Goal: Communication & Community: Connect with others

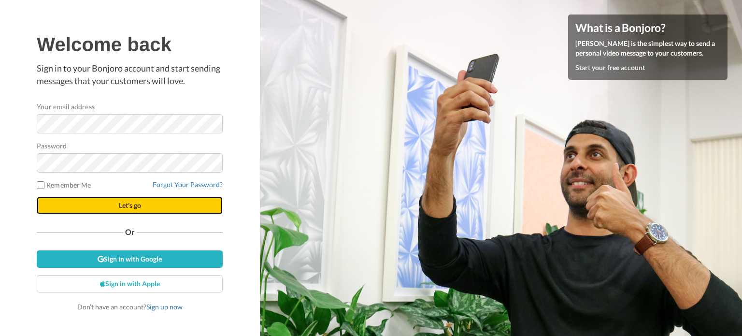
click at [167, 201] on button "Let's go" at bounding box center [130, 205] width 186 height 17
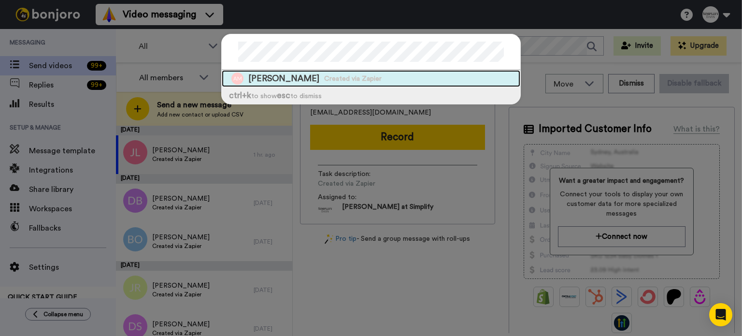
click at [438, 79] on div "Alrie Matthews Created via Zapier" at bounding box center [371, 78] width 298 height 17
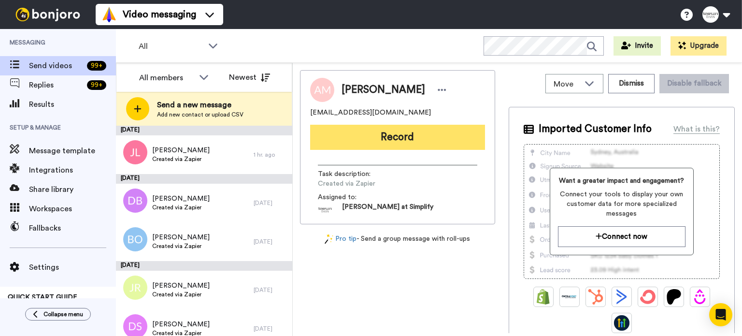
click at [425, 133] on button "Record" at bounding box center [397, 137] width 175 height 25
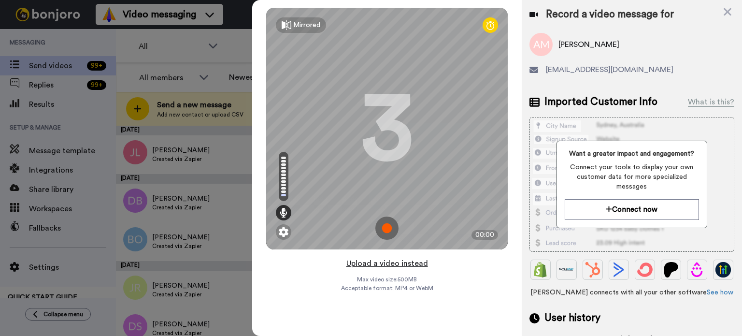
click at [392, 258] on button "Upload a video instead" at bounding box center [386, 263] width 87 height 13
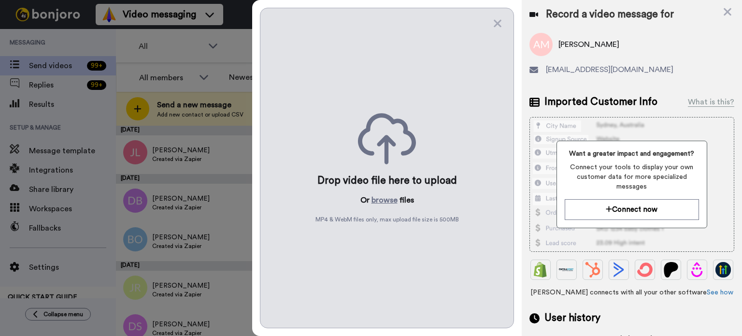
click at [381, 193] on div "Drop video file here to upload Or browse files MP4 & WebM files only, max uploa…" at bounding box center [387, 168] width 254 height 320
click at [381, 196] on button "browse" at bounding box center [384, 200] width 26 height 12
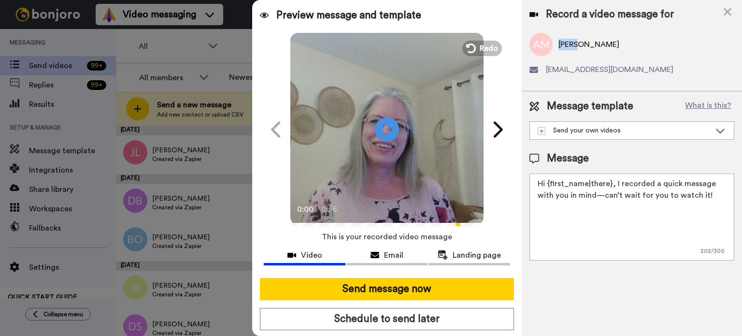
drag, startPoint x: 575, startPoint y: 45, endPoint x: 557, endPoint y: 46, distance: 18.4
click at [557, 46] on div "Alrie Matthews" at bounding box center [631, 44] width 205 height 23
copy span "Alrie"
click at [716, 129] on icon at bounding box center [720, 131] width 12 height 10
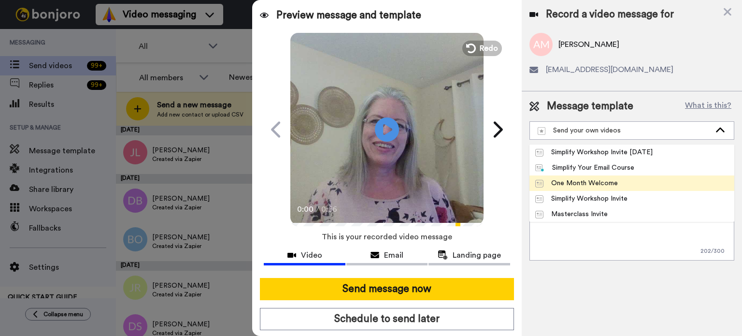
click at [646, 177] on li "One Month Welcome" at bounding box center [631, 182] width 205 height 15
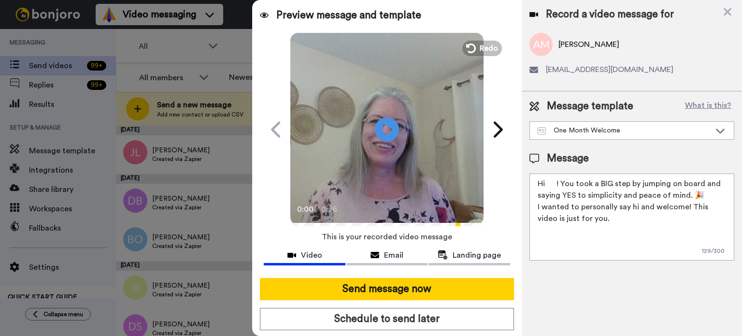
drag, startPoint x: 557, startPoint y: 182, endPoint x: 546, endPoint y: 184, distance: 11.5
click at [546, 184] on textarea "Hi ! You took a BIG step by jumping on board and saying YES to simplicity and p…" at bounding box center [631, 216] width 205 height 87
paste textarea "Alrie"
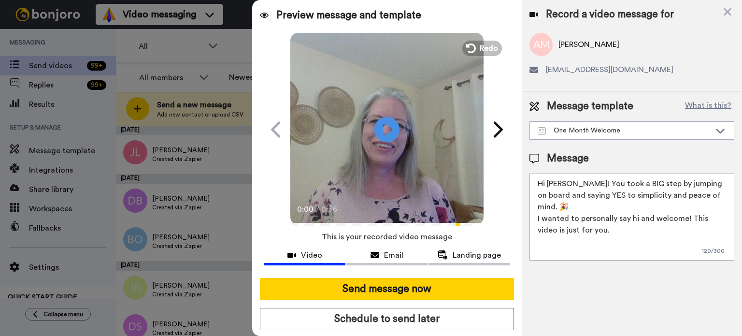
type textarea "Hi Alrie! You took a BIG step by jumping on board and saying YES to simplicity …"
click at [374, 109] on icon "Play/Pause" at bounding box center [387, 129] width 26 height 46
click at [402, 134] on video at bounding box center [386, 127] width 193 height 193
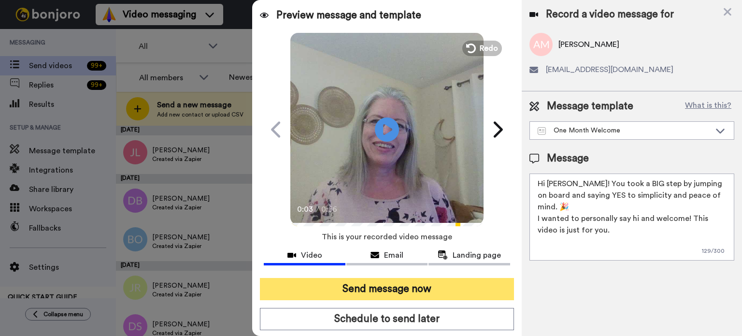
click at [431, 285] on button "Send message now" at bounding box center [387, 289] width 254 height 22
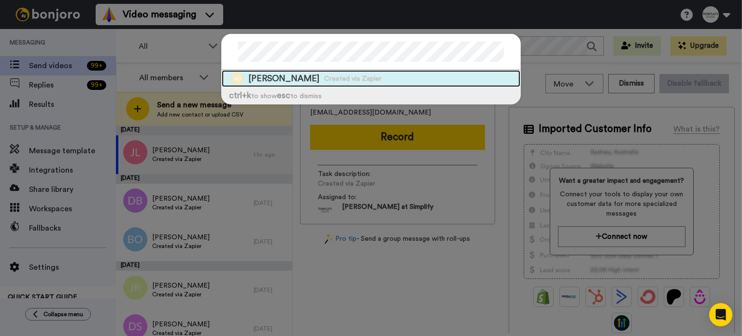
click at [397, 70] on div "[PERSON_NAME] Created via Zapier" at bounding box center [371, 78] width 298 height 17
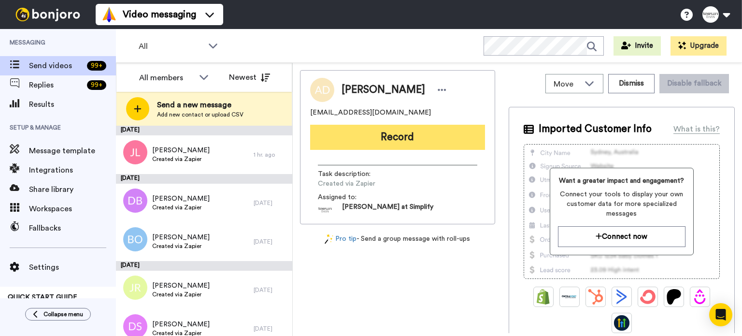
click at [417, 133] on button "Record" at bounding box center [397, 137] width 175 height 25
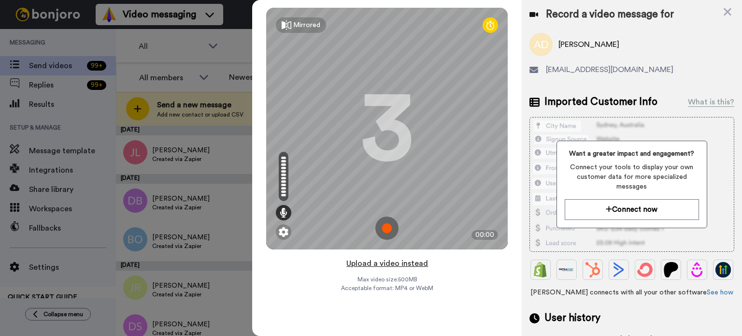
click at [397, 258] on button "Upload a video instead" at bounding box center [386, 263] width 87 height 13
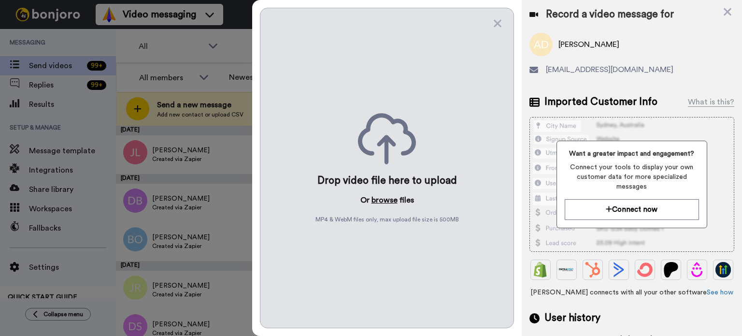
click at [386, 195] on button "browse" at bounding box center [384, 200] width 26 height 12
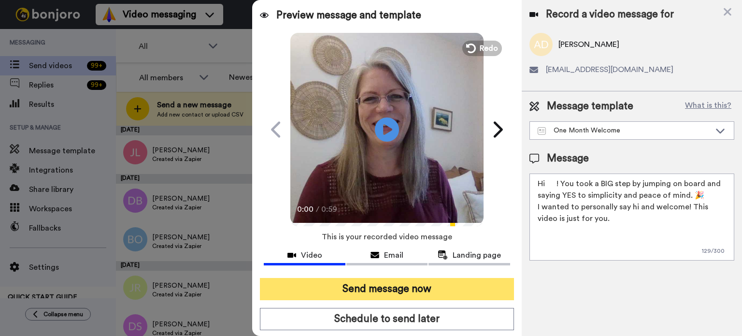
click at [420, 283] on button "Send message now" at bounding box center [387, 289] width 254 height 22
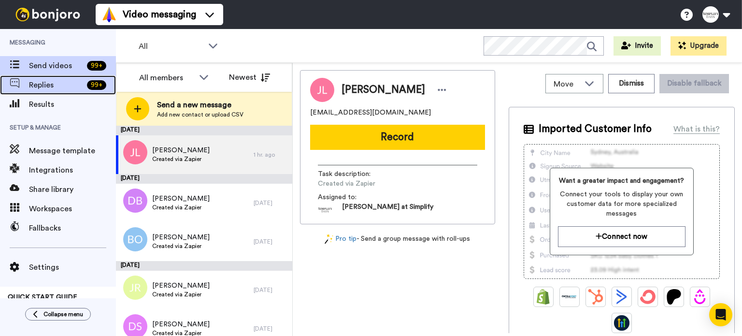
click at [45, 80] on span "Replies" at bounding box center [56, 85] width 54 height 12
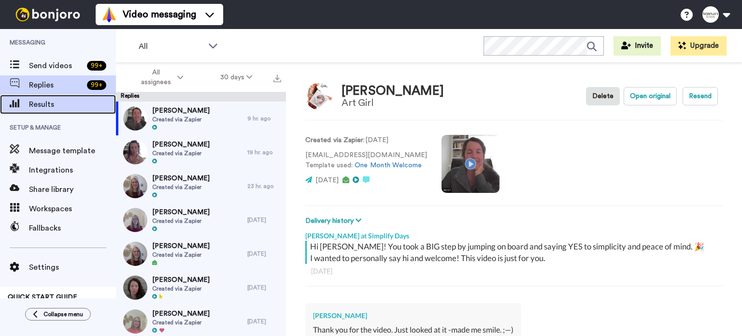
click at [47, 100] on span "Results" at bounding box center [72, 105] width 87 height 12
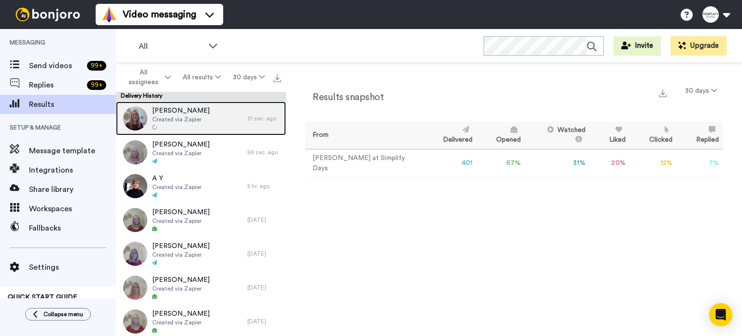
click at [198, 111] on span "Ann Durham" at bounding box center [180, 111] width 57 height 10
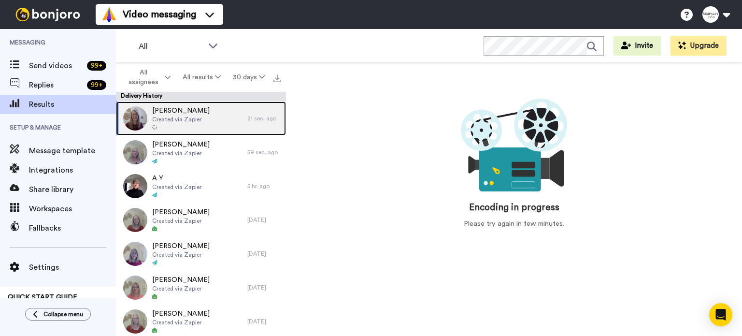
drag, startPoint x: 185, startPoint y: 113, endPoint x: 164, endPoint y: 113, distance: 20.8
click at [164, 113] on span "Ann Durham" at bounding box center [180, 111] width 57 height 10
click at [166, 112] on span "Ann Durham" at bounding box center [180, 111] width 57 height 10
click at [201, 111] on div "Ann Durham Created via Zapier" at bounding box center [181, 118] width 131 height 34
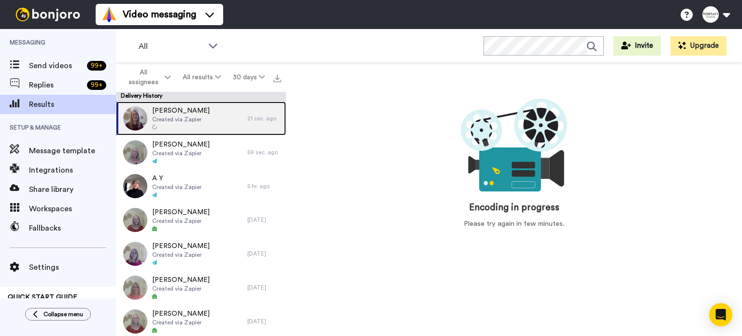
drag, startPoint x: 201, startPoint y: 111, endPoint x: 152, endPoint y: 103, distance: 49.9
click at [152, 103] on div "Ann Durham Created via Zapier" at bounding box center [181, 118] width 131 height 34
drag, startPoint x: 187, startPoint y: 107, endPoint x: 167, endPoint y: 107, distance: 19.8
click at [167, 107] on span "Ann Durham" at bounding box center [180, 111] width 57 height 10
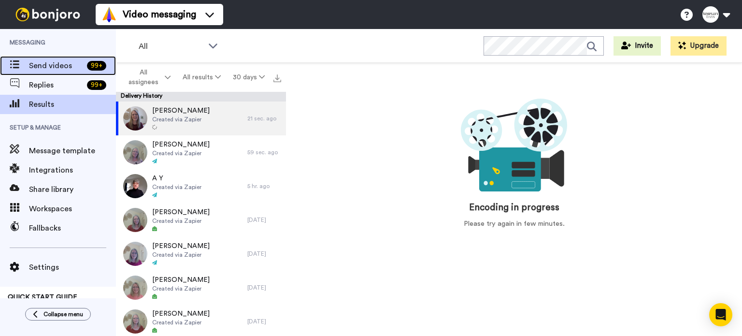
click at [70, 59] on div "Send videos 99 +" at bounding box center [58, 65] width 116 height 19
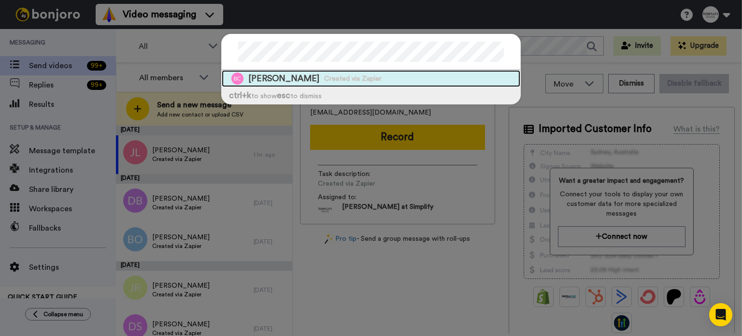
click at [339, 75] on span "Created via Zapier" at bounding box center [352, 79] width 57 height 10
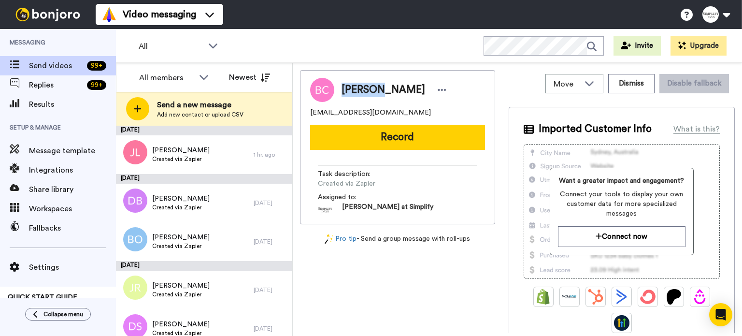
drag, startPoint x: 375, startPoint y: 87, endPoint x: 337, endPoint y: 88, distance: 37.7
click at [337, 88] on div "Barbara Corsi" at bounding box center [391, 90] width 115 height 14
copy span "[PERSON_NAME]"
click at [394, 131] on button "Record" at bounding box center [397, 137] width 175 height 25
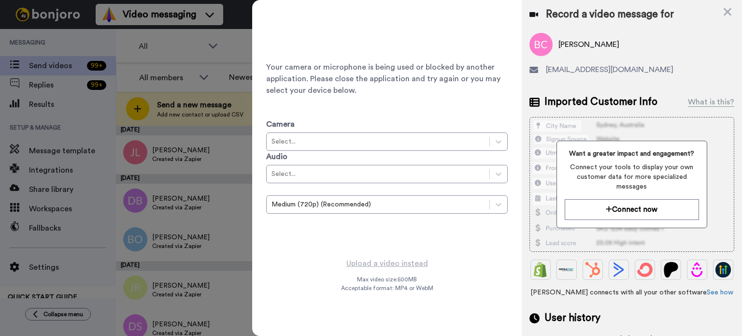
click at [732, 7] on icon at bounding box center [727, 12] width 10 height 12
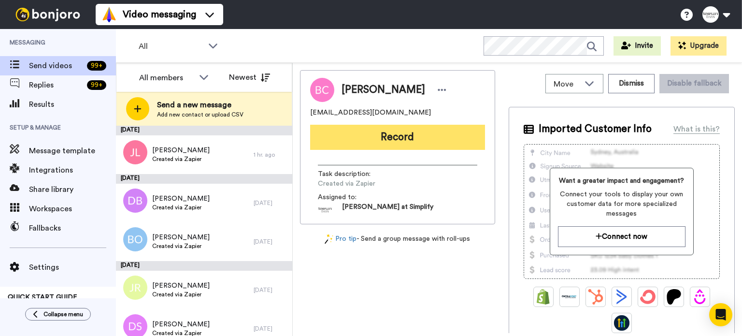
click at [425, 132] on button "Record" at bounding box center [397, 137] width 175 height 25
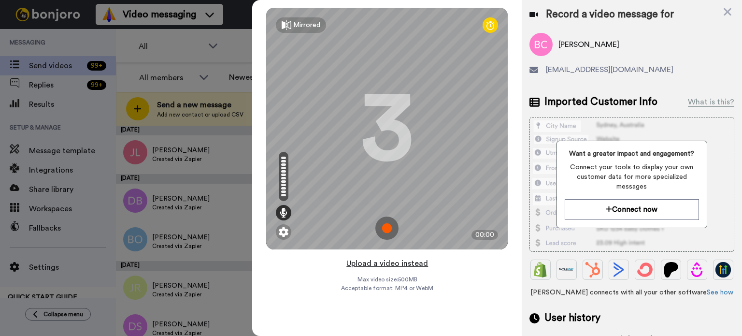
click at [405, 257] on button "Upload a video instead" at bounding box center [386, 263] width 87 height 13
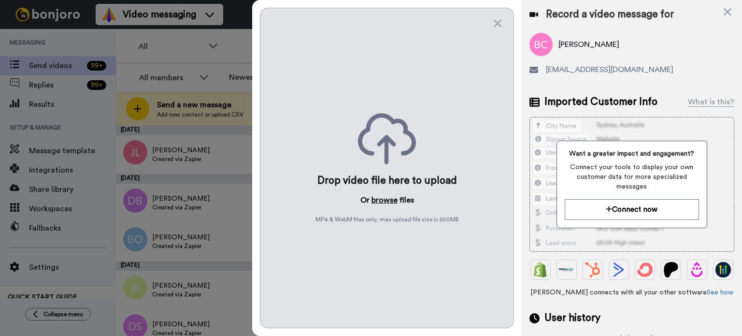
click at [384, 197] on button "browse" at bounding box center [384, 200] width 26 height 12
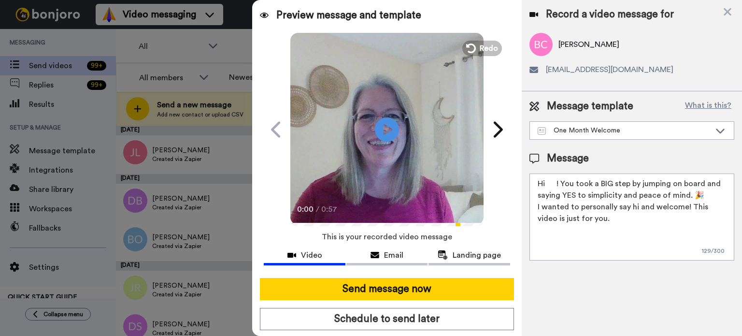
drag, startPoint x: 555, startPoint y: 179, endPoint x: 547, endPoint y: 183, distance: 9.1
click at [547, 183] on textarea "Hi ! You took a BIG step by jumping on board and saying YES to simplicity and p…" at bounding box center [631, 216] width 205 height 87
paste textarea "Barbara"
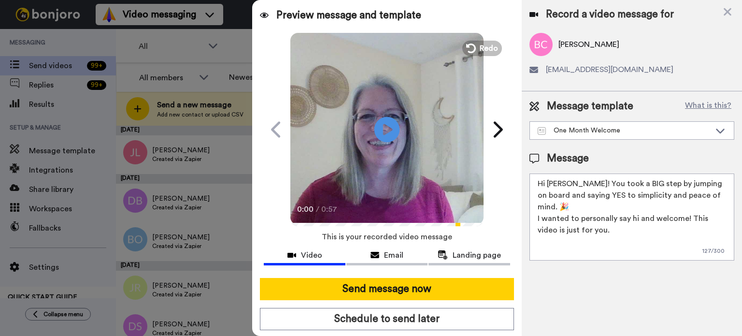
type textarea "Hi Barbara! You took a BIG step by jumping on board and saying YES to simplicit…"
click at [375, 124] on icon at bounding box center [387, 129] width 26 height 26
click at [391, 140] on icon "Play/Pause" at bounding box center [387, 129] width 26 height 46
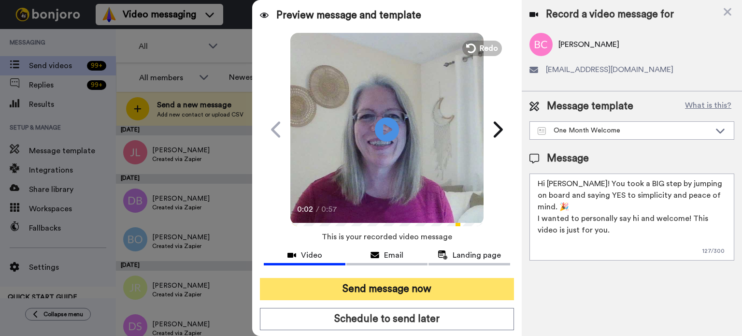
click at [413, 279] on button "Send message now" at bounding box center [387, 289] width 254 height 22
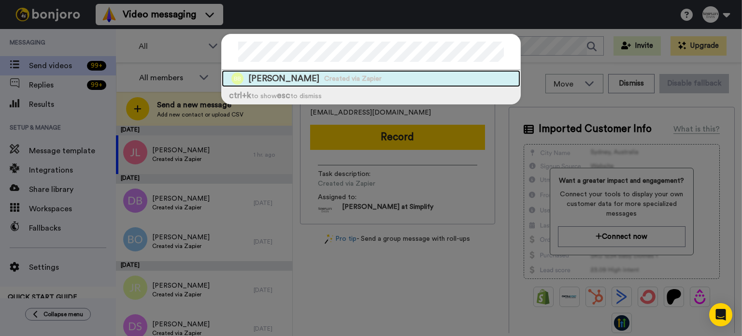
click at [358, 73] on div "[PERSON_NAME] Created via Zapier" at bounding box center [371, 78] width 298 height 17
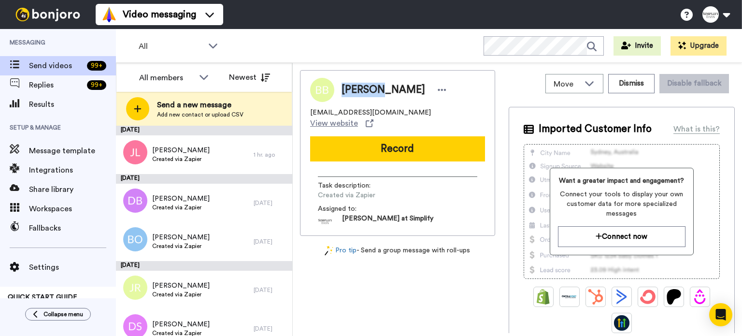
drag, startPoint x: 377, startPoint y: 89, endPoint x: 342, endPoint y: 91, distance: 34.8
click at [342, 91] on span "[PERSON_NAME]" at bounding box center [383, 90] width 84 height 14
copy span "[PERSON_NAME]"
click at [398, 136] on button "Record" at bounding box center [397, 148] width 175 height 25
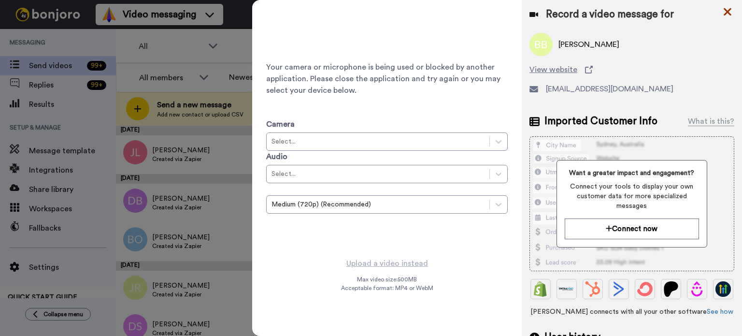
click at [728, 8] on icon at bounding box center [727, 12] width 10 height 12
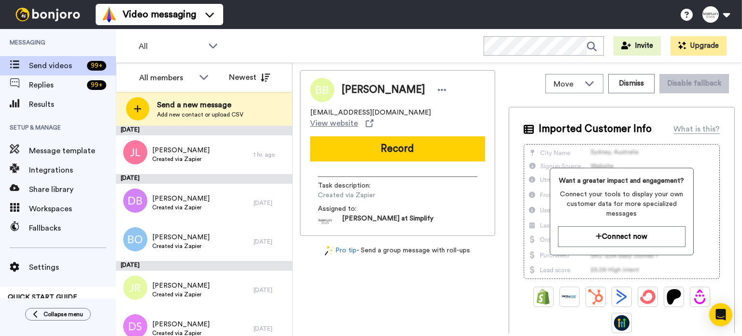
click at [416, 123] on div "Barbara Bailey kuntaketaa@pm.me View website Record Task description : Created …" at bounding box center [397, 153] width 195 height 166
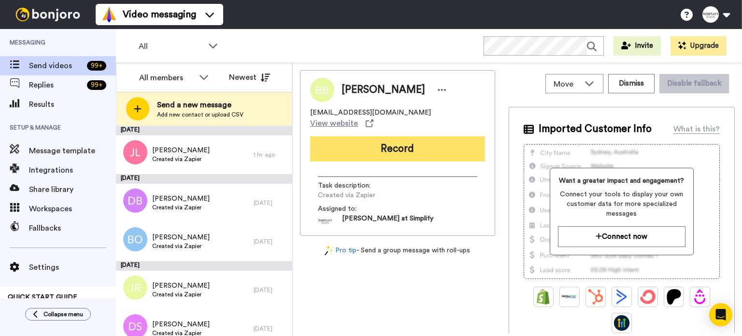
click at [412, 136] on button "Record" at bounding box center [397, 148] width 175 height 25
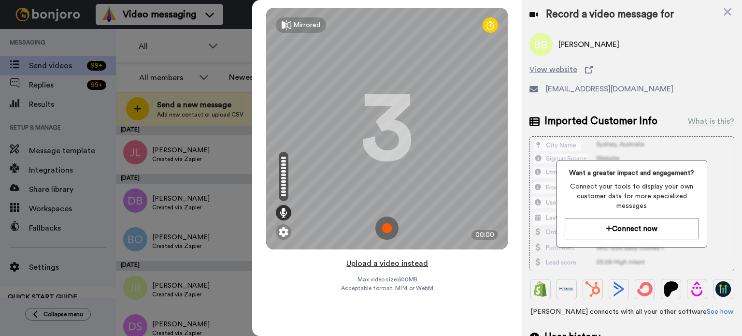
click at [394, 258] on button "Upload a video instead" at bounding box center [386, 263] width 87 height 13
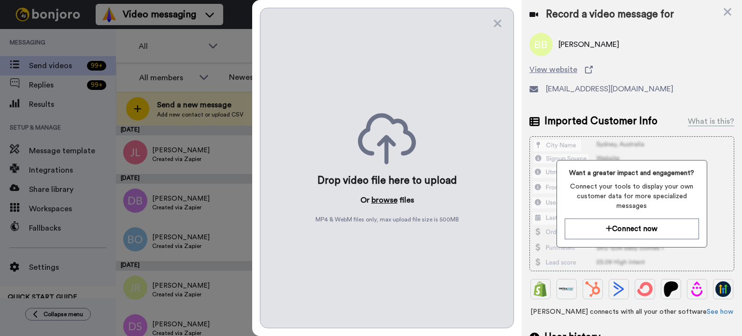
click at [386, 196] on button "browse" at bounding box center [384, 200] width 26 height 12
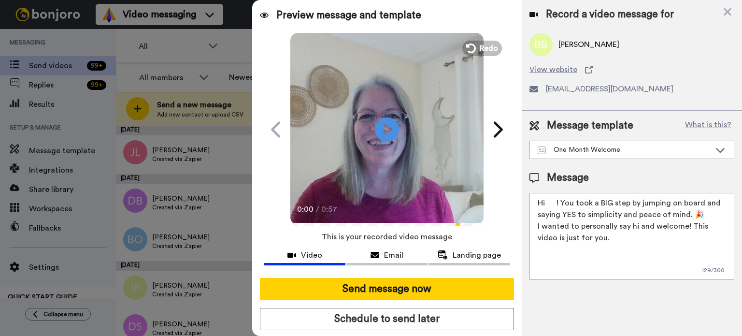
drag, startPoint x: 556, startPoint y: 198, endPoint x: 546, endPoint y: 199, distance: 10.2
click at [546, 199] on textarea "Hi ! You took a BIG step by jumping on board and saying YES to simplicity and p…" at bounding box center [631, 236] width 205 height 87
paste textarea "Barbara"
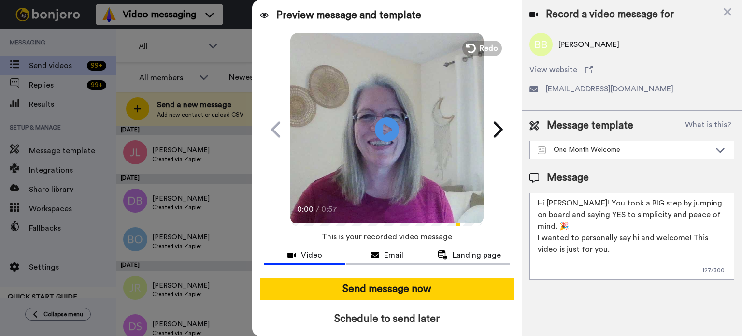
type textarea "Hi Barbara! You took a BIG step by jumping on board and saying YES to simplicit…"
click at [394, 91] on video at bounding box center [386, 127] width 193 height 193
click at [410, 139] on video at bounding box center [386, 127] width 193 height 193
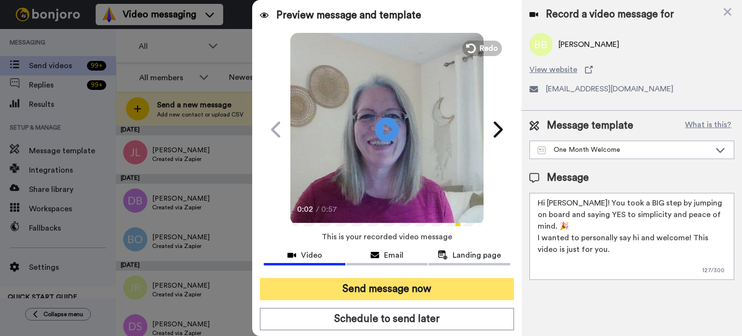
click at [429, 283] on button "Send message now" at bounding box center [387, 289] width 254 height 22
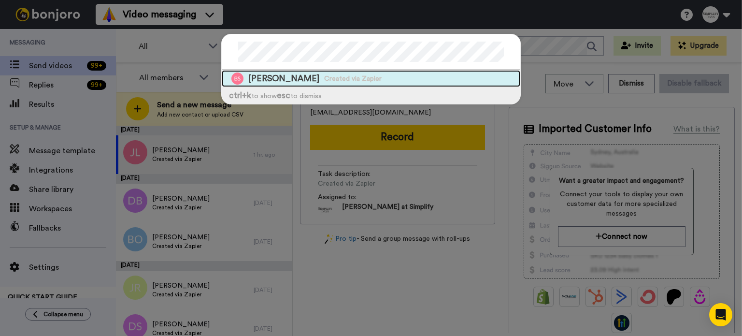
click at [374, 77] on div "[PERSON_NAME] Created via Zapier" at bounding box center [371, 78] width 298 height 17
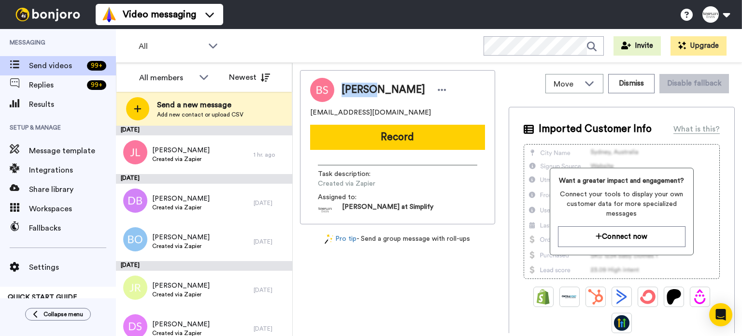
drag, startPoint x: 369, startPoint y: 85, endPoint x: 339, endPoint y: 85, distance: 30.4
click at [339, 85] on div "[PERSON_NAME]" at bounding box center [391, 90] width 115 height 14
copy span "[PERSON_NAME]"
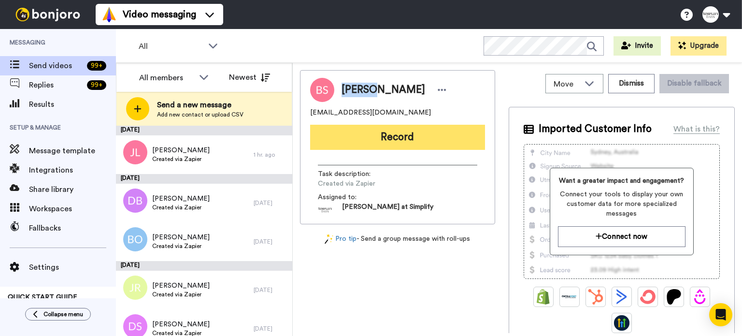
click at [413, 131] on button "Record" at bounding box center [397, 137] width 175 height 25
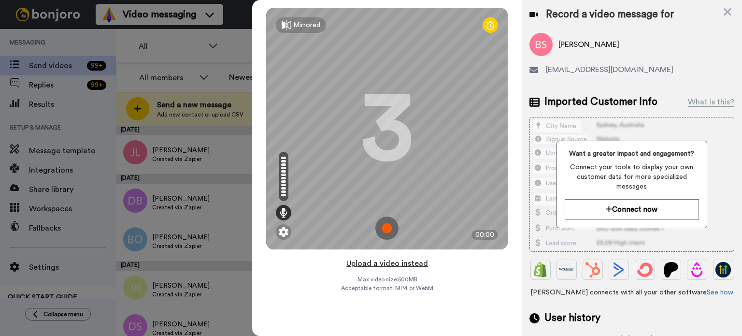
click at [394, 258] on button "Upload a video instead" at bounding box center [386, 263] width 87 height 13
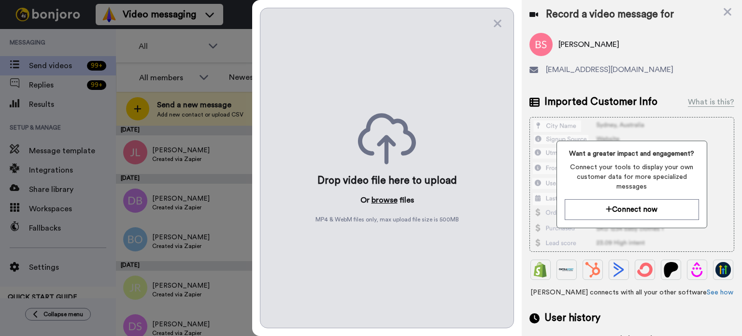
click at [388, 197] on button "browse" at bounding box center [384, 200] width 26 height 12
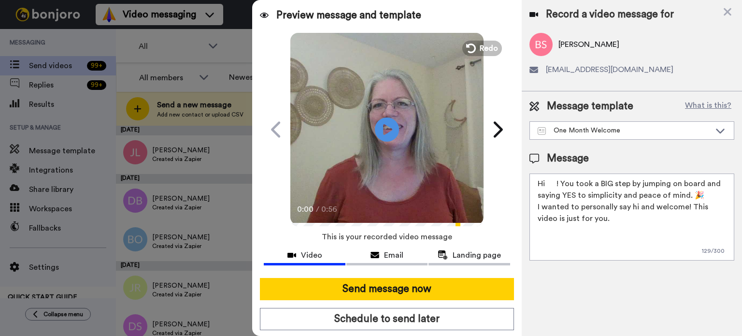
drag, startPoint x: 556, startPoint y: 181, endPoint x: 546, endPoint y: 184, distance: 10.2
click at [546, 184] on textarea "Hi ! You took a BIG step by jumping on board and saying YES to simplicity and p…" at bounding box center [631, 216] width 205 height 87
paste textarea "Betty"
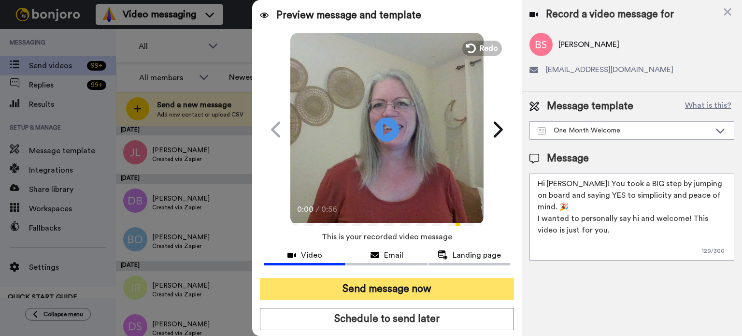
type textarea "Hi Betty! You took a BIG step by jumping on board and saying YES to simplicity …"
click at [447, 278] on button "Send message now" at bounding box center [387, 289] width 254 height 22
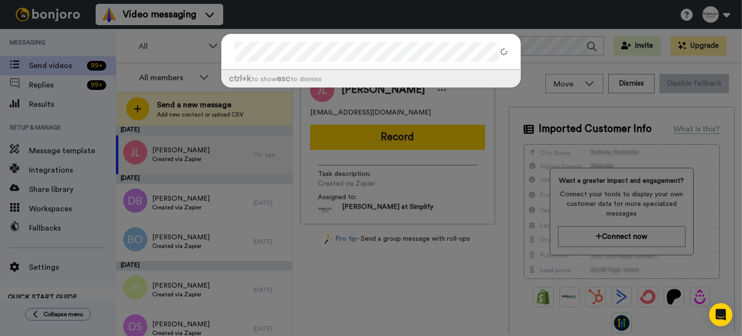
click at [217, 49] on div "ctrl +k to show esc to dismiss" at bounding box center [371, 65] width 319 height 83
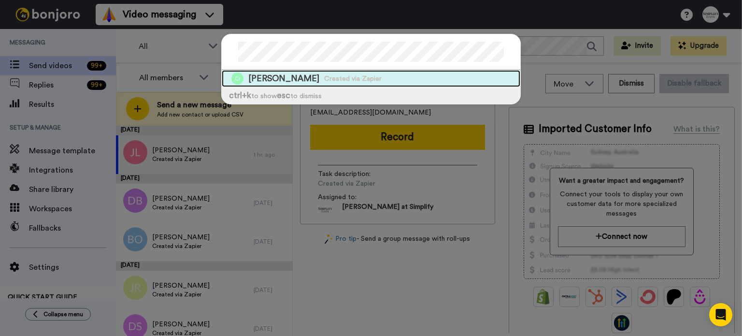
click at [347, 74] on span "Created via Zapier" at bounding box center [352, 79] width 57 height 10
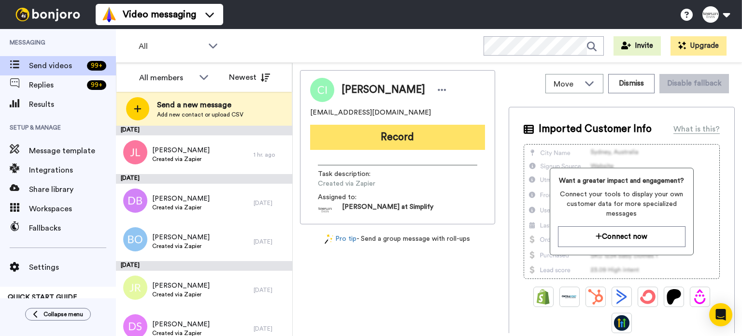
click at [417, 133] on button "Record" at bounding box center [397, 137] width 175 height 25
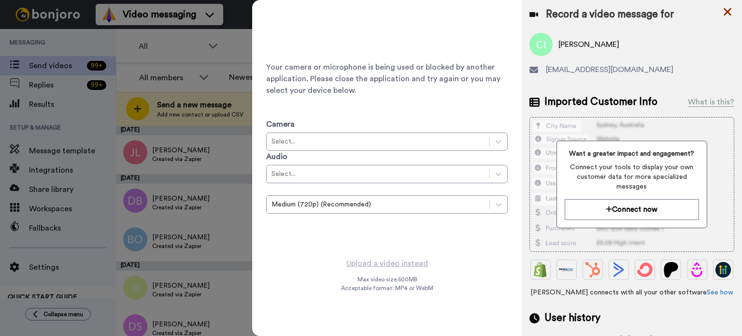
click at [726, 13] on icon at bounding box center [727, 12] width 8 height 8
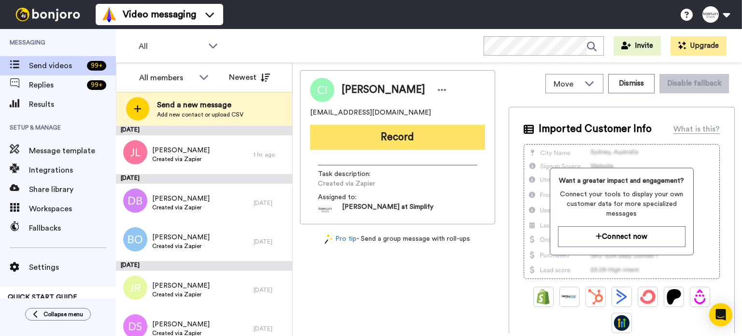
click at [434, 137] on button "Record" at bounding box center [397, 137] width 175 height 25
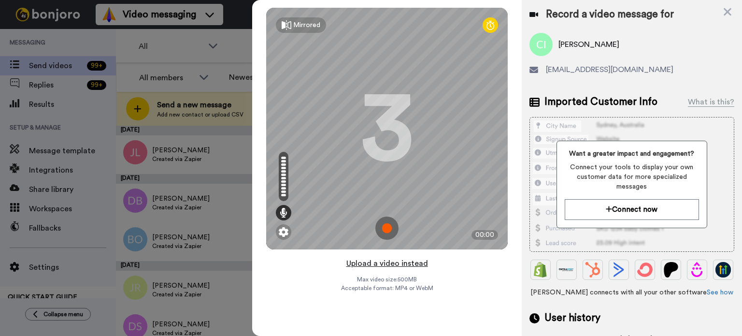
click at [397, 257] on button "Upload a video instead" at bounding box center [386, 263] width 87 height 13
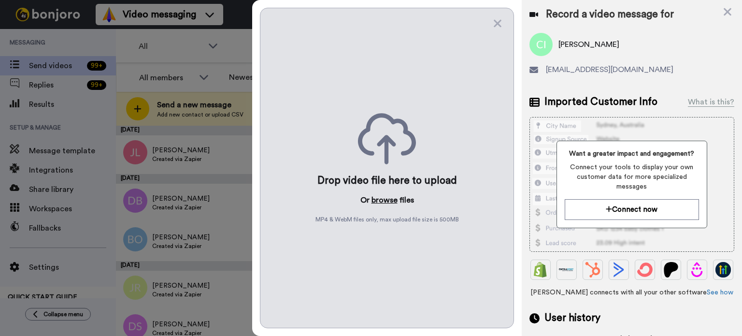
click at [388, 197] on button "browse" at bounding box center [384, 200] width 26 height 12
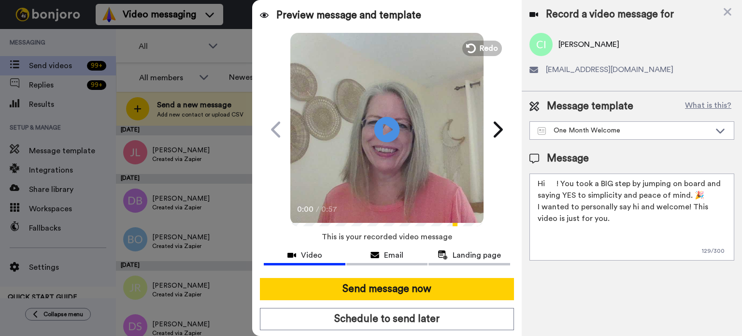
click at [384, 121] on icon at bounding box center [387, 129] width 26 height 26
drag, startPoint x: 586, startPoint y: 44, endPoint x: 559, endPoint y: 45, distance: 27.1
click at [559, 45] on span "Candice Iida" at bounding box center [588, 45] width 61 height 12
copy span "Candice"
drag, startPoint x: 555, startPoint y: 180, endPoint x: 546, endPoint y: 180, distance: 9.7
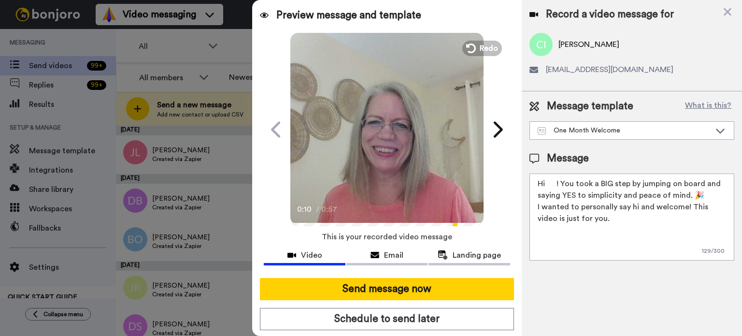
click at [546, 181] on textarea "Hi ! You took a BIG step by jumping on board and saying YES to simplicity and p…" at bounding box center [631, 216] width 205 height 87
paste textarea "Candice"
click at [547, 184] on textarea "HiCandice ! You took a BIG step by jumping on board and saying YES to simplicit…" at bounding box center [631, 216] width 205 height 87
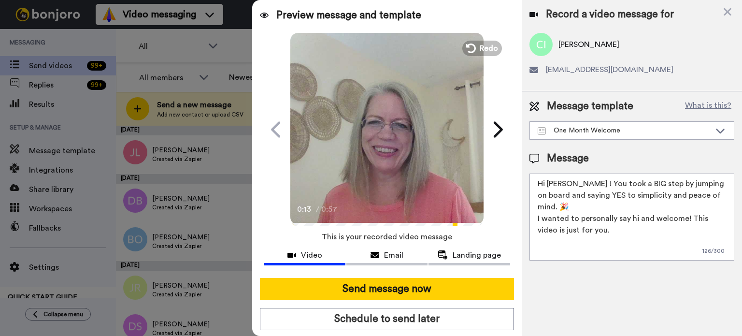
click at [579, 183] on textarea "Hi Candice ! You took a BIG step by jumping on board and saying YES to simplici…" at bounding box center [631, 216] width 205 height 87
type textarea "Hi Candice! You took a BIG step by jumping on board and saying YES to simplicit…"
click at [392, 136] on icon at bounding box center [387, 129] width 26 height 26
drag, startPoint x: 586, startPoint y: 41, endPoint x: 558, endPoint y: 42, distance: 28.5
click at [558, 42] on span "Candice Iida" at bounding box center [588, 45] width 61 height 12
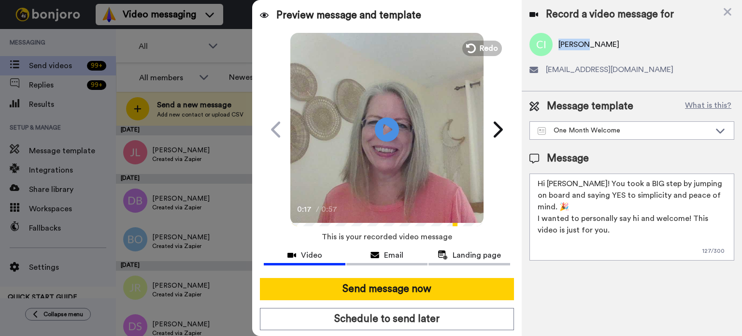
copy span "Candice"
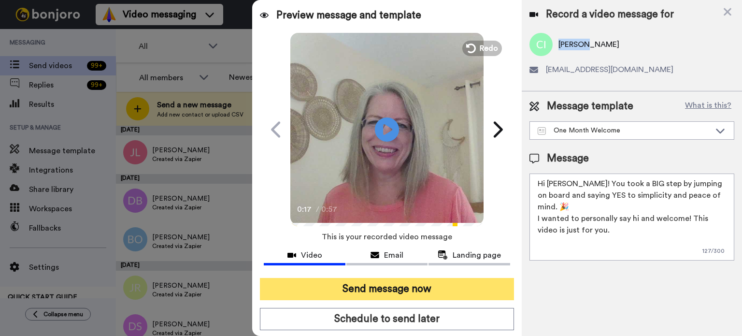
click at [434, 284] on button "Send message now" at bounding box center [387, 289] width 254 height 22
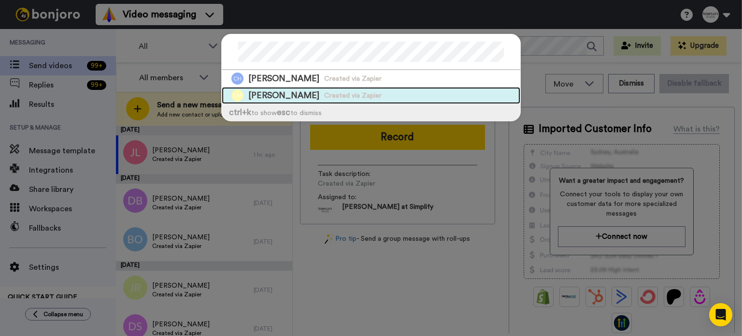
click at [324, 93] on span "Created via Zapier" at bounding box center [352, 96] width 57 height 10
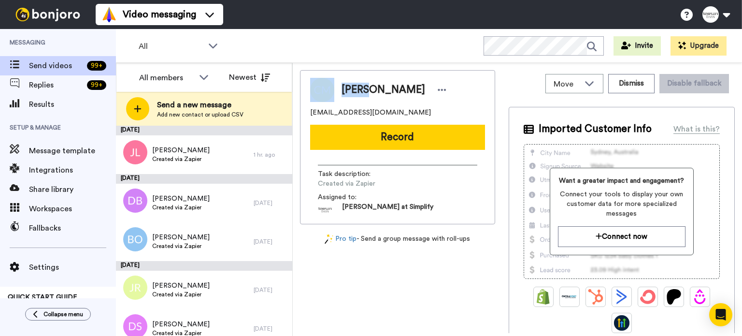
drag, startPoint x: 369, startPoint y: 88, endPoint x: 323, endPoint y: 88, distance: 46.4
click at [326, 87] on div "Cathy Morabito" at bounding box center [397, 90] width 175 height 24
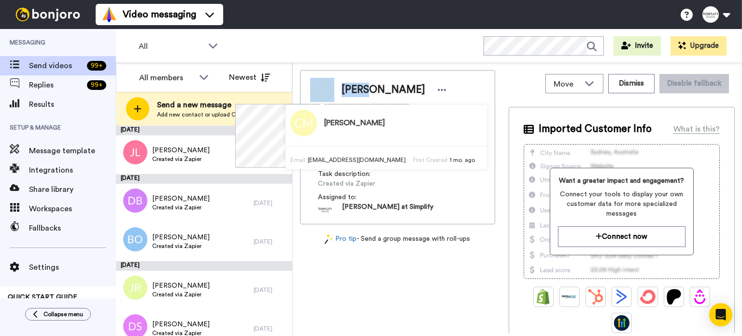
copy div "Cathy"
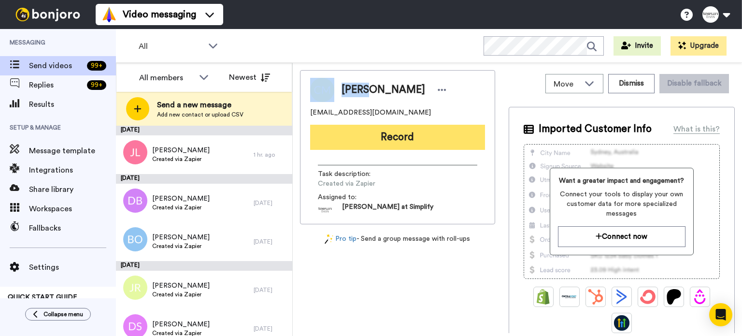
click at [424, 132] on button "Record" at bounding box center [397, 137] width 175 height 25
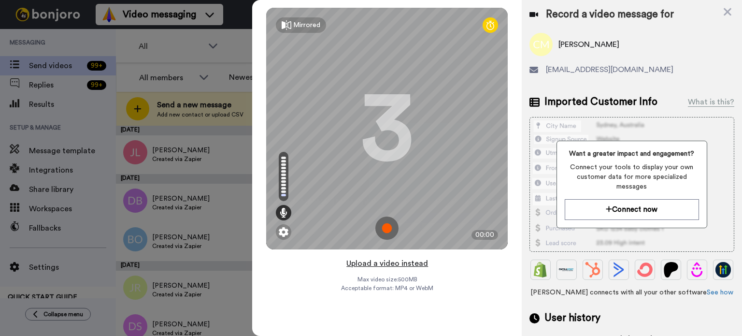
click at [383, 257] on button "Upload a video instead" at bounding box center [386, 263] width 87 height 13
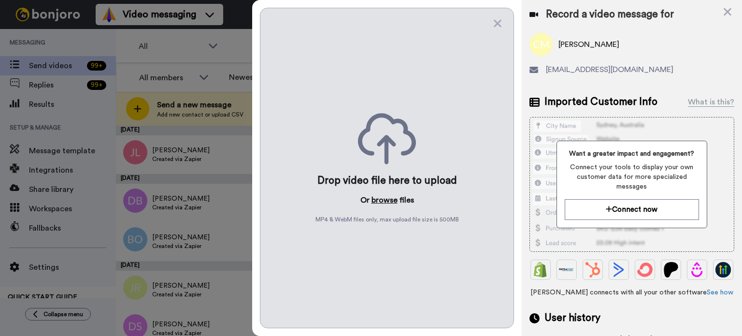
click at [384, 200] on button "browse" at bounding box center [384, 200] width 26 height 12
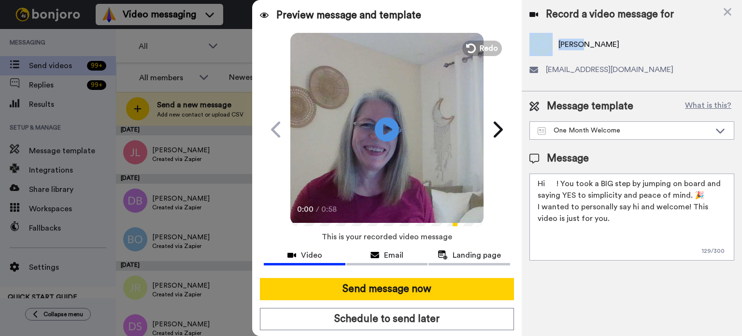
drag, startPoint x: 580, startPoint y: 43, endPoint x: 552, endPoint y: 48, distance: 28.3
click at [552, 48] on div "Cathy Morabito" at bounding box center [631, 44] width 205 height 23
copy div "Cathy"
drag, startPoint x: 556, startPoint y: 181, endPoint x: 547, endPoint y: 184, distance: 9.3
click at [547, 184] on textarea "Hi ! You took a BIG step by jumping on board and saying YES to simplicity and p…" at bounding box center [631, 216] width 205 height 87
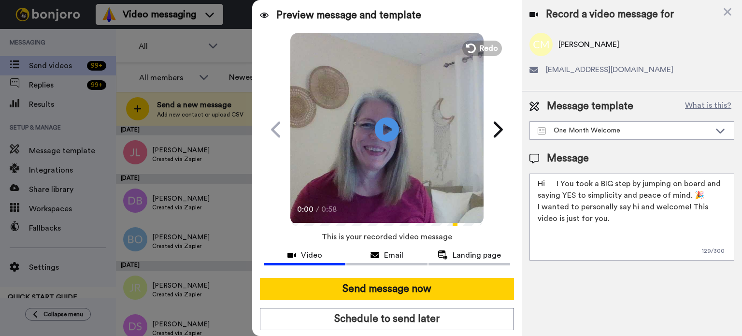
paste textarea "Cathy"
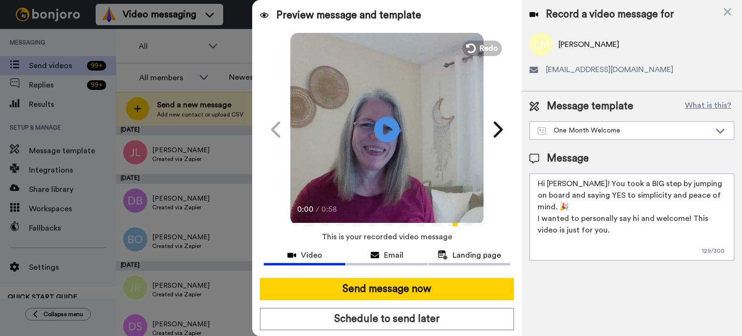
type textarea "Hi Cathy! You took a BIG step by jumping on board and saying YES to simplicity …"
click at [381, 148] on icon "Play/Pause" at bounding box center [387, 129] width 26 height 46
click at [400, 131] on video at bounding box center [386, 127] width 193 height 193
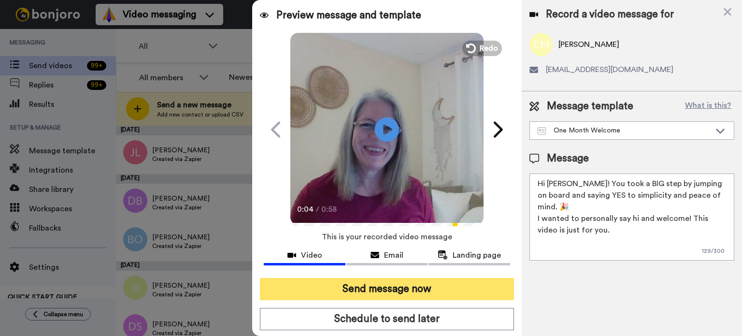
click at [425, 280] on button "Send message now" at bounding box center [387, 289] width 254 height 22
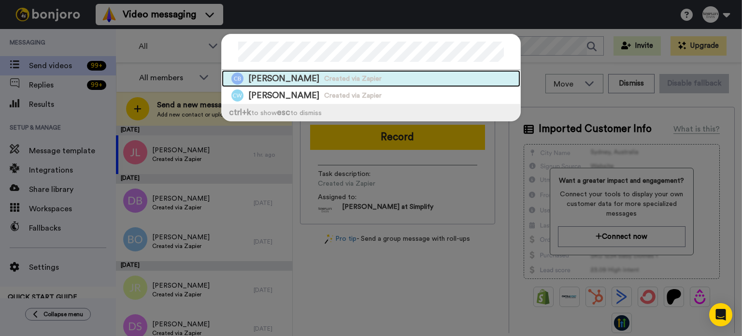
click at [404, 75] on div "Cheryl Berg Created via Zapier" at bounding box center [371, 78] width 298 height 17
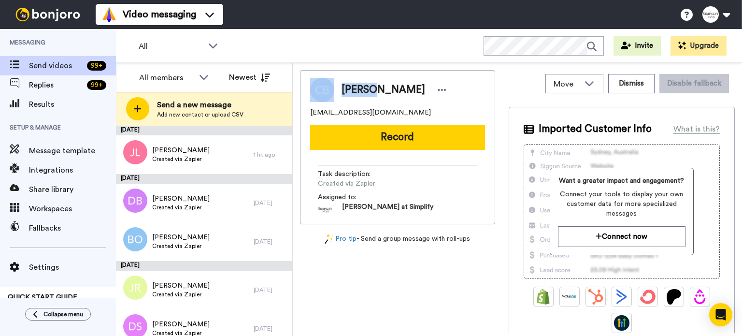
drag, startPoint x: 372, startPoint y: 86, endPoint x: 318, endPoint y: 88, distance: 54.6
click at [318, 88] on div "Cheryl Berg" at bounding box center [397, 90] width 175 height 24
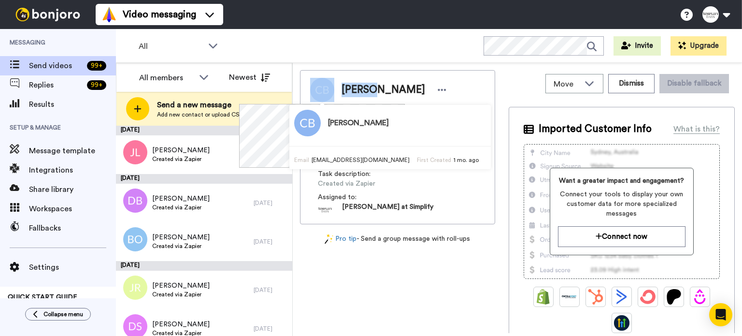
click at [361, 92] on span "Cheryl Berg" at bounding box center [383, 90] width 84 height 14
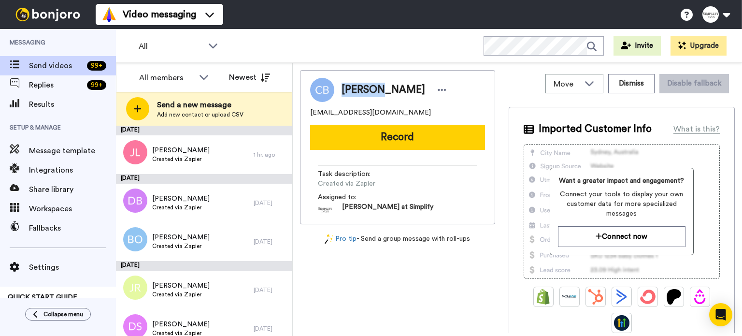
drag, startPoint x: 373, startPoint y: 86, endPoint x: 344, endPoint y: 91, distance: 28.8
click at [344, 91] on span "Cheryl Berg" at bounding box center [383, 90] width 84 height 14
copy span "Cheryl"
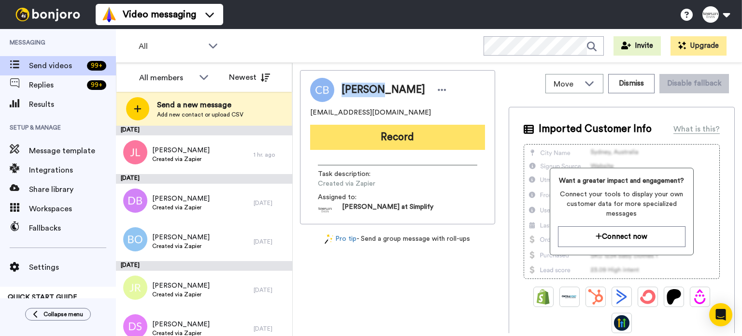
click at [379, 132] on button "Record" at bounding box center [397, 137] width 175 height 25
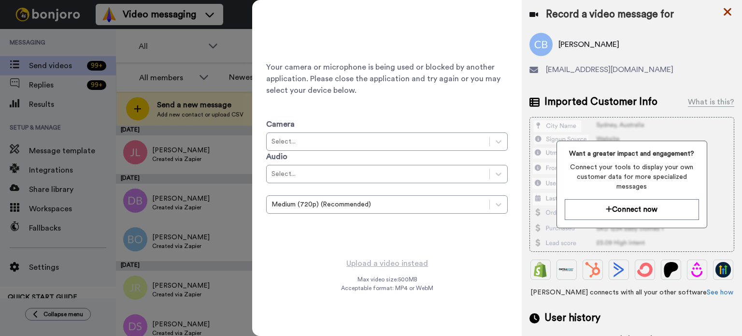
click at [728, 8] on icon at bounding box center [727, 12] width 10 height 12
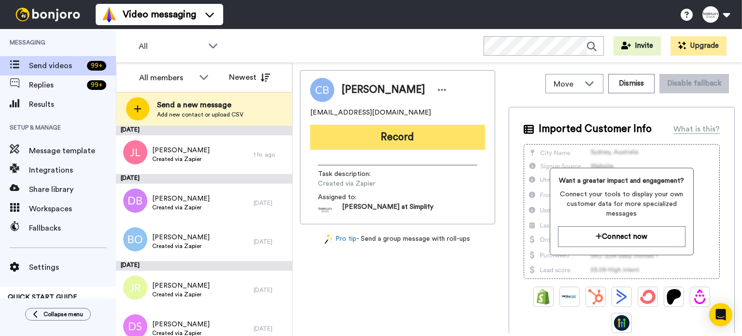
click at [441, 134] on button "Record" at bounding box center [397, 137] width 175 height 25
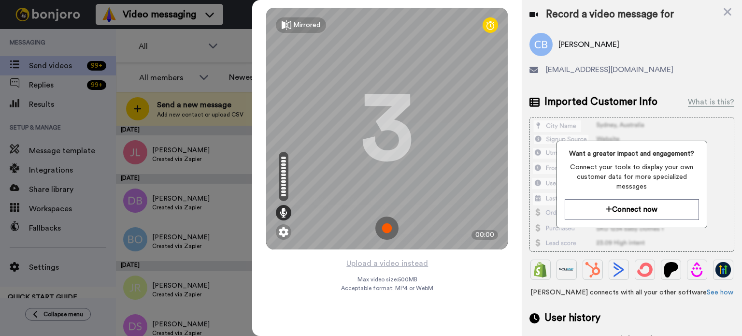
click at [375, 255] on div "Mirrored Redo 3 00:00" at bounding box center [386, 128] width 269 height 257
click at [378, 256] on div "Mirrored Redo 3 00:00" at bounding box center [386, 128] width 269 height 257
click at [375, 261] on button "Upload a video instead" at bounding box center [386, 263] width 87 height 13
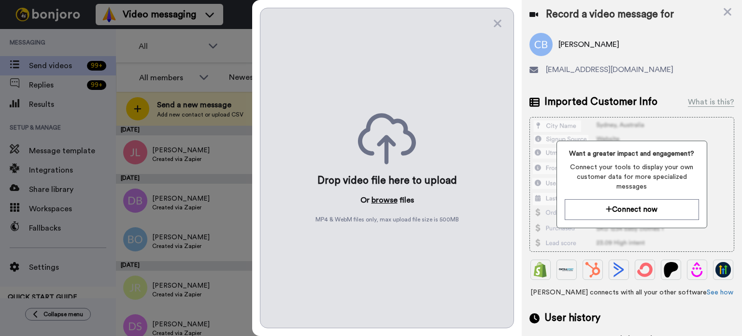
click at [382, 197] on button "browse" at bounding box center [384, 200] width 26 height 12
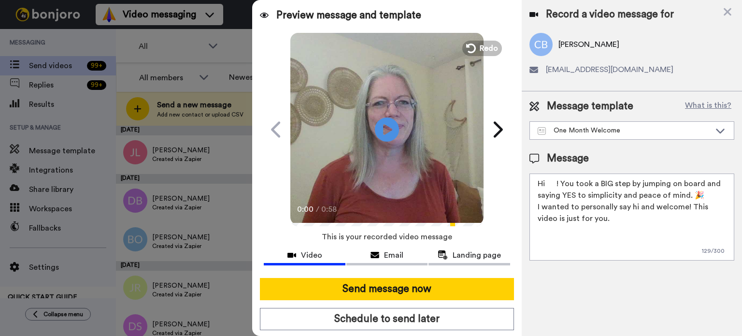
drag, startPoint x: 557, startPoint y: 184, endPoint x: 547, endPoint y: 187, distance: 10.9
click at [547, 186] on textarea "Hi ! You took a BIG step by jumping on board and saying YES to simplicity and p…" at bounding box center [631, 216] width 205 height 87
paste textarea "Cheryl"
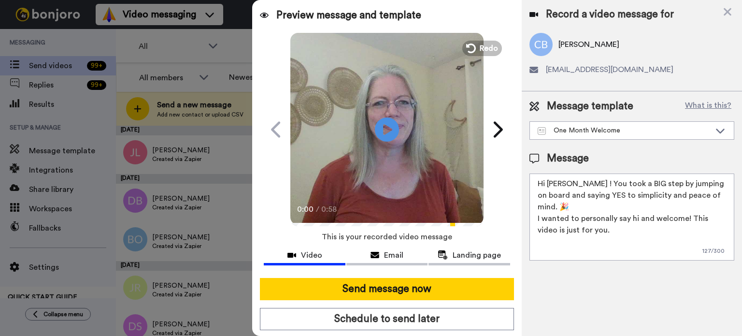
type textarea "Hi Cheryl ! You took a BIG step by jumping on board and saying YES to simplicit…"
click at [400, 121] on video at bounding box center [386, 127] width 193 height 193
click at [403, 123] on video at bounding box center [386, 127] width 193 height 193
click at [432, 277] on div "Preview message and template Play/Pause 0:02 / 0:58 A video message with you in…" at bounding box center [386, 168] width 269 height 336
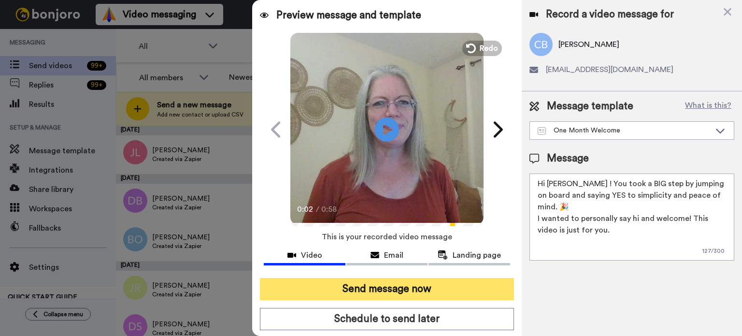
click at [431, 280] on button "Send message now" at bounding box center [387, 289] width 254 height 22
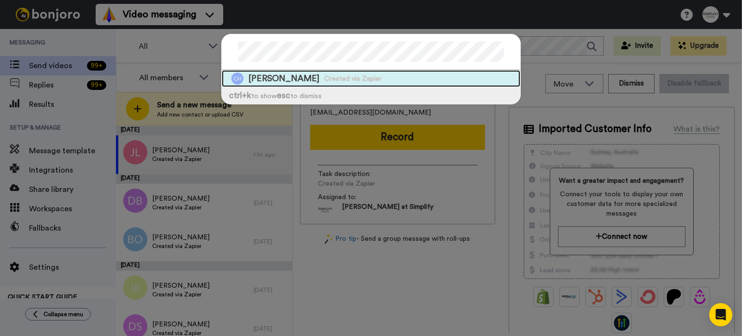
click at [375, 81] on span "Created via Zapier" at bounding box center [352, 79] width 57 height 10
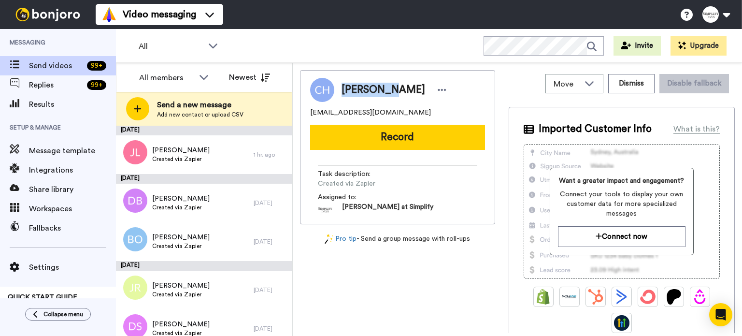
drag, startPoint x: 382, startPoint y: 87, endPoint x: 340, endPoint y: 92, distance: 42.4
click at [340, 92] on div "[PERSON_NAME]" at bounding box center [391, 90] width 115 height 14
copy span "[PERSON_NAME]"
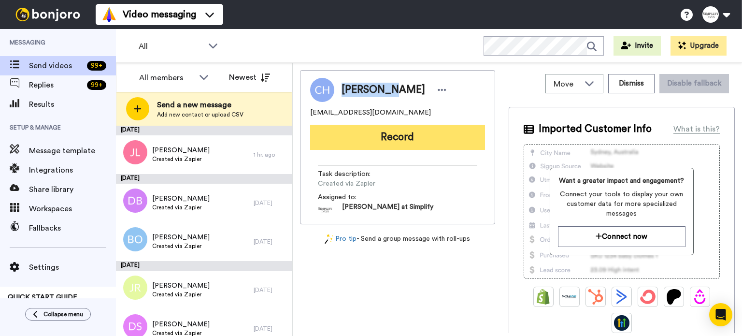
click at [369, 135] on button "Record" at bounding box center [397, 137] width 175 height 25
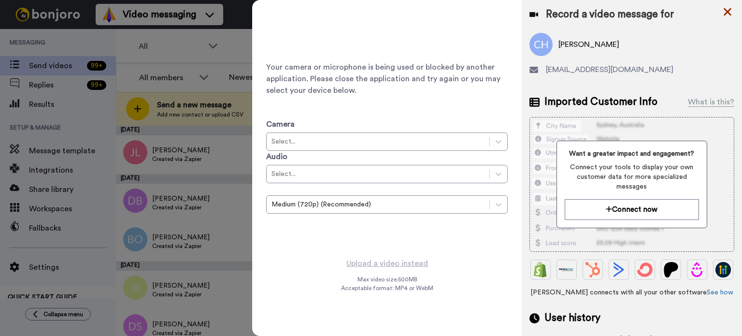
click at [728, 9] on icon at bounding box center [727, 12] width 10 height 12
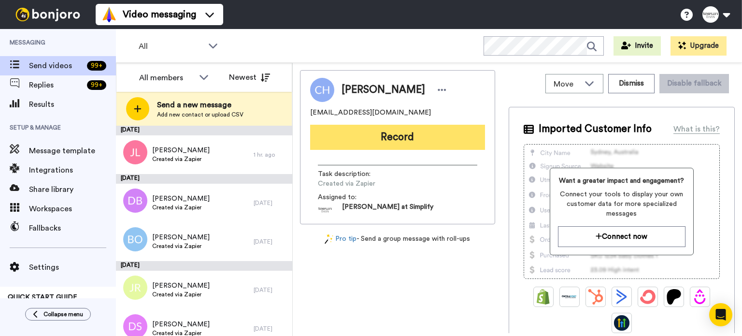
click at [428, 132] on button "Record" at bounding box center [397, 137] width 175 height 25
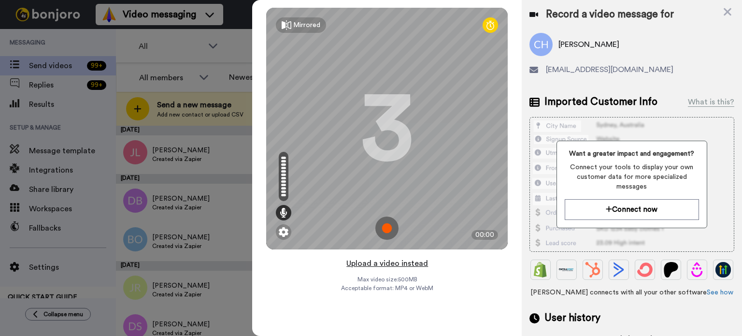
click at [398, 260] on button "Upload a video instead" at bounding box center [386, 263] width 87 height 13
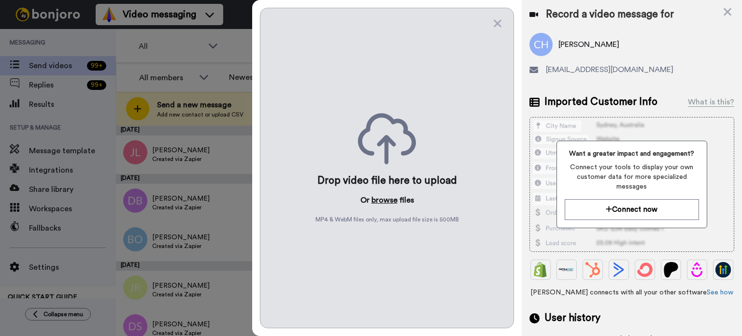
click at [386, 194] on button "browse" at bounding box center [384, 200] width 26 height 12
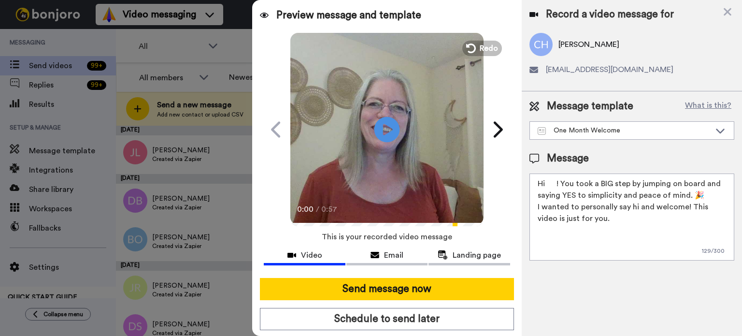
click at [382, 117] on icon at bounding box center [387, 129] width 26 height 26
drag, startPoint x: 556, startPoint y: 184, endPoint x: 547, endPoint y: 184, distance: 9.7
click at [547, 184] on textarea "Hi ! You took a BIG step by jumping on board and saying YES to simplicity and p…" at bounding box center [631, 216] width 205 height 87
paste textarea "[PERSON_NAME]"
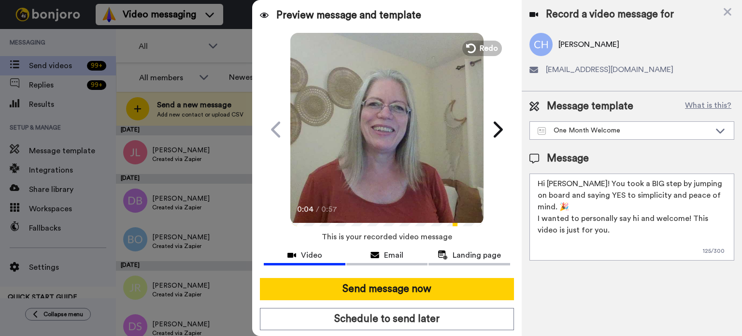
type textarea "Hi [PERSON_NAME]! You took a BIG step by jumping on board and saying YES to sim…"
click at [435, 142] on video at bounding box center [386, 127] width 193 height 193
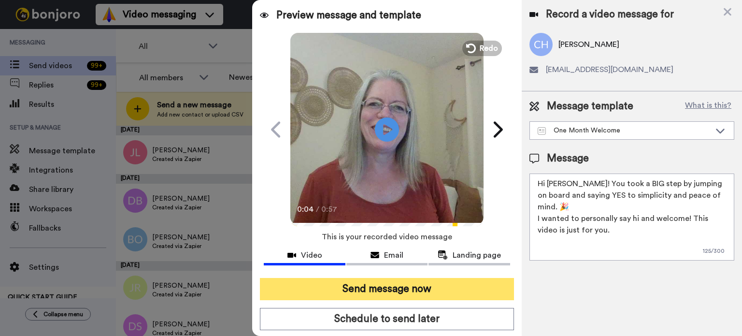
click at [462, 282] on button "Send message now" at bounding box center [387, 289] width 254 height 22
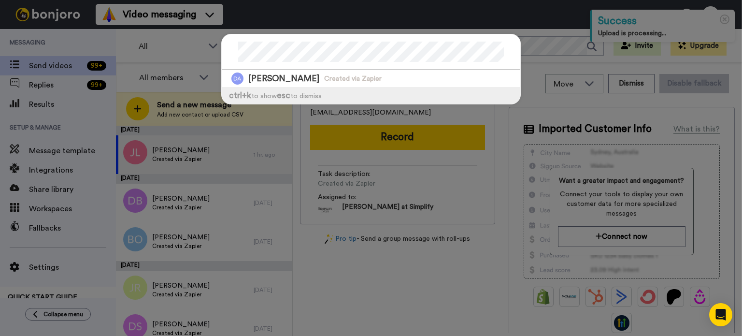
click at [232, 51] on div at bounding box center [371, 52] width 298 height 36
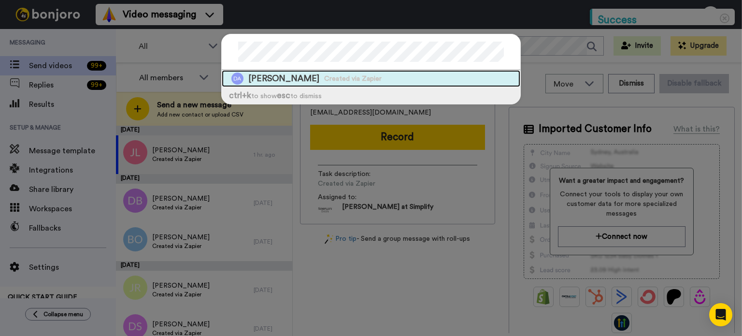
click at [271, 77] on span "Donna Abels" at bounding box center [283, 78] width 71 height 12
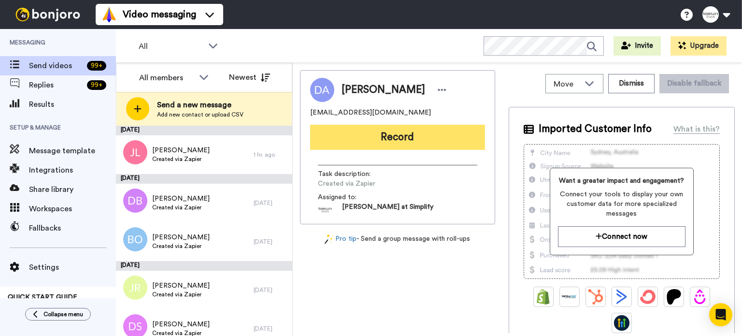
click at [417, 132] on button "Record" at bounding box center [397, 137] width 175 height 25
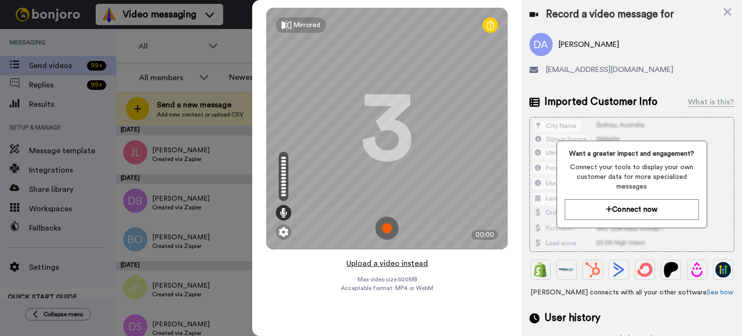
click at [404, 259] on button "Upload a video instead" at bounding box center [386, 263] width 87 height 13
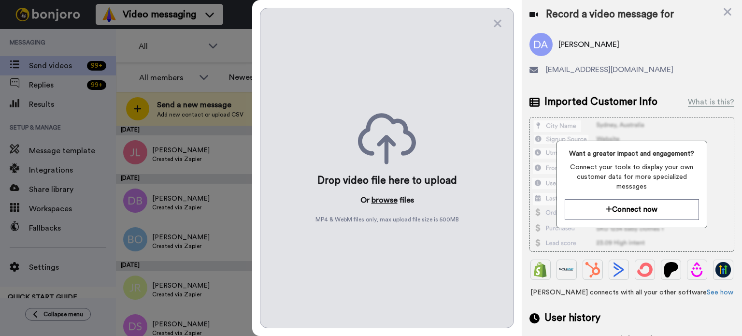
click at [387, 198] on button "browse" at bounding box center [384, 200] width 26 height 12
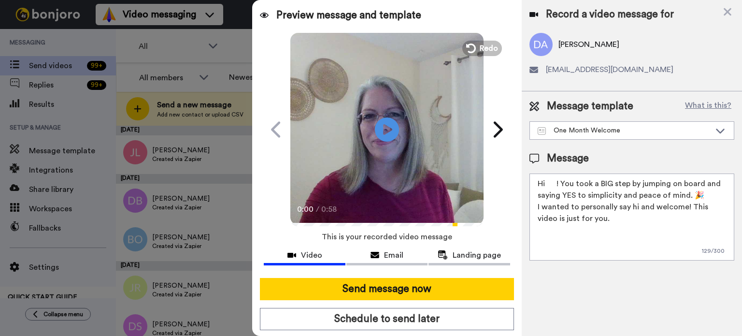
click at [556, 182] on textarea "Hi ! You took a BIG step by jumping on board and saying YES to simplicity and p…" at bounding box center [631, 216] width 205 height 87
drag, startPoint x: 555, startPoint y: 181, endPoint x: 548, endPoint y: 184, distance: 8.3
click at [548, 184] on textarea "Hi ! You took a BIG step by jumping on board and saying YES to simplicity and p…" at bounding box center [631, 216] width 205 height 87
paste textarea "Donna"
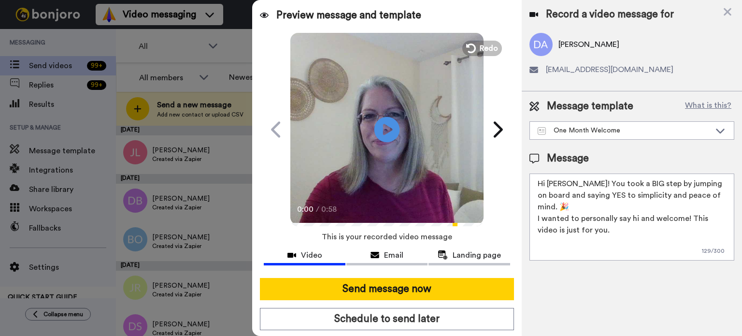
type textarea "Hi Donna! You took a BIG step by jumping on board and saying YES to simplicity …"
click at [384, 127] on icon "Play/Pause" at bounding box center [387, 129] width 26 height 46
click at [411, 147] on video at bounding box center [386, 127] width 193 height 193
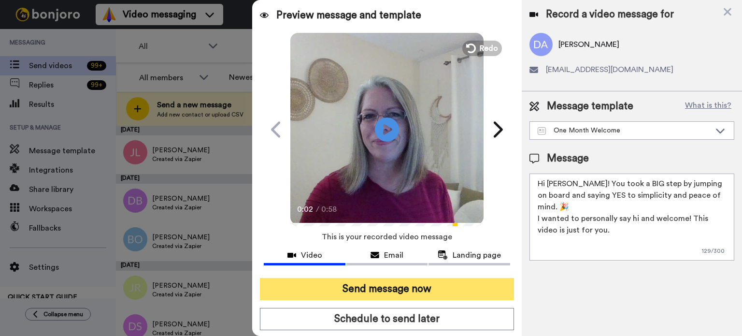
click at [429, 283] on button "Send message now" at bounding box center [387, 289] width 254 height 22
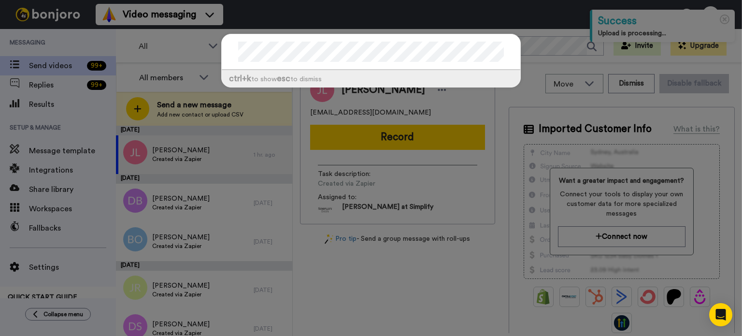
click at [545, 48] on div "ctrl +k to show esc to dismiss" at bounding box center [371, 168] width 742 height 336
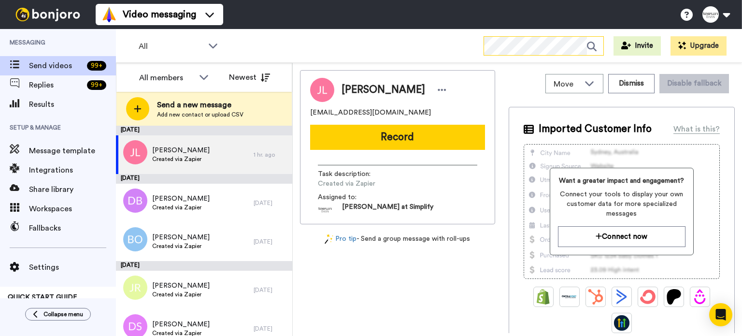
click at [593, 45] on icon at bounding box center [595, 46] width 16 height 19
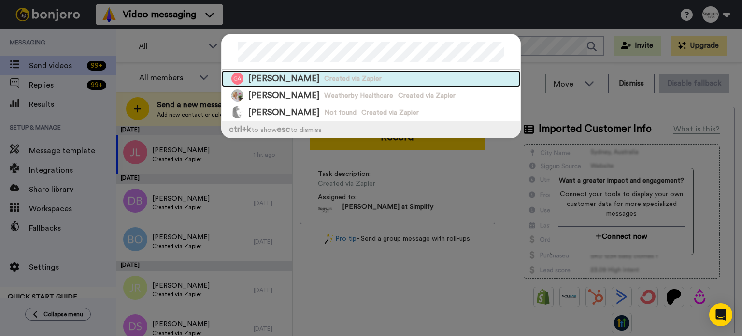
click at [332, 79] on span "Created via Zapier" at bounding box center [352, 79] width 57 height 10
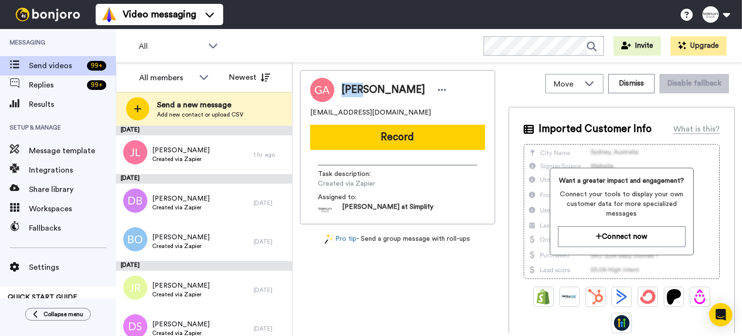
drag, startPoint x: 360, startPoint y: 88, endPoint x: 338, endPoint y: 90, distance: 21.8
click at [339, 90] on div "[PERSON_NAME]" at bounding box center [391, 90] width 115 height 14
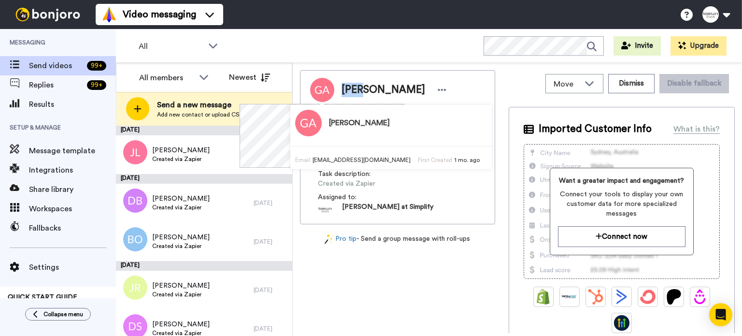
copy span "[PERSON_NAME]"
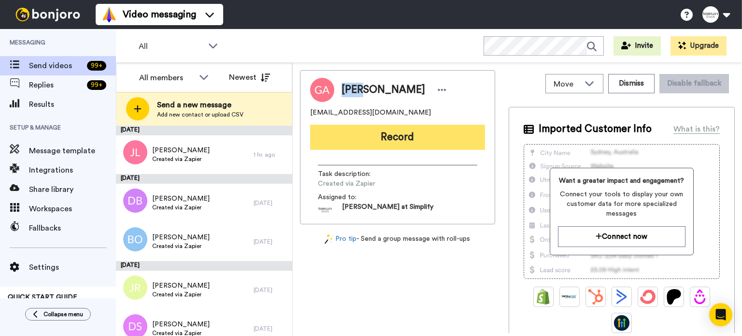
click at [393, 133] on button "Record" at bounding box center [397, 137] width 175 height 25
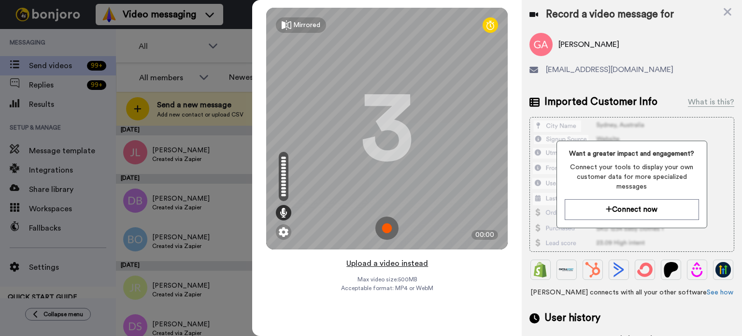
click at [406, 258] on button "Upload a video instead" at bounding box center [386, 263] width 87 height 13
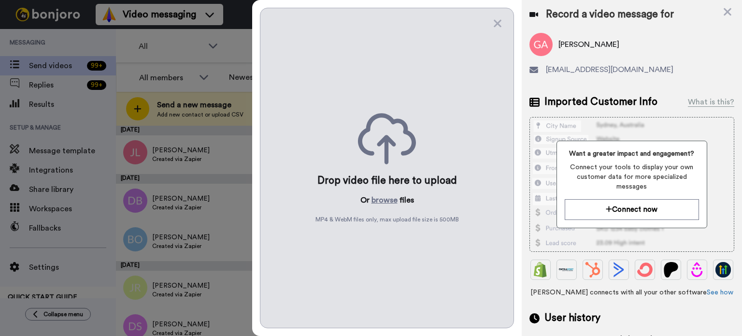
click at [385, 193] on div "Drop video file here to upload Or browse files MP4 & WebM files only, max uploa…" at bounding box center [387, 168] width 254 height 320
click at [384, 197] on button "browse" at bounding box center [384, 200] width 26 height 12
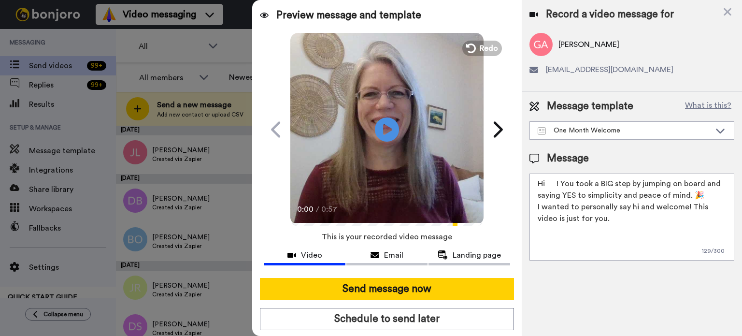
click at [368, 162] on video at bounding box center [386, 127] width 193 height 193
drag, startPoint x: 556, startPoint y: 184, endPoint x: 548, endPoint y: 186, distance: 9.2
click at [548, 186] on textarea "Hi ! You took a BIG step by jumping on board and saying YES to simplicity and p…" at bounding box center [631, 216] width 205 height 87
paste textarea "[PERSON_NAME]"
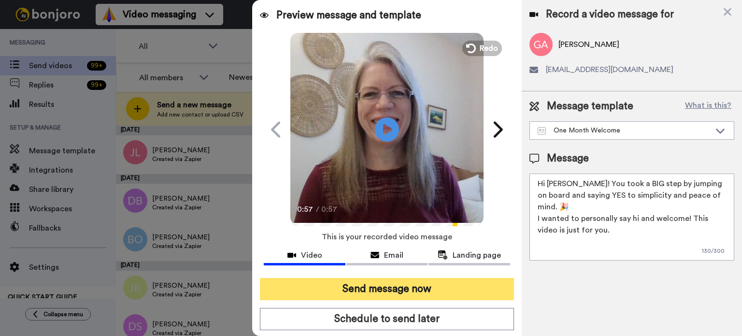
type textarea "Hi [PERSON_NAME]! You took a BIG step by jumping on board and saying YES to sim…"
click at [378, 283] on button "Send message now" at bounding box center [387, 289] width 254 height 22
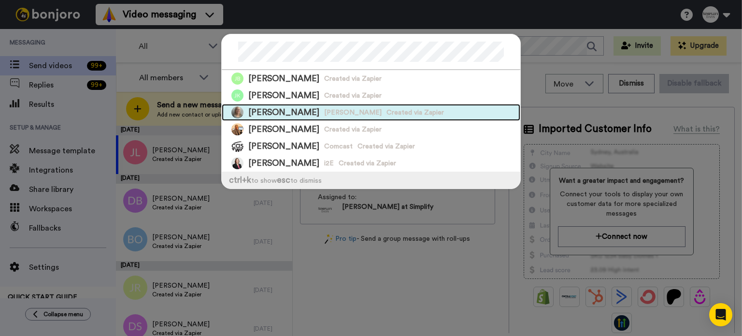
click at [386, 110] on span "Created via Zapier" at bounding box center [414, 113] width 57 height 10
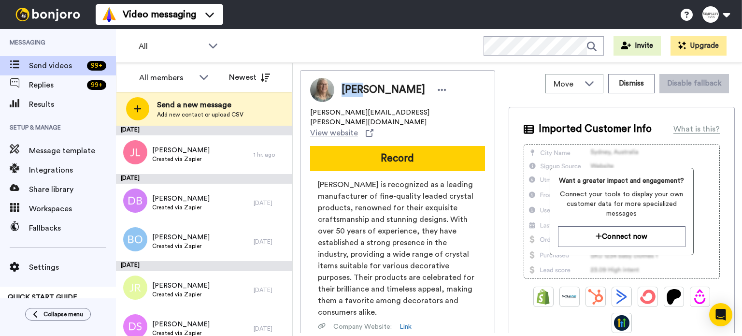
drag, startPoint x: 363, startPoint y: 86, endPoint x: 340, endPoint y: 88, distance: 23.7
click at [340, 88] on div "Judy Asfour" at bounding box center [391, 90] width 115 height 14
copy span "Judy"
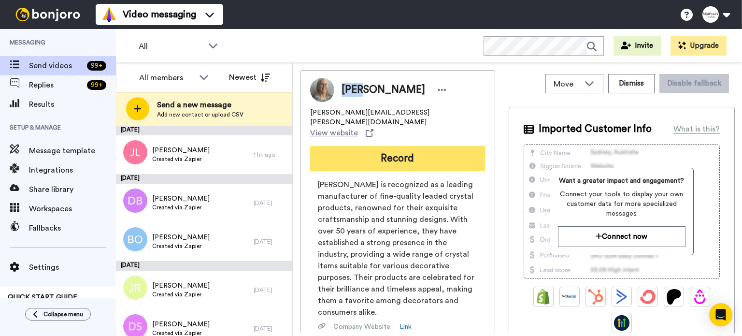
click at [404, 146] on button "Record" at bounding box center [397, 158] width 175 height 25
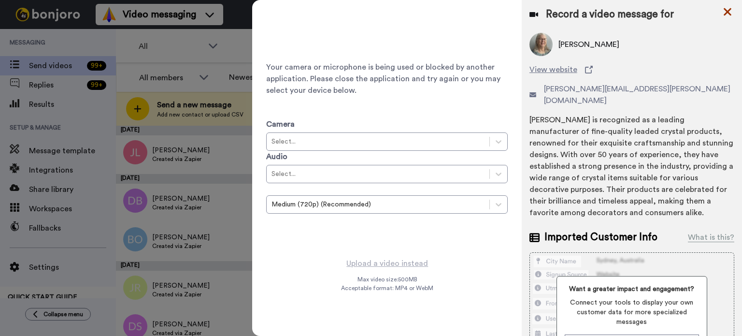
click at [730, 10] on icon at bounding box center [727, 12] width 10 height 12
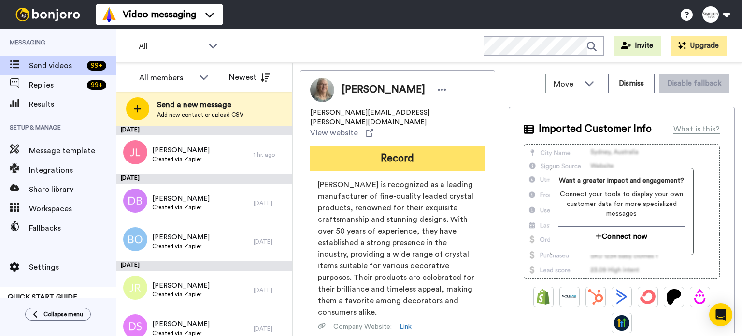
click at [408, 146] on button "Record" at bounding box center [397, 158] width 175 height 25
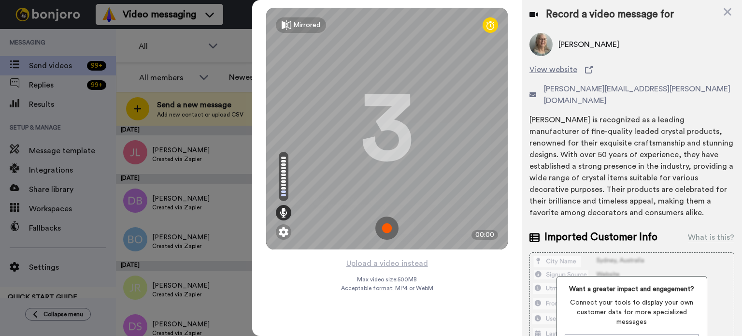
click at [377, 253] on div "Mirrored Redo 3 00:00" at bounding box center [386, 128] width 269 height 257
click at [377, 258] on button "Upload a video instead" at bounding box center [386, 263] width 87 height 13
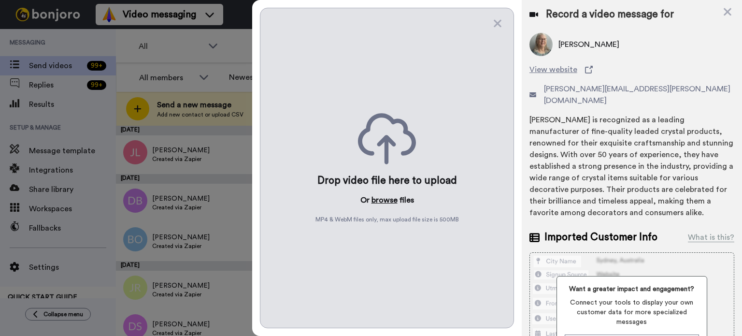
click at [391, 197] on button "browse" at bounding box center [384, 200] width 26 height 12
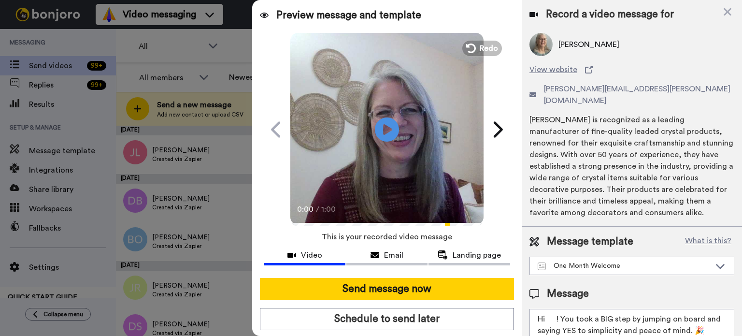
scroll to position [56, 0]
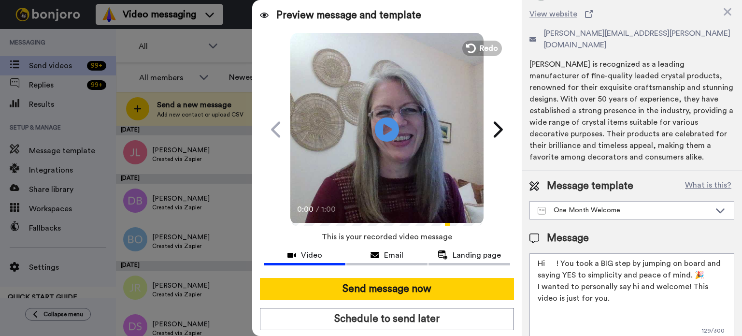
drag, startPoint x: 556, startPoint y: 249, endPoint x: 547, endPoint y: 251, distance: 10.0
click at [547, 253] on textarea "Hi ! You took a BIG step by jumping on board and saying YES to simplicity and p…" at bounding box center [631, 296] width 205 height 87
paste textarea "Judy"
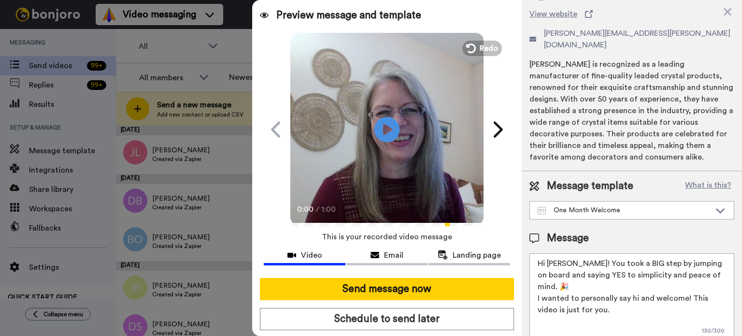
type textarea "Hi Judy! You took a BIG step by jumping on board and saying YES to simplicity a…"
click at [377, 125] on icon at bounding box center [387, 129] width 26 height 26
click at [397, 157] on video at bounding box center [386, 127] width 193 height 193
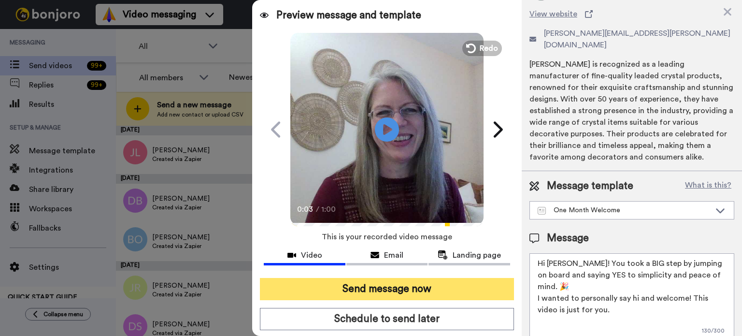
click at [401, 280] on button "Send message now" at bounding box center [387, 289] width 254 height 22
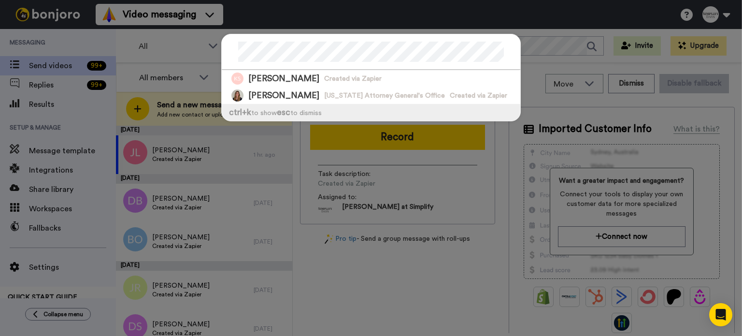
click at [609, 40] on div "[PERSON_NAME] Created via [PERSON_NAME] Field [US_STATE] Attorney General's Off…" at bounding box center [371, 168] width 742 height 336
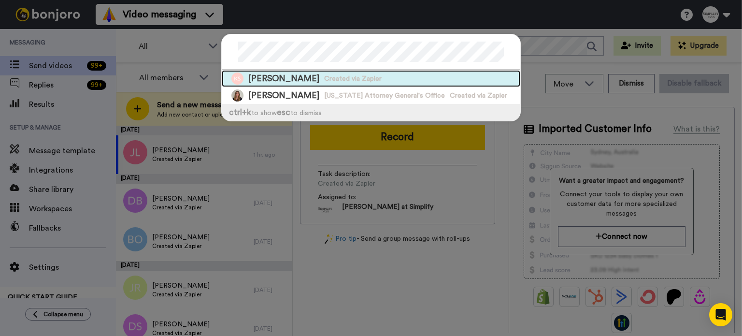
click at [405, 76] on div "[PERSON_NAME] Created via Zapier" at bounding box center [371, 78] width 298 height 17
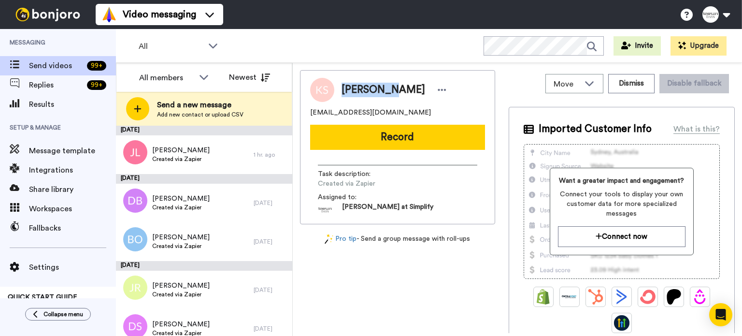
drag, startPoint x: 384, startPoint y: 87, endPoint x: 334, endPoint y: 89, distance: 50.2
click at [336, 88] on div "[PERSON_NAME]" at bounding box center [391, 90] width 115 height 14
copy span "[PERSON_NAME]"
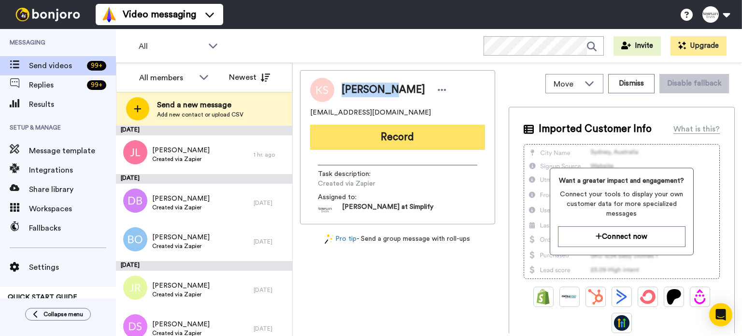
click at [397, 135] on button "Record" at bounding box center [397, 137] width 175 height 25
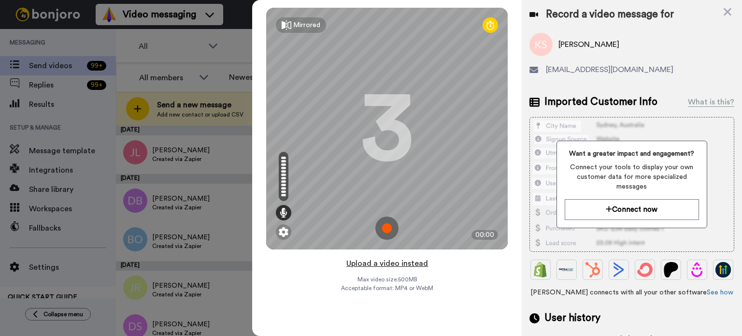
click at [405, 257] on button "Upload a video instead" at bounding box center [386, 263] width 87 height 13
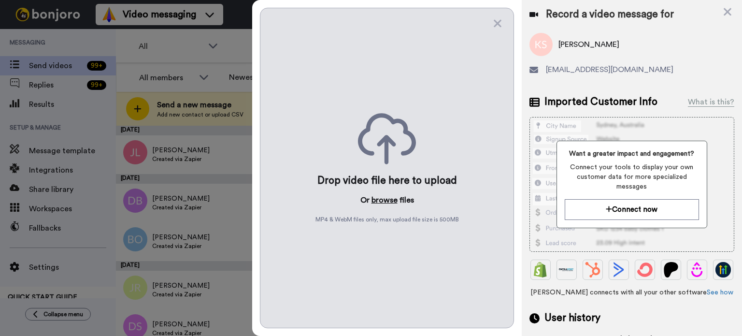
click at [389, 197] on button "browse" at bounding box center [384, 200] width 26 height 12
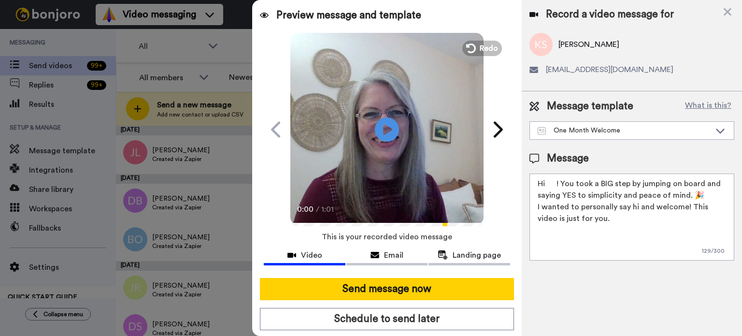
drag, startPoint x: 556, startPoint y: 183, endPoint x: 547, endPoint y: 182, distance: 9.7
click at [547, 182] on textarea "Hi ! You took a BIG step by jumping on board and saying YES to simplicity and p…" at bounding box center [631, 216] width 205 height 87
paste textarea "Katherine"
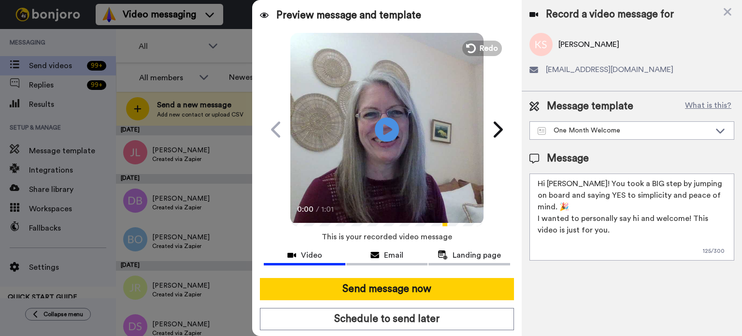
type textarea "Hi Katherine! You took a BIG step by jumping on board and saying YES to simplic…"
click at [403, 136] on video at bounding box center [386, 127] width 193 height 193
click at [400, 156] on video at bounding box center [386, 127] width 193 height 193
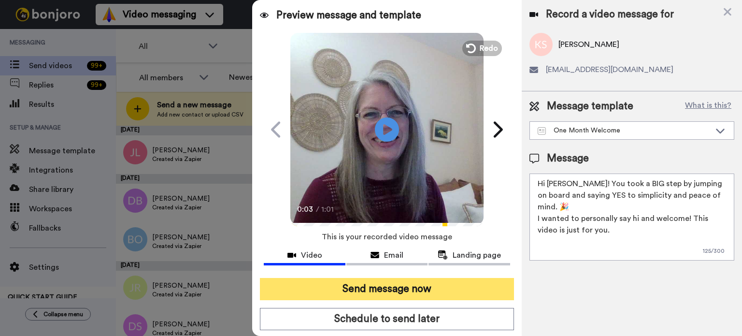
click at [417, 285] on button "Send message now" at bounding box center [387, 289] width 254 height 22
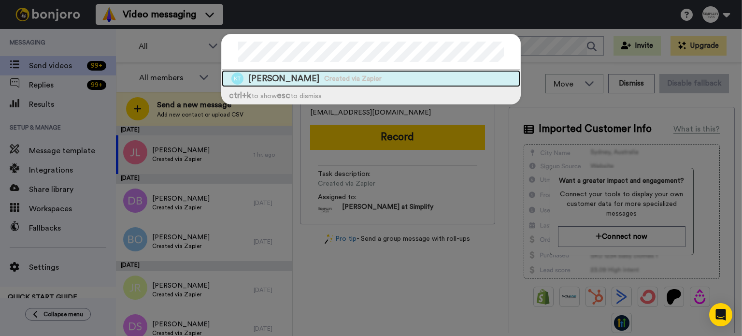
click at [278, 78] on span "Kerry Todd-Smith" at bounding box center [283, 78] width 71 height 12
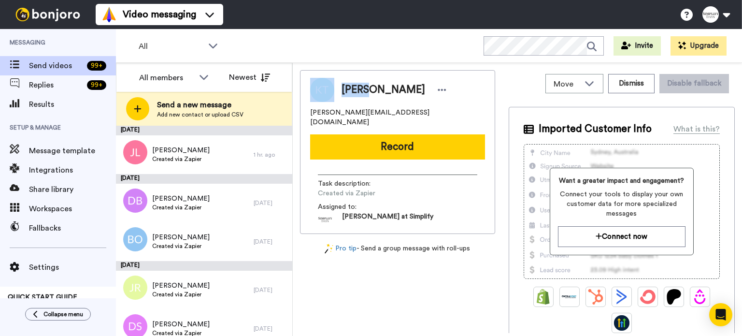
drag, startPoint x: 367, startPoint y: 92, endPoint x: 328, endPoint y: 89, distance: 38.8
click at [331, 89] on div "Kerry Todd-Smith" at bounding box center [397, 90] width 175 height 24
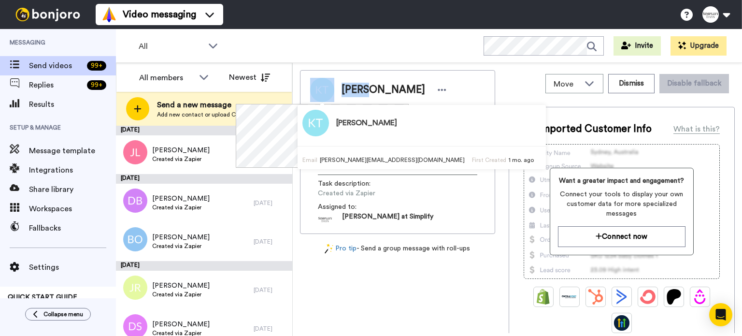
copy div "Kerry"
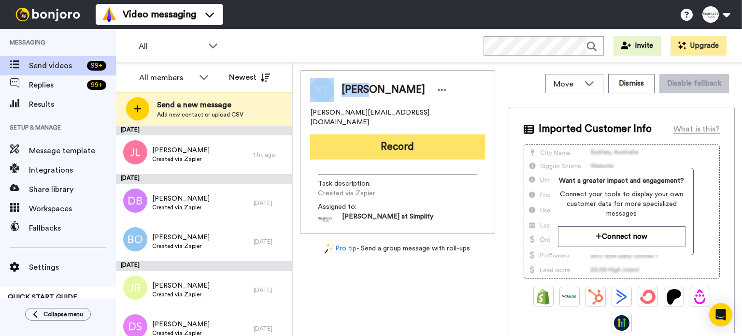
click at [410, 134] on button "Record" at bounding box center [397, 146] width 175 height 25
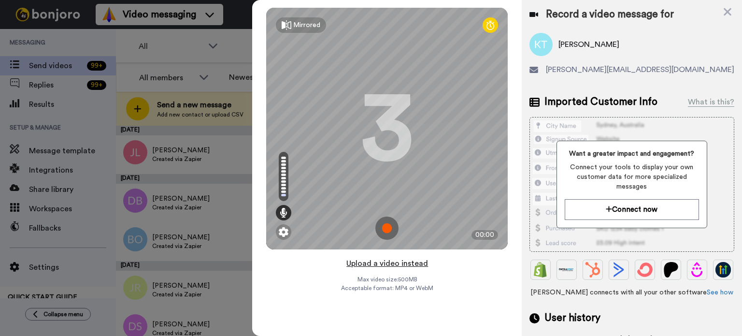
click at [396, 260] on button "Upload a video instead" at bounding box center [386, 263] width 87 height 13
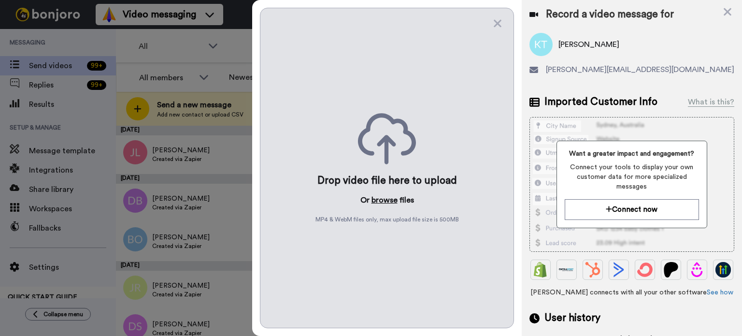
click at [384, 194] on button "browse" at bounding box center [384, 200] width 26 height 12
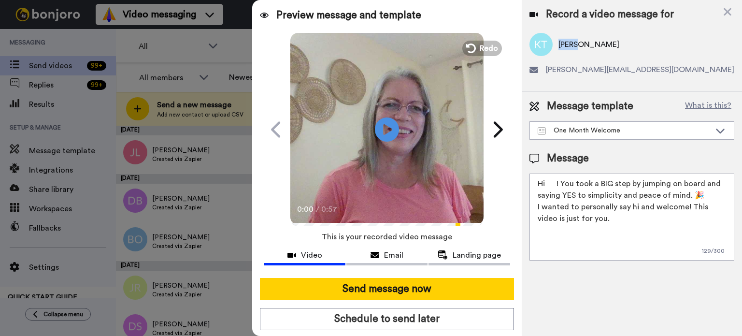
drag, startPoint x: 578, startPoint y: 42, endPoint x: 558, endPoint y: 43, distance: 19.4
click at [558, 43] on span "Kerry Todd-Smith" at bounding box center [588, 45] width 61 height 12
copy span "Kerry"
click at [378, 127] on icon at bounding box center [387, 129] width 26 height 26
drag, startPoint x: 556, startPoint y: 182, endPoint x: 545, endPoint y: 184, distance: 10.9
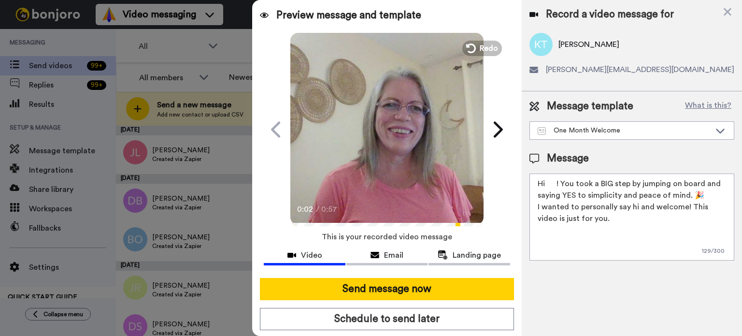
click at [545, 184] on textarea "Hi ! You took a BIG step by jumping on board and saying YES to simplicity and p…" at bounding box center [631, 216] width 205 height 87
paste textarea "Kerry"
click at [545, 180] on textarea "HiKerry! You took a BIG step by jumping on board and saying YES to simplicity a…" at bounding box center [631, 216] width 205 height 87
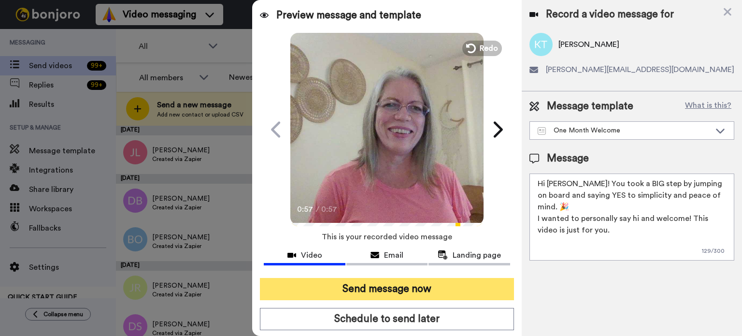
type textarea "Hi Kerry! You took a BIG step by jumping on board and saying YES to simplicity …"
click at [462, 286] on button "Send message now" at bounding box center [387, 289] width 254 height 22
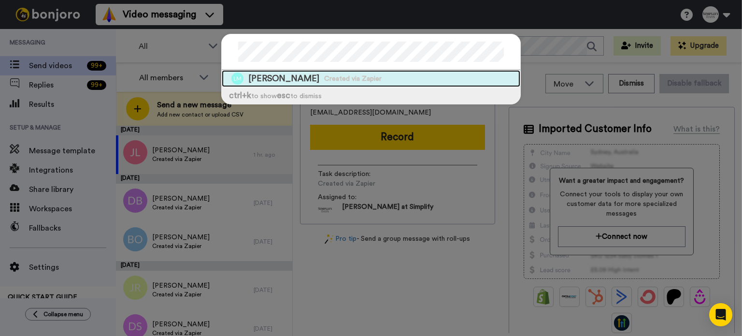
click at [351, 76] on span "Created via Zapier" at bounding box center [352, 79] width 57 height 10
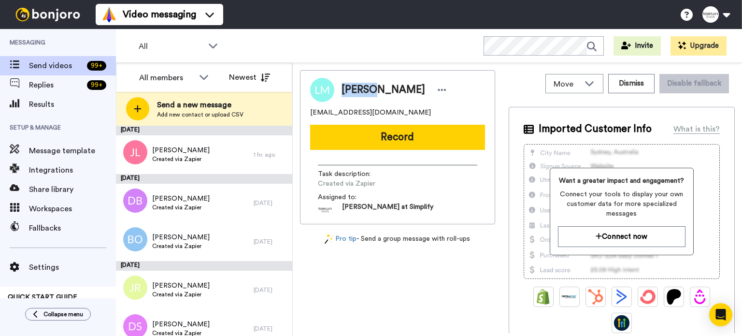
drag, startPoint x: 369, startPoint y: 86, endPoint x: 340, endPoint y: 92, distance: 29.1
click at [341, 90] on span "Laurel Miller" at bounding box center [383, 90] width 84 height 14
copy span "Laurel"
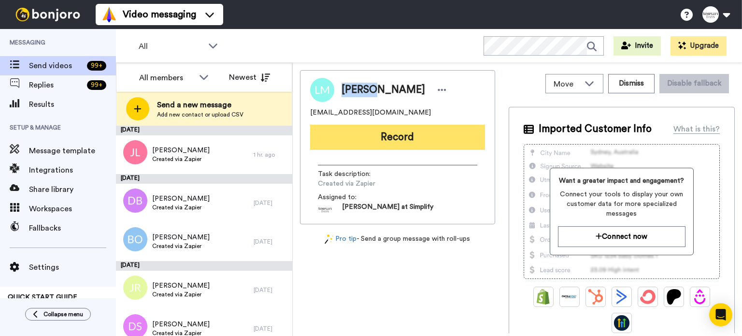
click at [372, 125] on button "Record" at bounding box center [397, 137] width 175 height 25
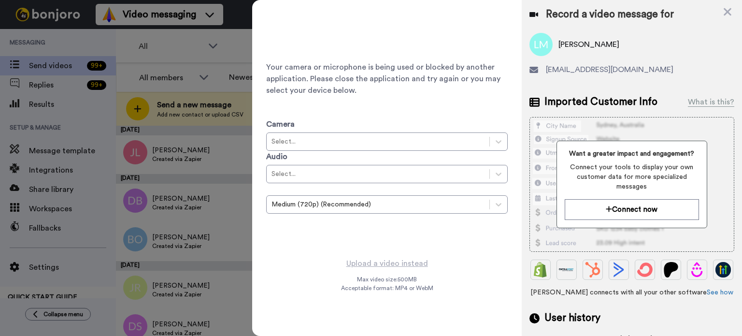
click at [729, 9] on icon at bounding box center [727, 12] width 8 height 8
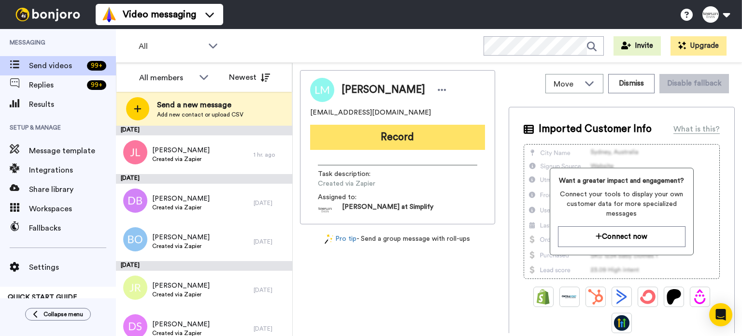
click at [431, 137] on button "Record" at bounding box center [397, 137] width 175 height 25
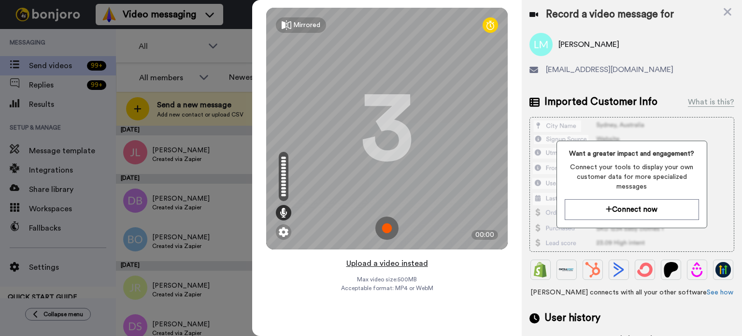
click at [410, 260] on button "Upload a video instead" at bounding box center [386, 263] width 87 height 13
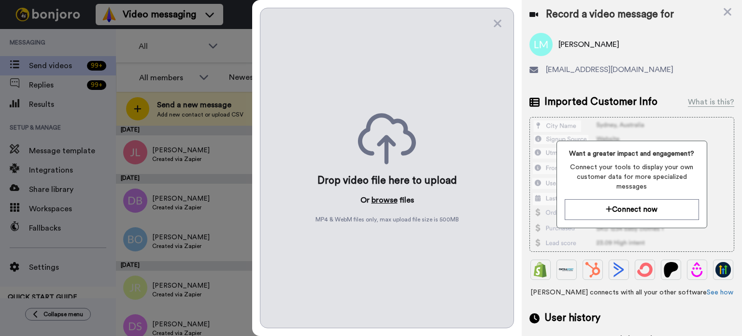
click at [385, 202] on button "browse" at bounding box center [384, 200] width 26 height 12
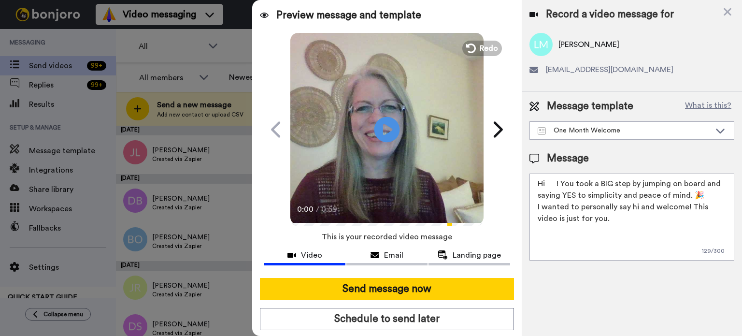
click at [382, 116] on icon at bounding box center [387, 129] width 26 height 26
drag, startPoint x: 556, startPoint y: 180, endPoint x: 547, endPoint y: 184, distance: 10.4
click at [547, 184] on textarea "Hi ! You took a BIG step by jumping on board and saying YES to simplicity and p…" at bounding box center [631, 216] width 205 height 87
paste textarea "Laurel"
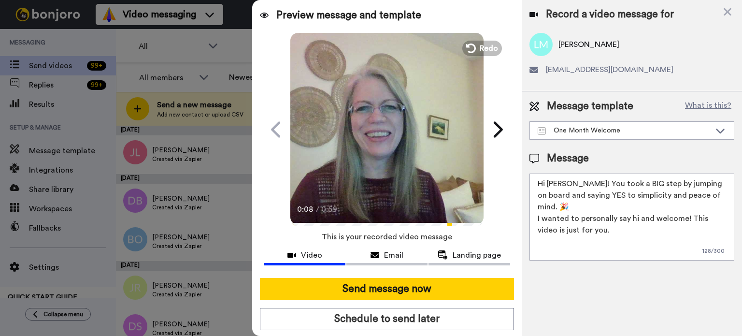
type textarea "Hi Laurel! You took a BIG step by jumping on board and saying YES to simplicity…"
click at [378, 125] on icon at bounding box center [387, 129] width 26 height 26
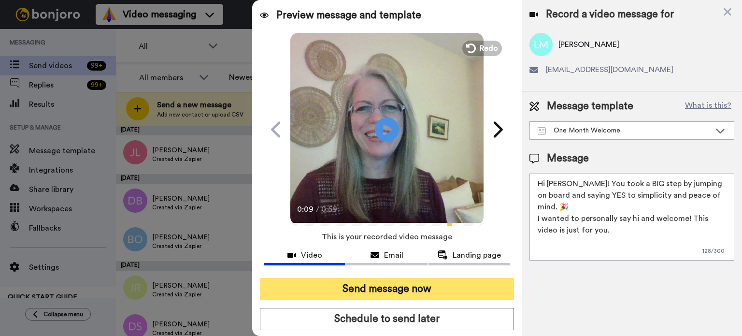
click at [433, 285] on button "Send message now" at bounding box center [387, 289] width 254 height 22
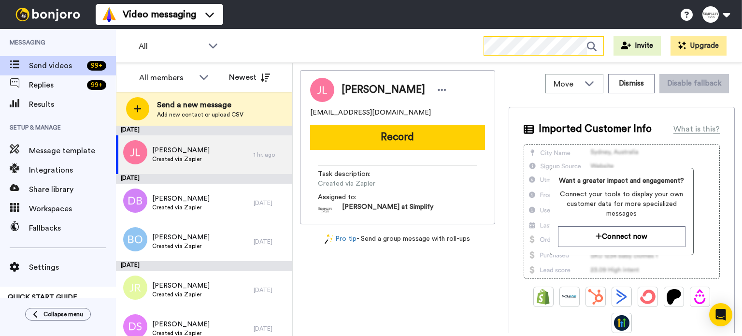
click at [533, 55] on div at bounding box center [543, 45] width 120 height 19
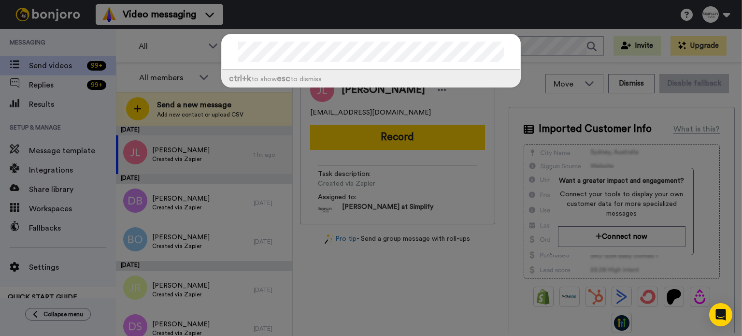
click at [533, 42] on div "ctrl +k to show esc to dismiss" at bounding box center [371, 168] width 742 height 336
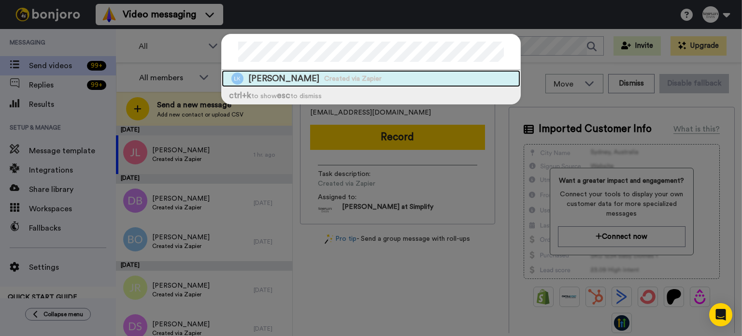
click at [388, 73] on div "[PERSON_NAME] Created via Zapier" at bounding box center [371, 78] width 298 height 17
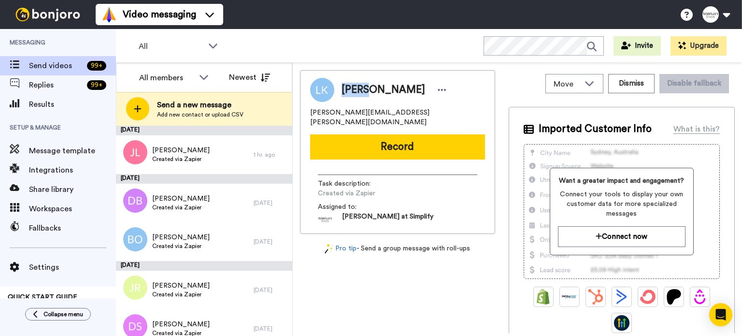
drag, startPoint x: 365, startPoint y: 86, endPoint x: 340, endPoint y: 91, distance: 25.1
click at [340, 91] on div "[PERSON_NAME]" at bounding box center [391, 90] width 115 height 14
copy span "[PERSON_NAME]"
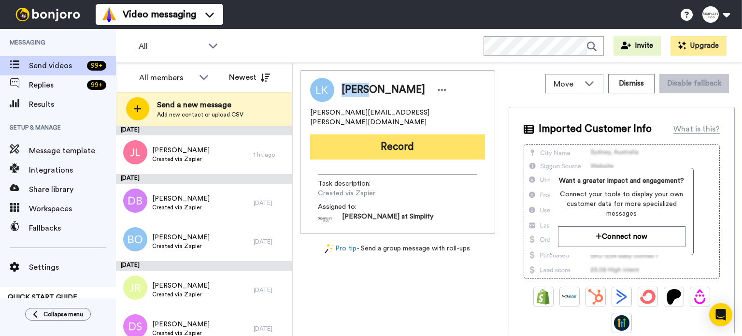
click at [354, 134] on button "Record" at bounding box center [397, 146] width 175 height 25
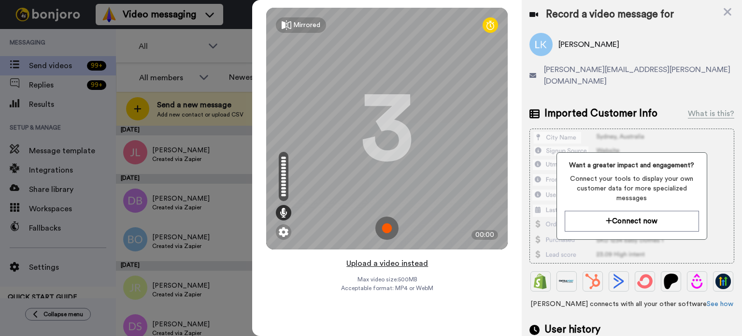
click at [402, 257] on button "Upload a video instead" at bounding box center [386, 263] width 87 height 13
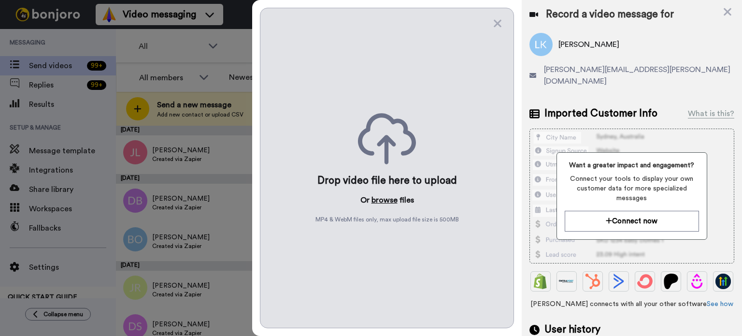
click at [388, 196] on button "browse" at bounding box center [384, 200] width 26 height 12
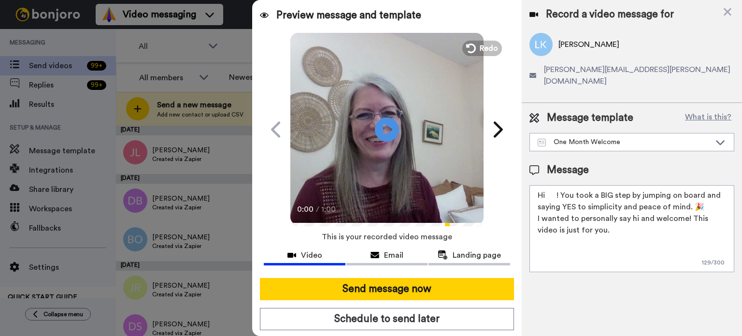
drag, startPoint x: 556, startPoint y: 177, endPoint x: 545, endPoint y: 181, distance: 11.3
click at [545, 185] on textarea "Hi ! You took a BIG step by jumping on board and saying YES to simplicity and p…" at bounding box center [631, 228] width 205 height 87
paste textarea "[PERSON_NAME]"
click at [547, 186] on textarea "HiLena ! You took a BIG step by jumping on board and saying YES to simplicity a…" at bounding box center [631, 228] width 205 height 87
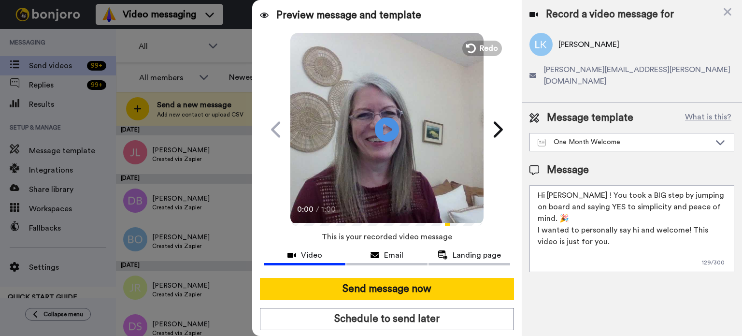
click at [406, 132] on video at bounding box center [386, 127] width 193 height 193
click at [565, 185] on textarea "Hi [PERSON_NAME] ! You took a BIG step by jumping on board and saying YES to si…" at bounding box center [631, 228] width 205 height 87
type textarea "Hi [PERSON_NAME]! You took a BIG step by jumping on board and saying YES to sim…"
click at [404, 113] on video at bounding box center [386, 127] width 193 height 193
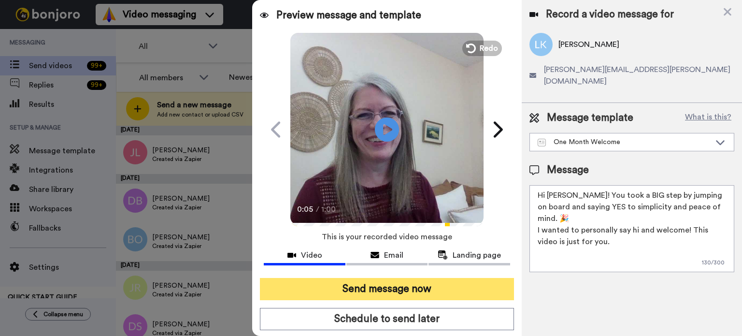
click at [429, 282] on button "Send message now" at bounding box center [387, 289] width 254 height 22
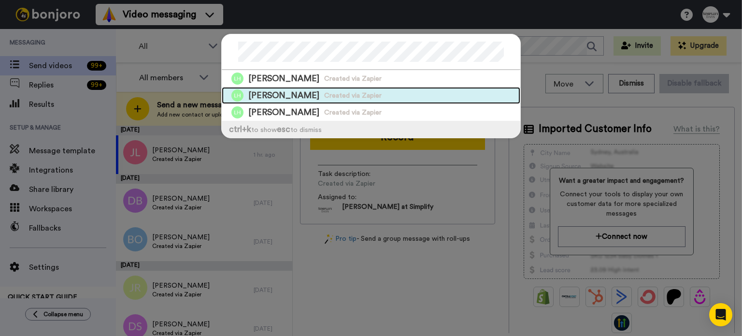
click at [387, 95] on div "Linda Hardman Created via Zapier" at bounding box center [371, 95] width 298 height 17
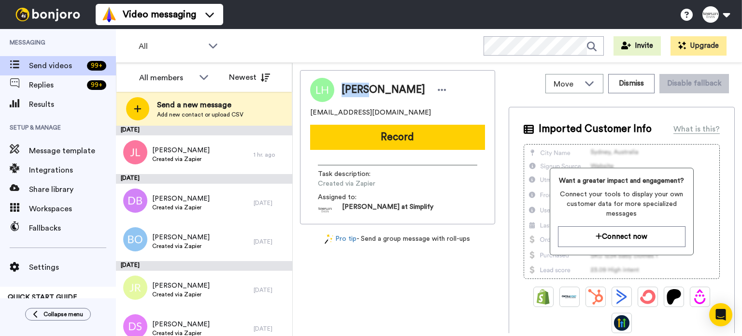
drag, startPoint x: 367, startPoint y: 88, endPoint x: 340, endPoint y: 88, distance: 27.0
click at [340, 88] on div "Linda Hardman" at bounding box center [391, 90] width 115 height 14
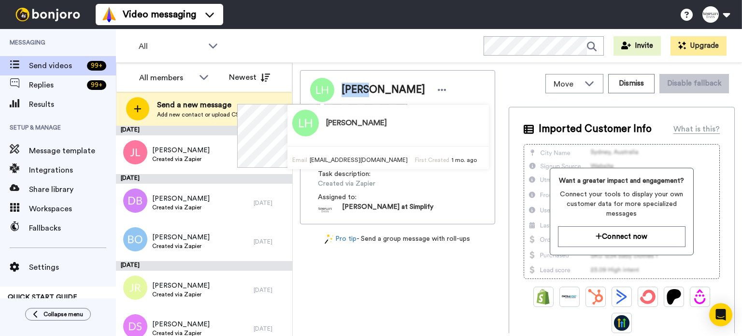
copy span "[PERSON_NAME]"
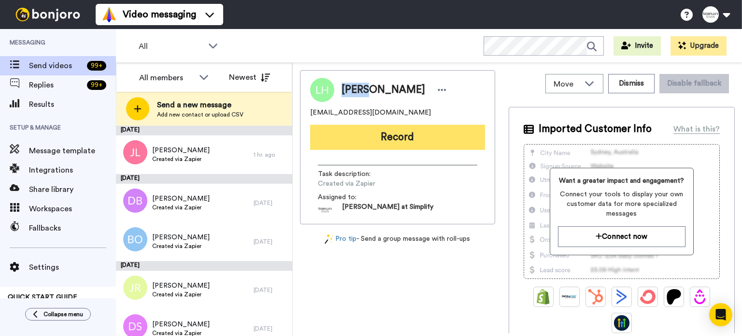
click at [461, 136] on button "Record" at bounding box center [397, 137] width 175 height 25
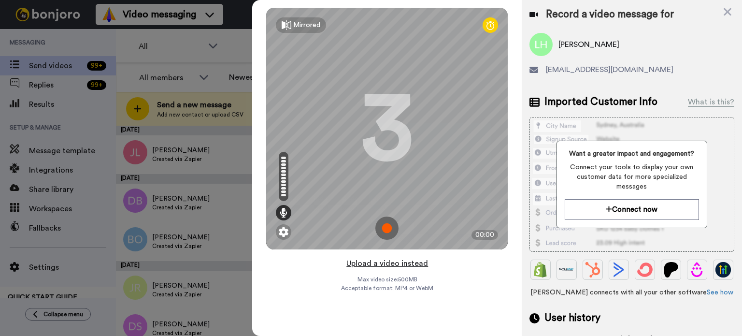
click at [382, 262] on button "Upload a video instead" at bounding box center [386, 263] width 87 height 13
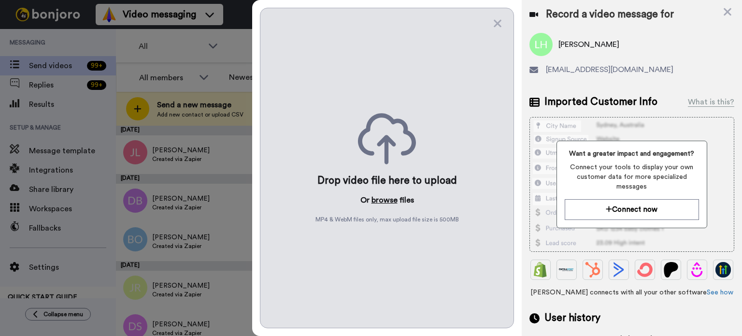
click at [378, 196] on button "browse" at bounding box center [384, 200] width 26 height 12
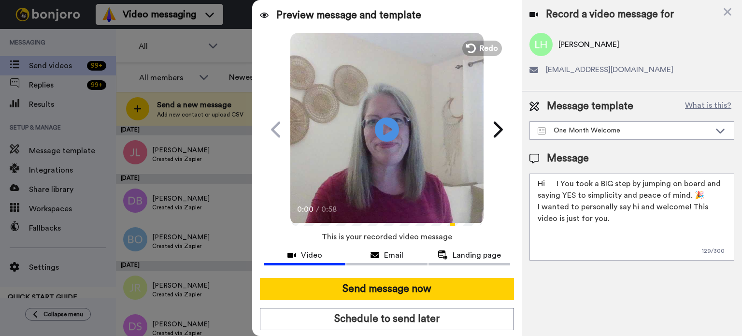
drag, startPoint x: 556, startPoint y: 184, endPoint x: 547, endPoint y: 186, distance: 9.4
click at [547, 186] on textarea "Hi ! You took a BIG step by jumping on board and saying YES to simplicity and p…" at bounding box center [631, 216] width 205 height 87
paste textarea "[PERSON_NAME]"
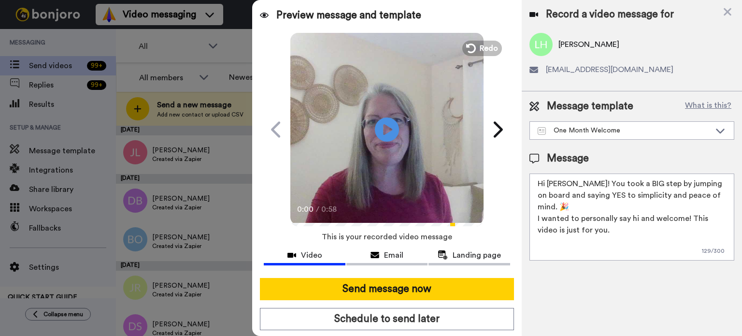
type textarea "Hi [PERSON_NAME]! You took a BIG step by jumping on board and saying YES to sim…"
click at [400, 142] on video at bounding box center [386, 127] width 193 height 193
click at [421, 140] on video at bounding box center [386, 127] width 193 height 193
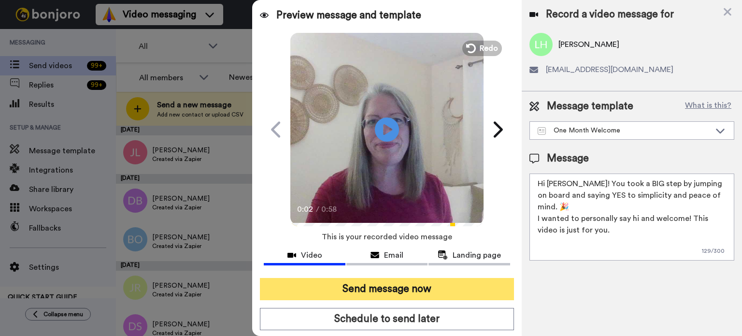
click at [434, 279] on button "Send message now" at bounding box center [387, 289] width 254 height 22
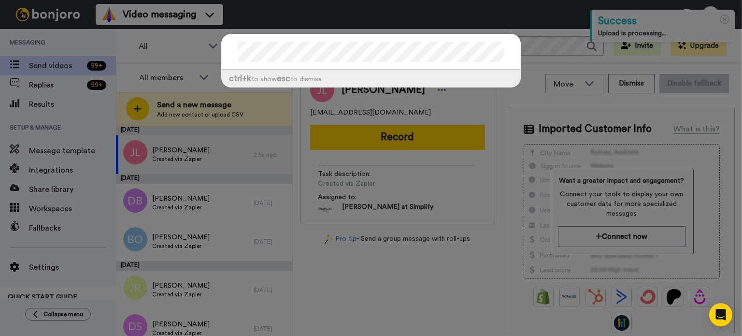
click at [510, 46] on div at bounding box center [371, 52] width 298 height 36
drag, startPoint x: 481, startPoint y: 48, endPoint x: 510, endPoint y: 46, distance: 28.6
click at [510, 46] on div at bounding box center [371, 52] width 298 height 36
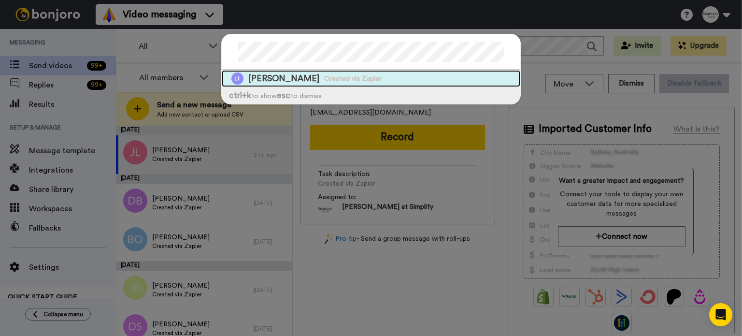
click at [334, 75] on span "Created via Zapier" at bounding box center [352, 79] width 57 height 10
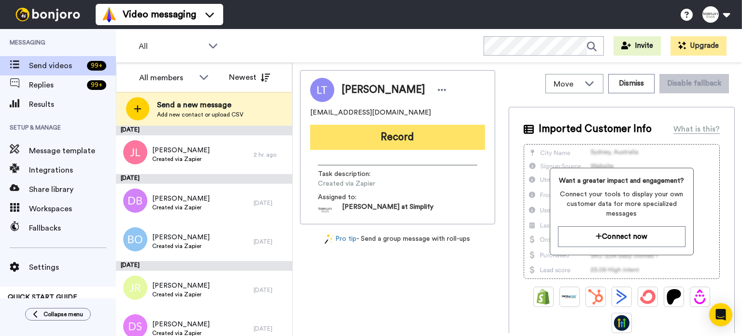
click at [395, 137] on button "Record" at bounding box center [397, 137] width 175 height 25
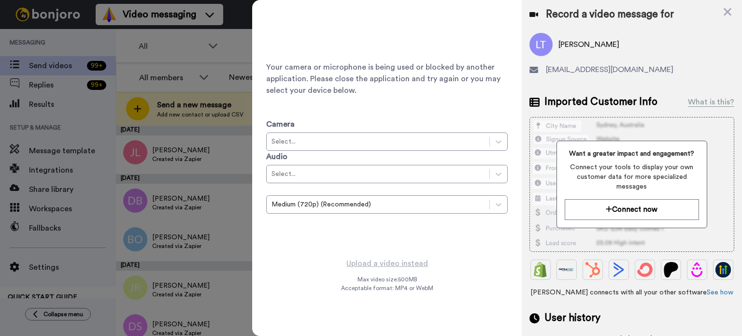
click at [724, 2] on div "Record a video message for [PERSON_NAME] [EMAIL_ADDRESS][DOMAIN_NAME] Imported …" at bounding box center [632, 176] width 220 height 352
click at [725, 9] on icon at bounding box center [727, 12] width 8 height 8
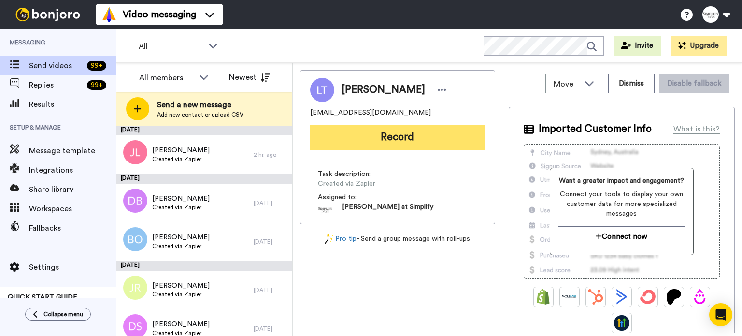
click at [421, 135] on button "Record" at bounding box center [397, 137] width 175 height 25
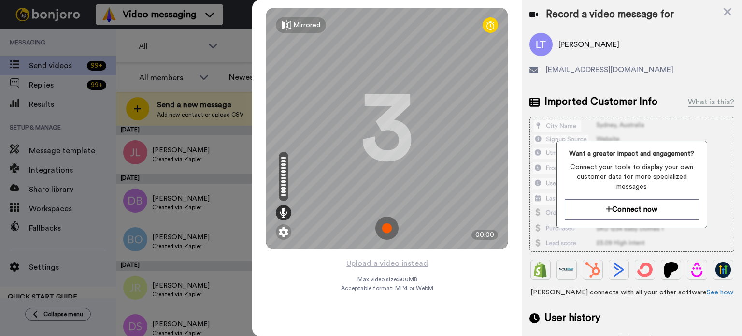
click at [374, 256] on div "Mirrored Redo 3 00:00" at bounding box center [386, 128] width 269 height 257
click at [374, 260] on button "Upload a video instead" at bounding box center [386, 263] width 87 height 13
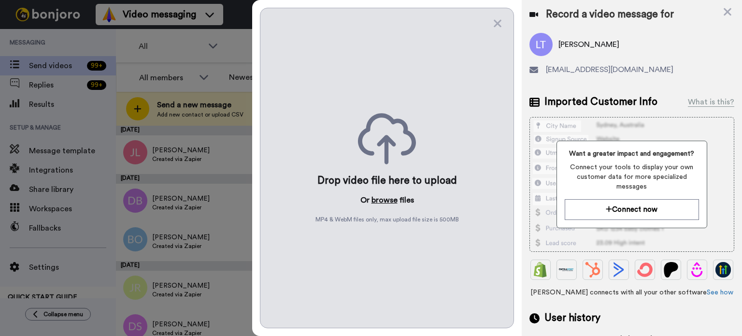
click at [387, 197] on button "browse" at bounding box center [384, 200] width 26 height 12
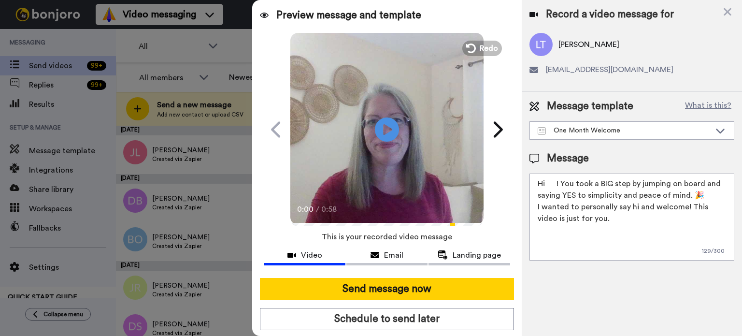
drag, startPoint x: 556, startPoint y: 181, endPoint x: 549, endPoint y: 183, distance: 7.9
click at [549, 183] on textarea "Hi ! You took a BIG step by jumping on board and saying YES to simplicity and p…" at bounding box center [631, 216] width 205 height 87
paste textarea "[PERSON_NAME]"
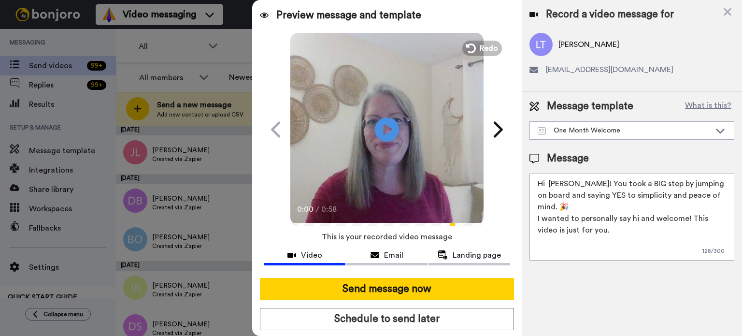
click at [548, 181] on textarea "Hi Linda! You took a BIG step by jumping on board and saying YES to simplicity …" at bounding box center [631, 216] width 205 height 87
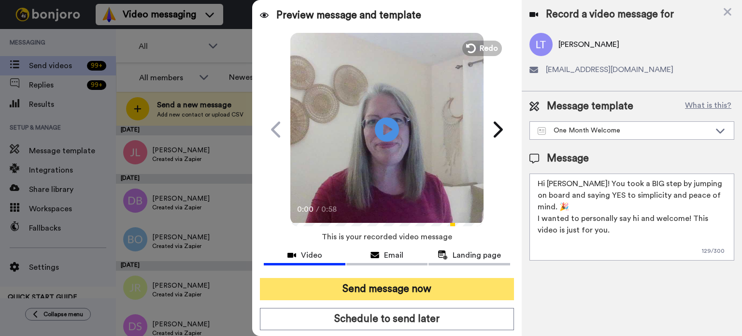
type textarea "Hi [PERSON_NAME]! You took a BIG step by jumping on board and saying YES to sim…"
click at [459, 286] on button "Send message now" at bounding box center [387, 289] width 254 height 22
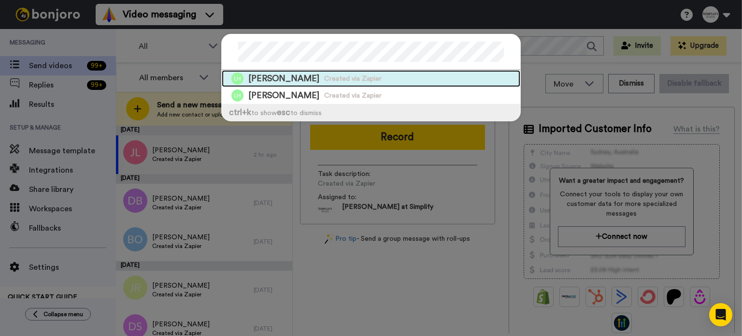
click at [351, 77] on div "[PERSON_NAME] Created via Zapier" at bounding box center [371, 78] width 298 height 17
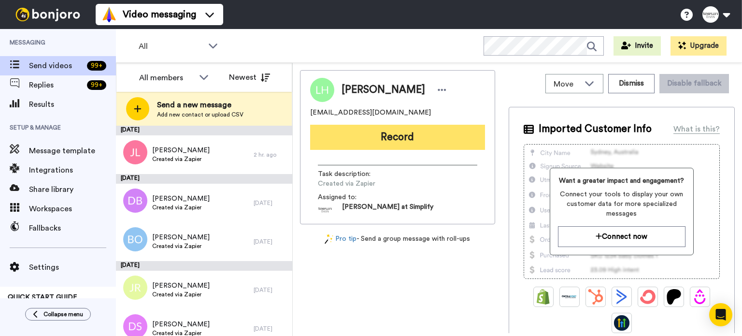
click at [390, 138] on button "Record" at bounding box center [397, 137] width 175 height 25
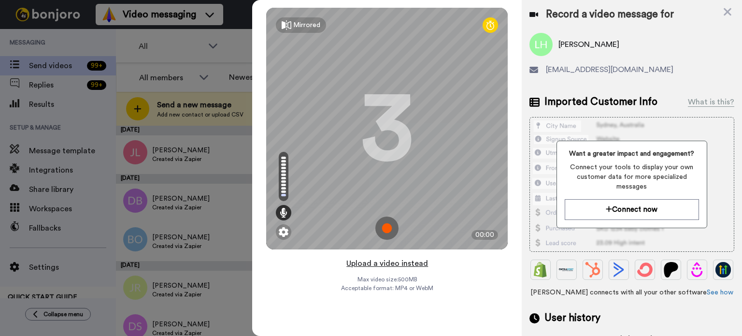
click at [408, 261] on button "Upload a video instead" at bounding box center [386, 263] width 87 height 13
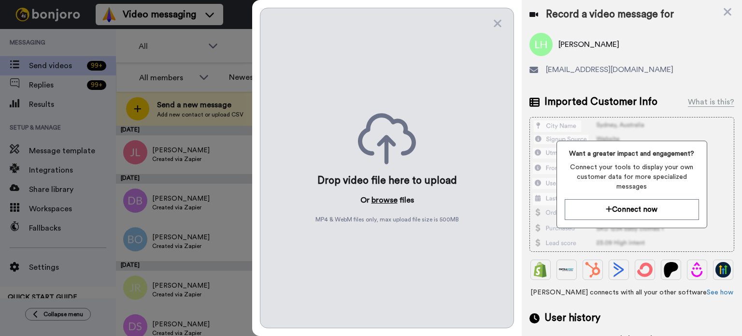
click at [382, 198] on button "browse" at bounding box center [384, 200] width 26 height 12
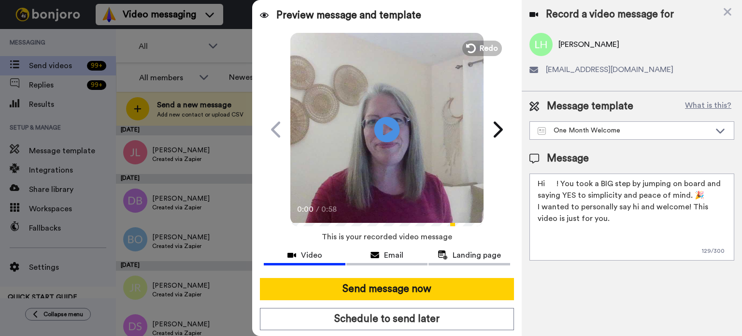
click at [380, 123] on icon at bounding box center [387, 129] width 26 height 26
drag, startPoint x: 556, startPoint y: 183, endPoint x: 548, endPoint y: 184, distance: 8.8
click at [548, 184] on textarea "Hi ! You took a BIG step by jumping on board and saying YES to simplicity and p…" at bounding box center [631, 216] width 205 height 87
paste textarea "[PERSON_NAME]"
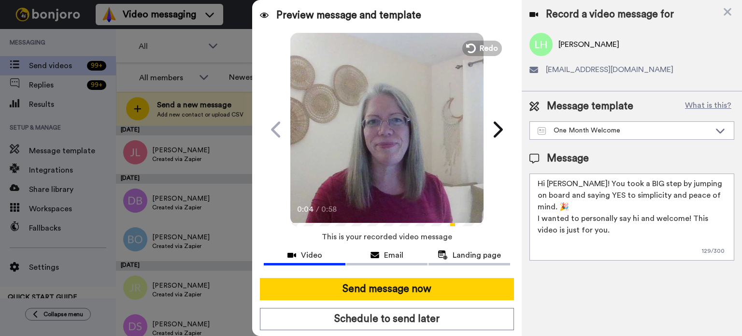
type textarea "Hi [PERSON_NAME]! You took a BIG step by jumping on board and saying YES to sim…"
click at [385, 149] on icon "Play/Pause" at bounding box center [387, 129] width 26 height 46
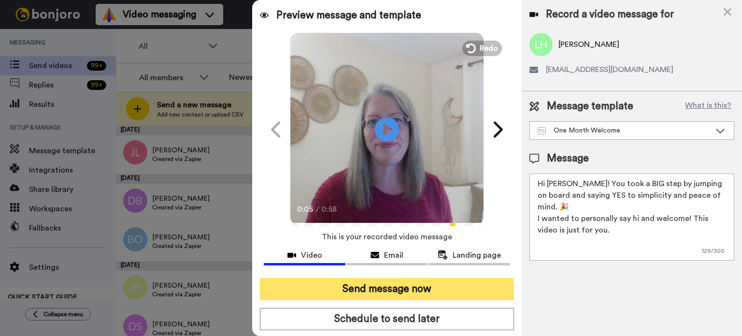
click at [384, 280] on button "Send message now" at bounding box center [387, 289] width 254 height 22
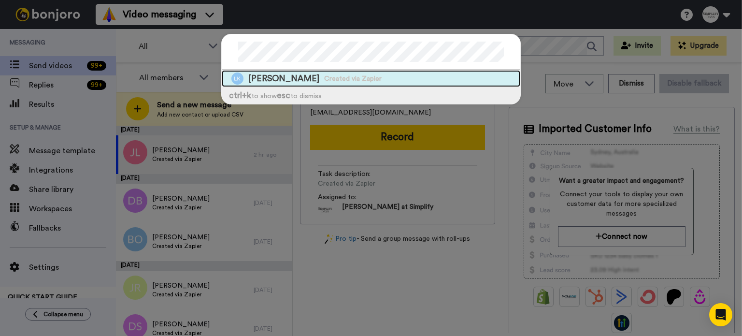
click at [313, 72] on div "[PERSON_NAME] Created via Zapier" at bounding box center [371, 78] width 298 height 17
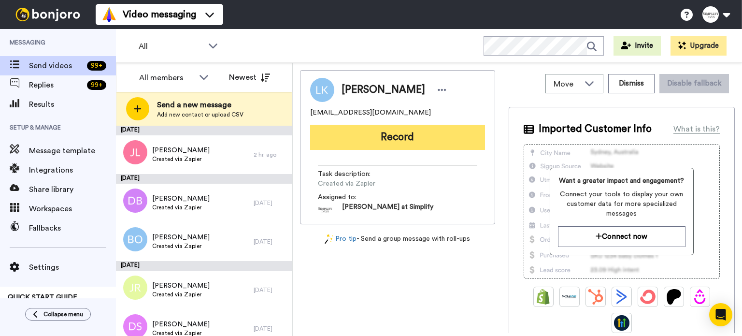
click at [396, 135] on button "Record" at bounding box center [397, 137] width 175 height 25
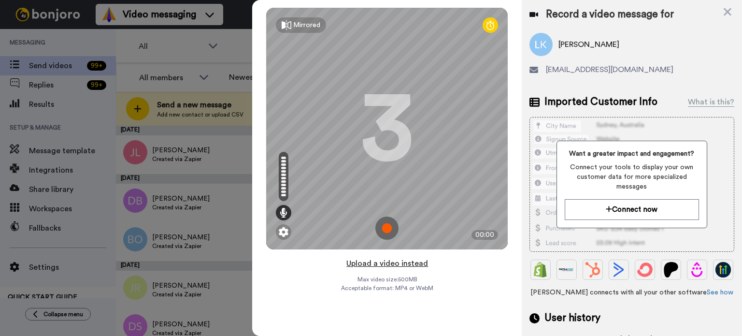
click at [394, 258] on button "Upload a video instead" at bounding box center [386, 263] width 87 height 13
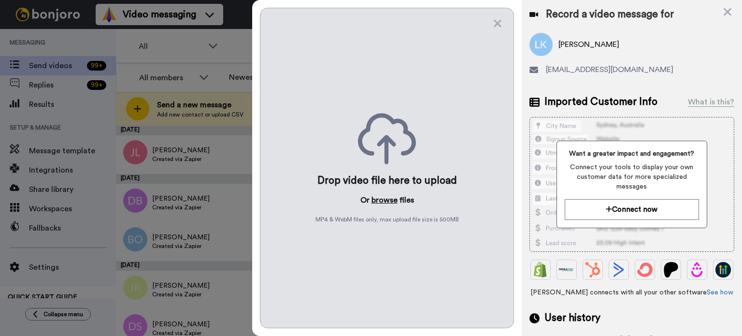
click at [385, 197] on button "browse" at bounding box center [384, 200] width 26 height 12
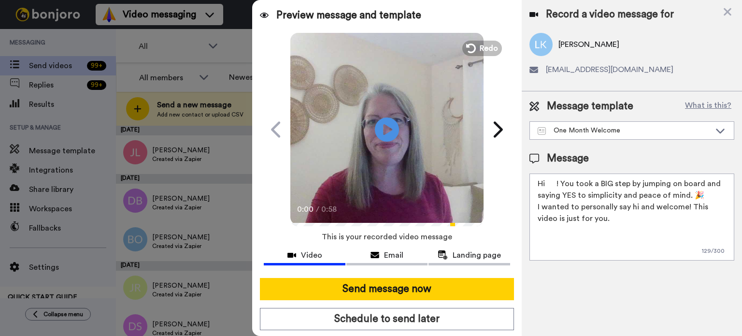
drag, startPoint x: 556, startPoint y: 176, endPoint x: 547, endPoint y: 180, distance: 10.0
click at [547, 180] on textarea "Hi ! You took a BIG step by jumping on board and saying YES to simplicity and p…" at bounding box center [631, 216] width 205 height 87
paste textarea "Linda"
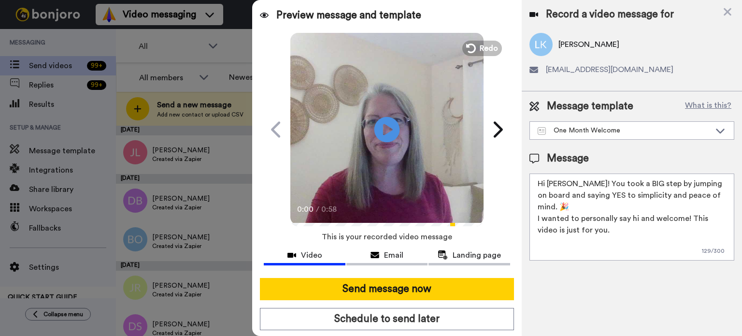
type textarea "Hi Linda! You took a BIG step by jumping on board and saying YES to simplicity …"
click at [392, 121] on icon at bounding box center [387, 129] width 26 height 26
click at [398, 125] on video at bounding box center [386, 127] width 193 height 193
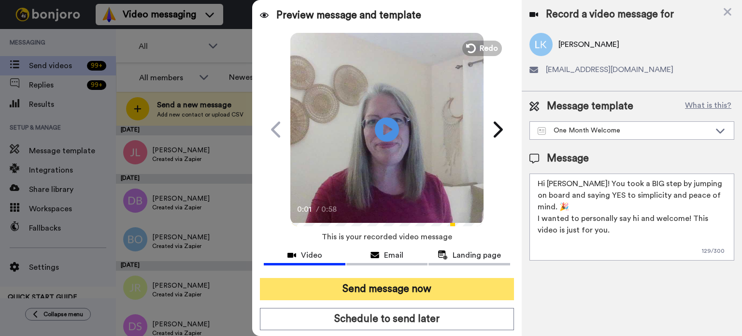
click at [437, 281] on button "Send message now" at bounding box center [387, 289] width 254 height 22
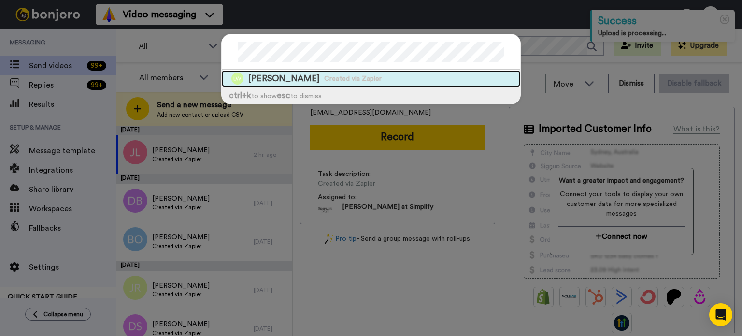
click at [425, 74] on div "[PERSON_NAME] Created via Zapier" at bounding box center [371, 78] width 298 height 17
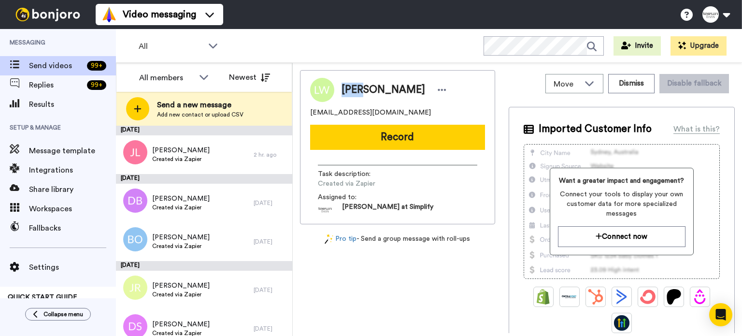
drag, startPoint x: 362, startPoint y: 86, endPoint x: 340, endPoint y: 91, distance: 22.2
click at [340, 90] on div "[PERSON_NAME]" at bounding box center [391, 90] width 115 height 14
copy span "[PERSON_NAME]"
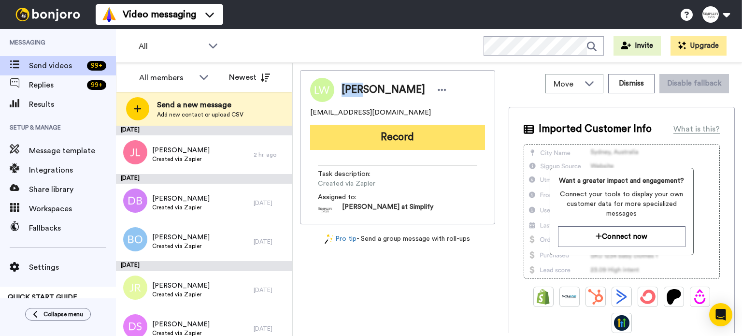
click at [412, 128] on button "Record" at bounding box center [397, 137] width 175 height 25
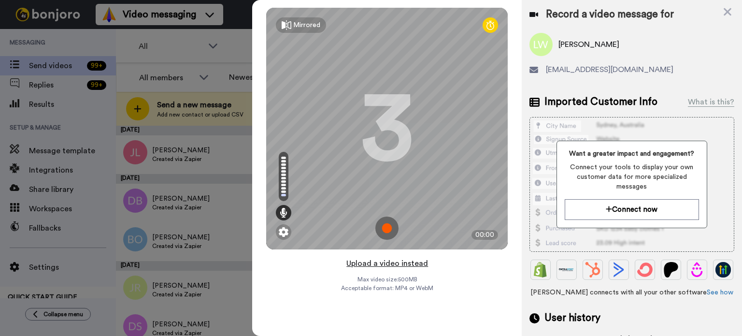
click at [398, 258] on button "Upload a video instead" at bounding box center [386, 263] width 87 height 13
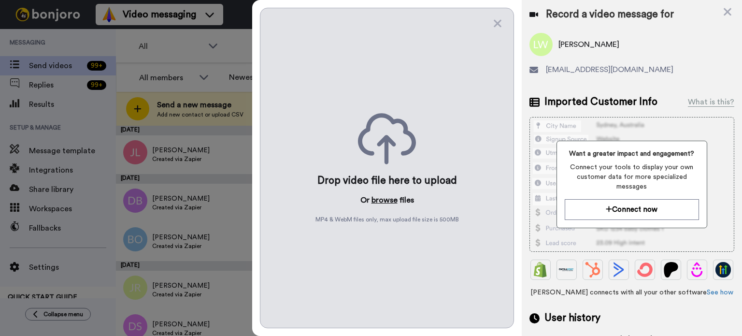
click at [386, 196] on button "browse" at bounding box center [384, 200] width 26 height 12
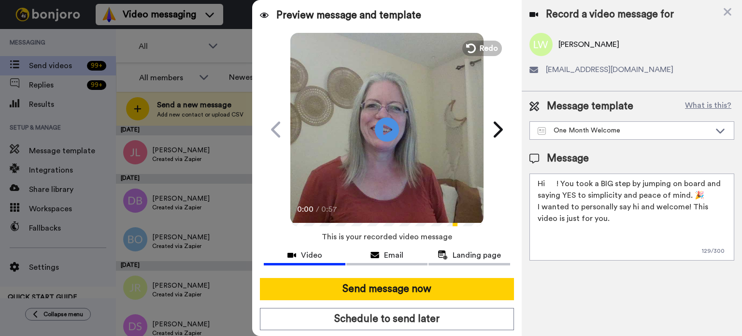
drag, startPoint x: 557, startPoint y: 183, endPoint x: 548, endPoint y: 185, distance: 9.4
click at [548, 185] on textarea "Hi ! You took a BIG step by jumping on board and saying YES to simplicity and p…" at bounding box center [631, 216] width 205 height 87
paste textarea "Lucy"
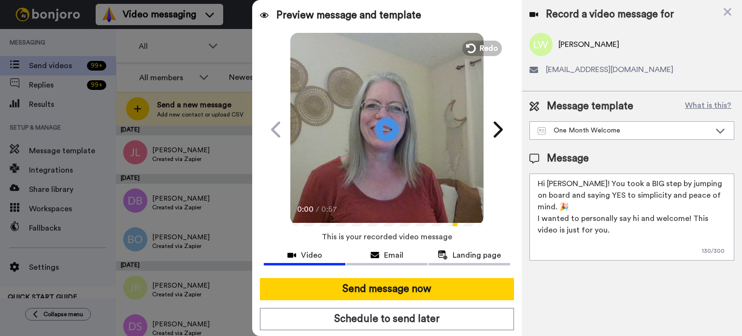
type textarea "Hi Lucy! You took a BIG step by jumping on board and saying YES to simplicity a…"
click at [404, 142] on video at bounding box center [386, 127] width 193 height 193
click at [405, 111] on video at bounding box center [386, 127] width 193 height 193
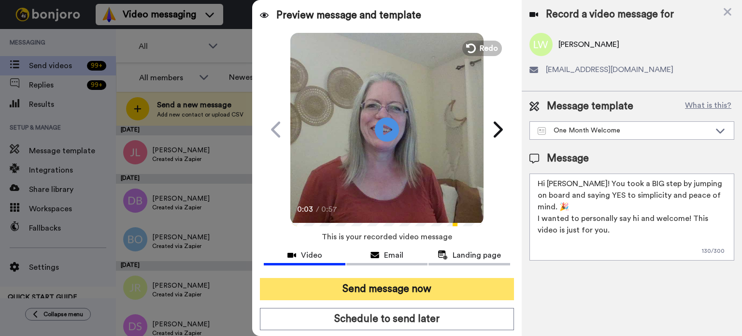
click at [438, 286] on button "Send message now" at bounding box center [387, 289] width 254 height 22
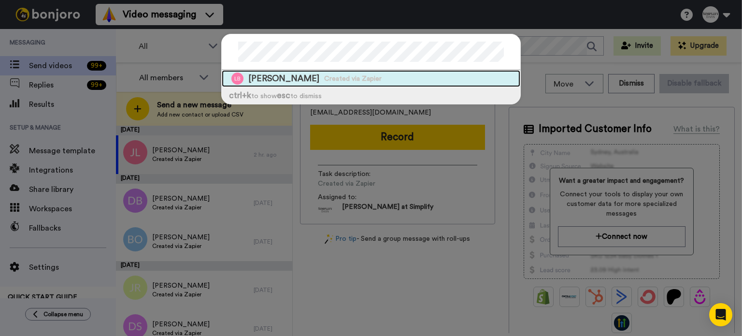
click at [370, 73] on div "[PERSON_NAME] Created via Zapier" at bounding box center [371, 78] width 298 height 17
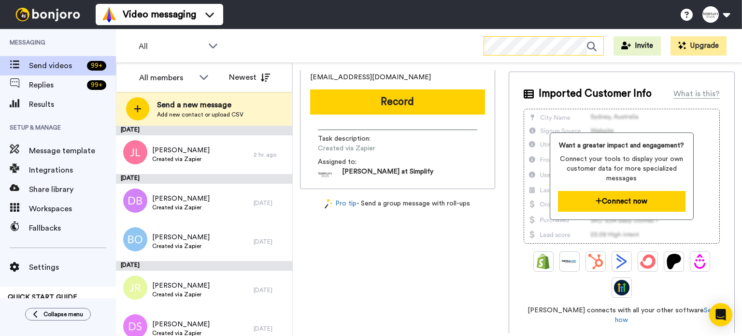
scroll to position [98, 0]
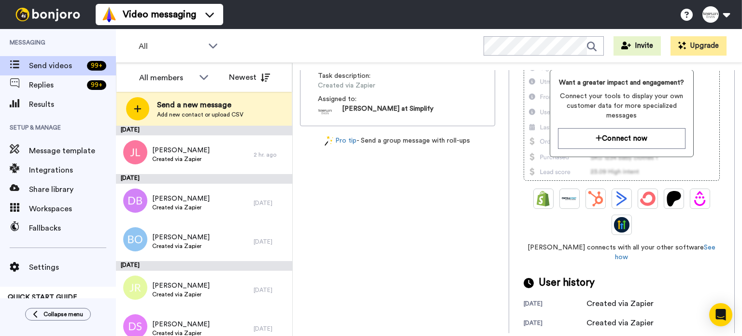
click at [619, 317] on div "Created via Zapier" at bounding box center [619, 323] width 67 height 12
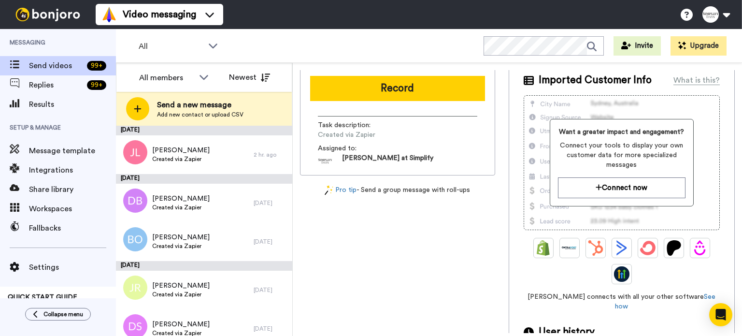
scroll to position [0, 0]
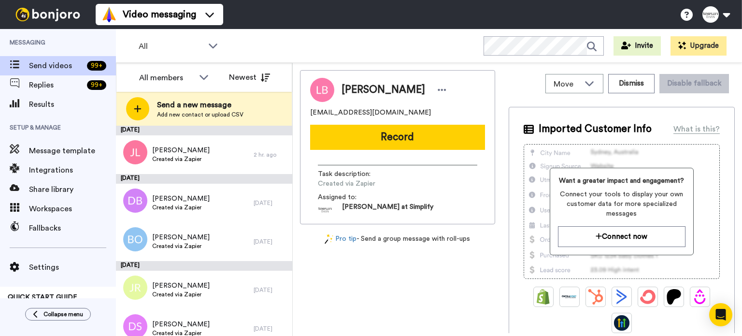
click at [408, 87] on div "[PERSON_NAME]" at bounding box center [395, 90] width 108 height 14
drag, startPoint x: 407, startPoint y: 85, endPoint x: 371, endPoint y: 87, distance: 35.8
click at [371, 87] on span "[PERSON_NAME]" at bounding box center [383, 90] width 84 height 14
copy span "Bigoney"
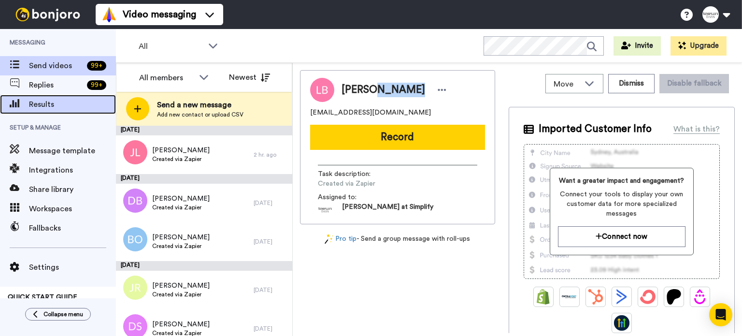
click at [50, 99] on span "Results" at bounding box center [72, 105] width 87 height 12
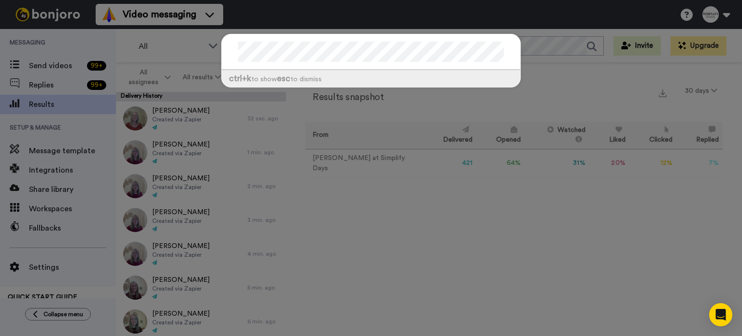
click at [62, 85] on div "ctrl +k to show esc to dismiss" at bounding box center [371, 168] width 742 height 336
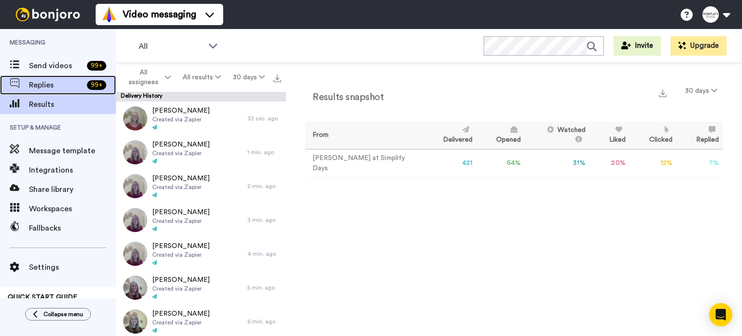
click at [62, 85] on span "Replies" at bounding box center [56, 85] width 54 height 12
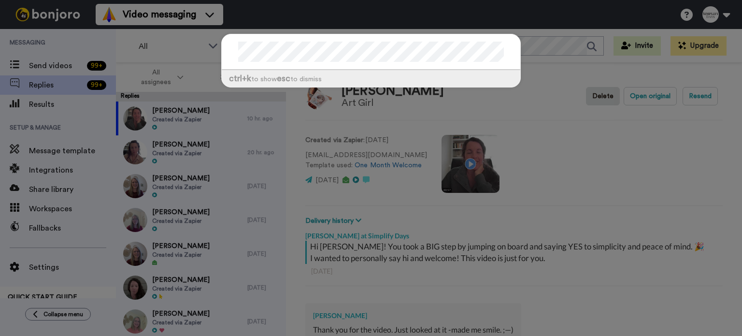
click at [49, 64] on div "ctrl +k to show esc to dismiss" at bounding box center [371, 168] width 742 height 336
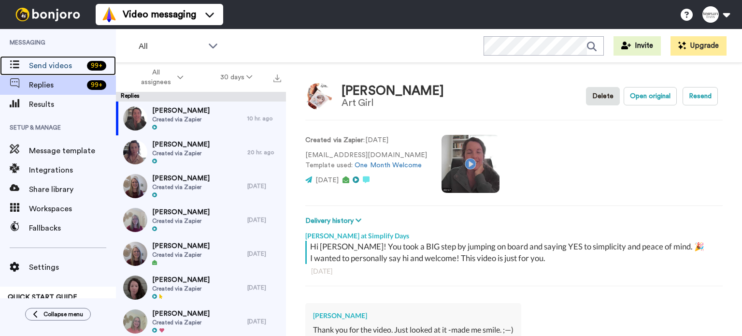
click at [49, 64] on span "Send videos" at bounding box center [56, 66] width 54 height 12
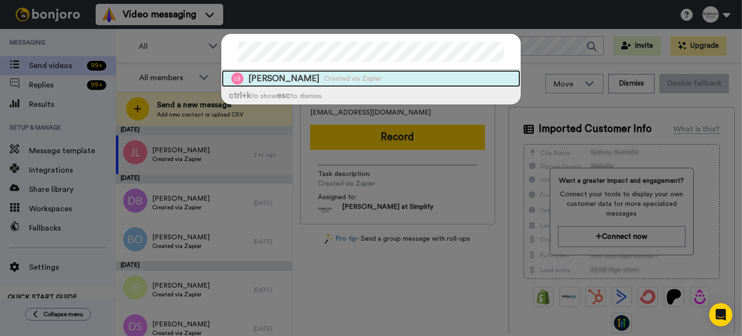
click at [459, 73] on div "Lynda Bigoney Created via Zapier" at bounding box center [371, 78] width 298 height 17
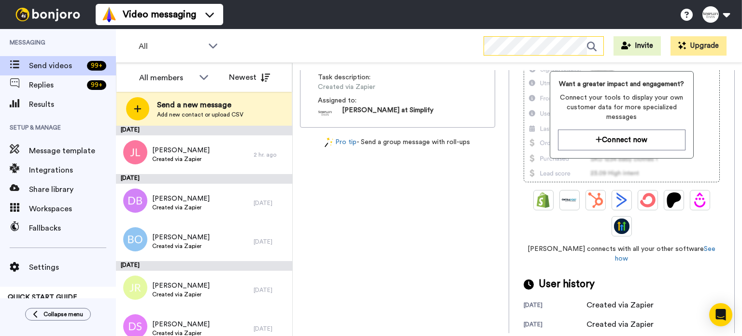
scroll to position [98, 0]
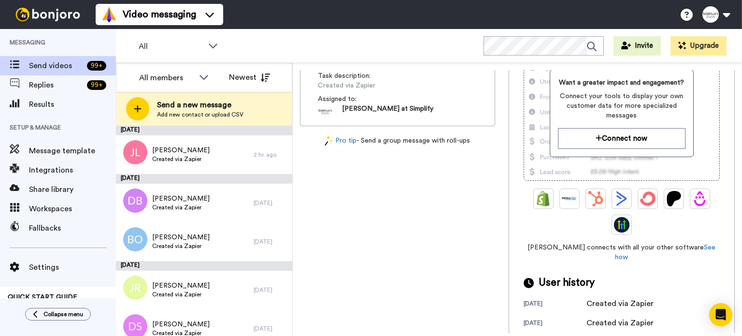
click at [548, 319] on div "8 months ago" at bounding box center [555, 324] width 63 height 10
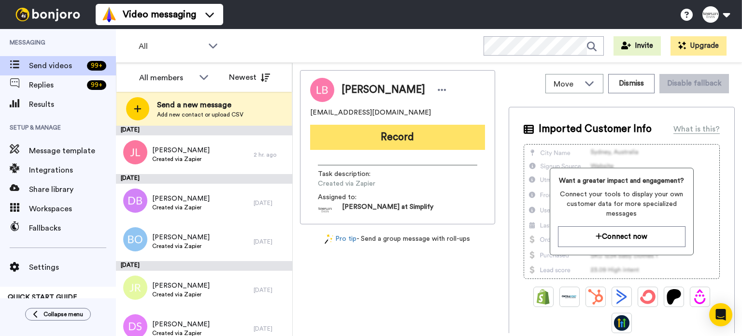
click at [432, 137] on button "Record" at bounding box center [397, 137] width 175 height 25
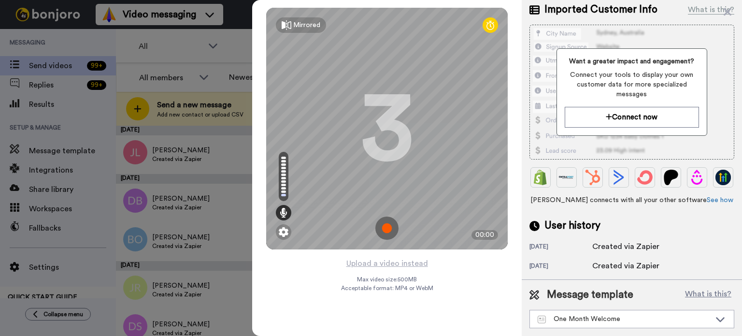
scroll to position [117, 0]
click at [408, 260] on button "Upload a video instead" at bounding box center [386, 263] width 87 height 13
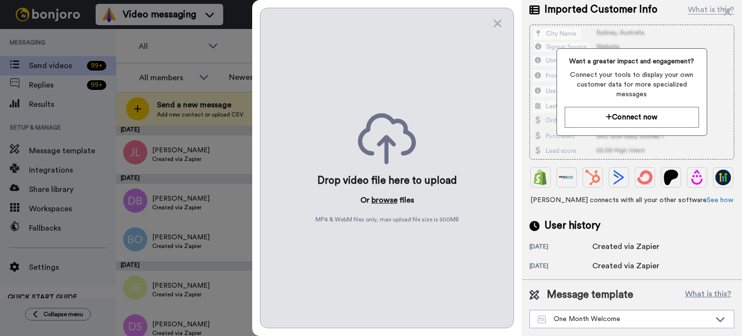
click at [384, 198] on button "browse" at bounding box center [384, 200] width 26 height 12
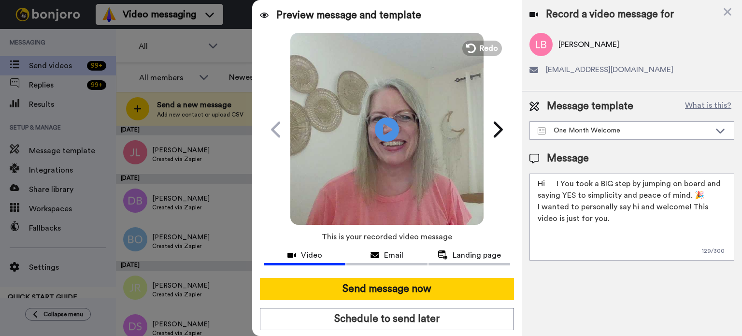
scroll to position [0, 0]
drag, startPoint x: 578, startPoint y: 42, endPoint x: 558, endPoint y: 45, distance: 19.7
click at [558, 45] on span "Lynda Bigoney" at bounding box center [588, 45] width 61 height 12
copy span "Lynda"
drag, startPoint x: 556, startPoint y: 180, endPoint x: 546, endPoint y: 182, distance: 10.4
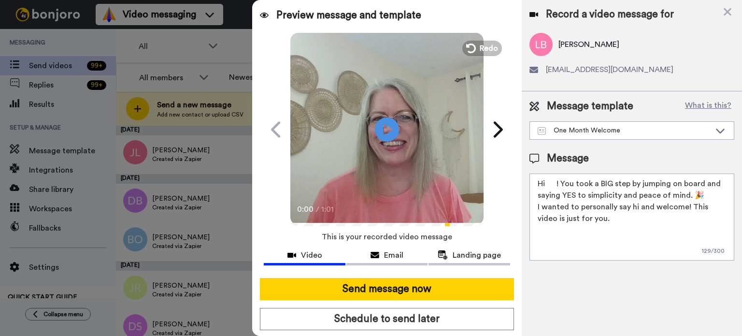
click at [546, 182] on textarea "Hi ! You took a BIG step by jumping on board and saying YES to simplicity and p…" at bounding box center [631, 216] width 205 height 87
paste textarea "Lynda"
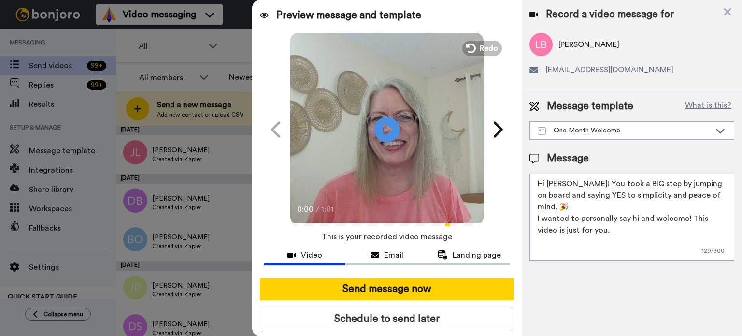
click at [393, 128] on icon at bounding box center [387, 129] width 26 height 26
click at [683, 206] on textarea "Hi Lynda! You took a BIG step by jumping on board and saying YES to simplicity …" at bounding box center [631, 216] width 205 height 87
type textarea "Hi Lynda! You took a BIG step by jumping on board and saying YES to simplicity …"
click at [384, 126] on icon at bounding box center [387, 129] width 26 height 26
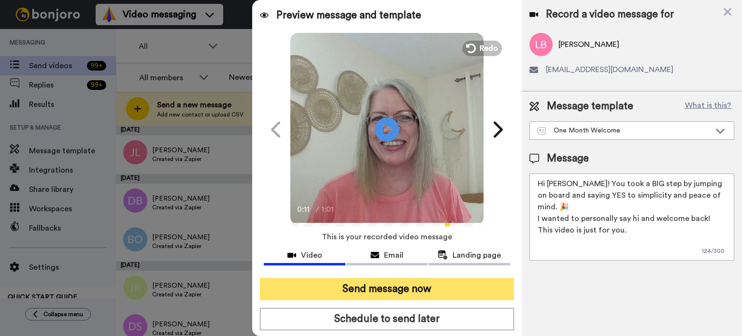
click at [411, 283] on button "Send message now" at bounding box center [387, 289] width 254 height 22
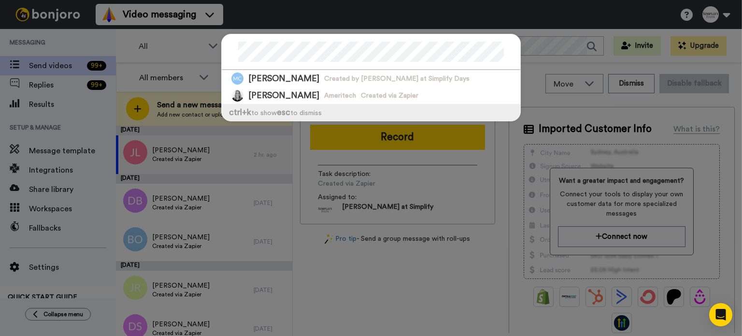
click at [561, 46] on div "Marilyn Cotten Created by Barbara at Simplify Days Mari Chamberlin Ameritech Cr…" at bounding box center [371, 168] width 742 height 336
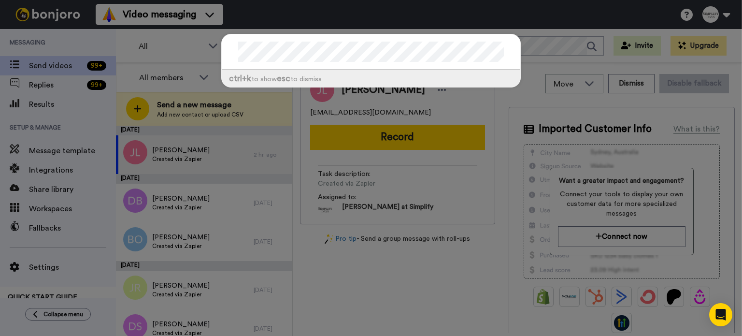
click at [233, 46] on div at bounding box center [371, 52] width 298 height 36
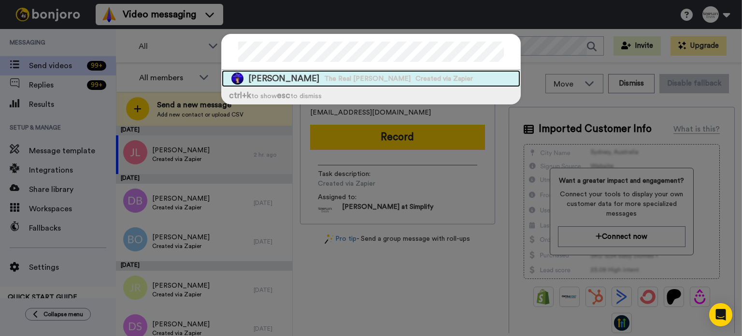
click at [278, 72] on span "Monica Adams" at bounding box center [283, 78] width 71 height 12
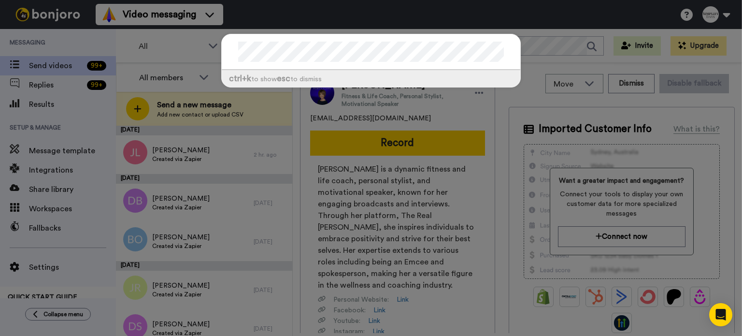
drag, startPoint x: 307, startPoint y: 40, endPoint x: 205, endPoint y: 52, distance: 102.6
click at [202, 51] on div "ctrl +k to show esc to dismiss" at bounding box center [371, 168] width 742 height 336
click at [212, 53] on div "ctrl +k to show esc to dismiss" at bounding box center [371, 65] width 319 height 83
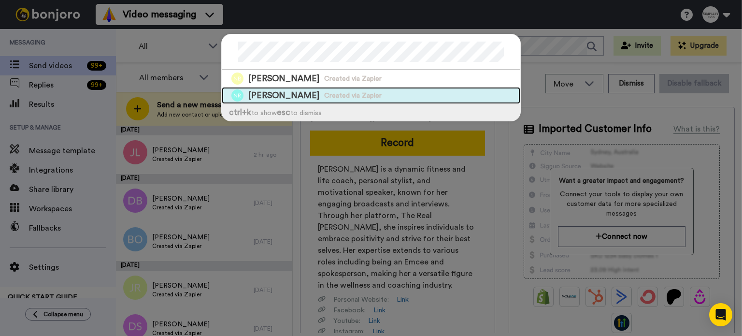
click at [350, 88] on div "Nancy Ravindra Created via Zapier" at bounding box center [371, 95] width 298 height 17
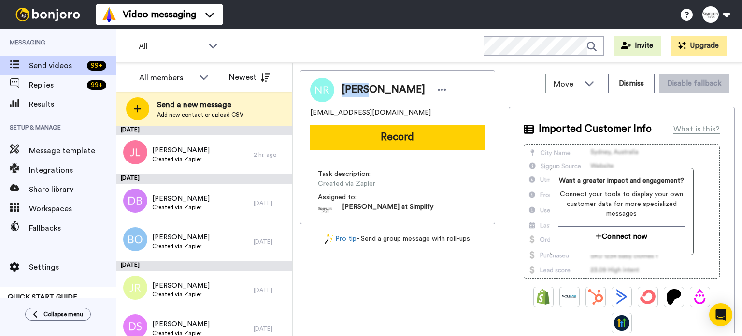
drag, startPoint x: 369, startPoint y: 88, endPoint x: 342, endPoint y: 92, distance: 27.9
click at [342, 90] on span "Nancy Ravindra" at bounding box center [383, 90] width 84 height 14
copy span "Nancy"
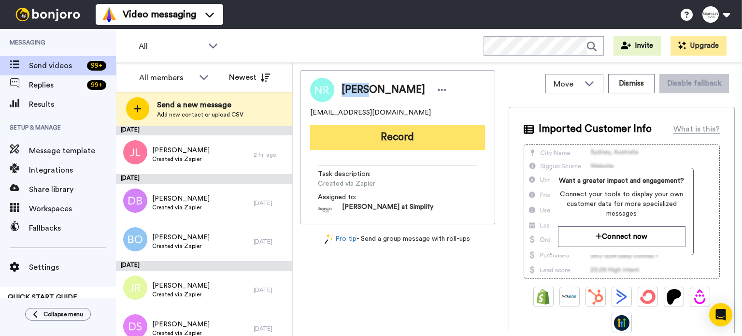
click at [369, 129] on button "Record" at bounding box center [397, 137] width 175 height 25
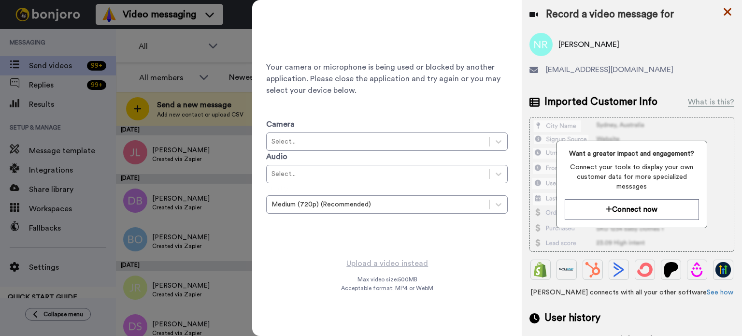
click at [726, 7] on icon at bounding box center [727, 12] width 10 height 12
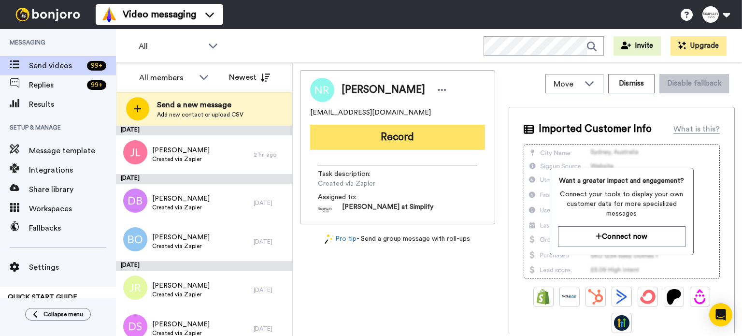
click at [446, 132] on button "Record" at bounding box center [397, 137] width 175 height 25
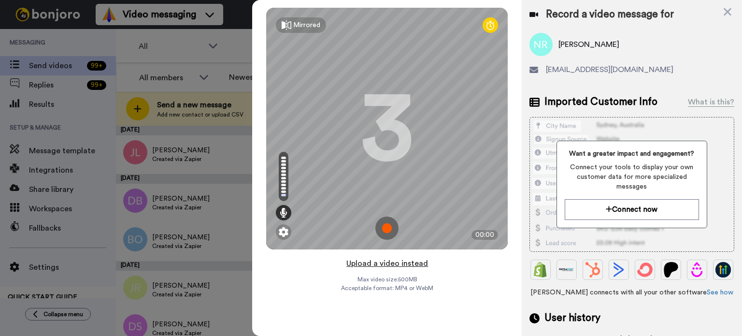
click at [408, 263] on button "Upload a video instead" at bounding box center [386, 263] width 87 height 13
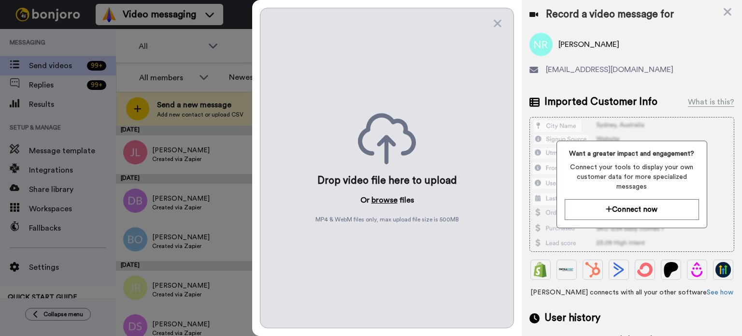
click at [385, 199] on button "browse" at bounding box center [384, 200] width 26 height 12
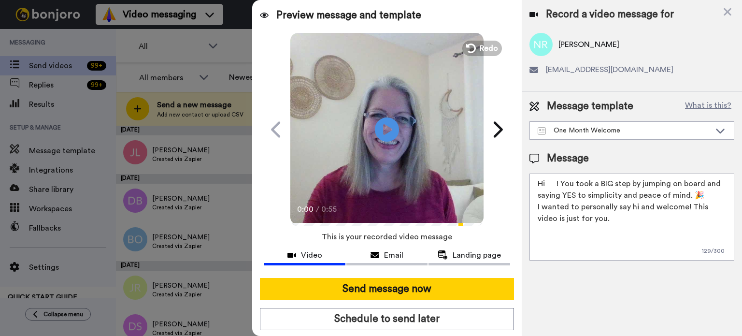
drag, startPoint x: 557, startPoint y: 183, endPoint x: 547, endPoint y: 183, distance: 9.7
click at [547, 183] on textarea "Hi ! You took a BIG step by jumping on board and saying YES to simplicity and p…" at bounding box center [631, 216] width 205 height 87
paste textarea "Nancy"
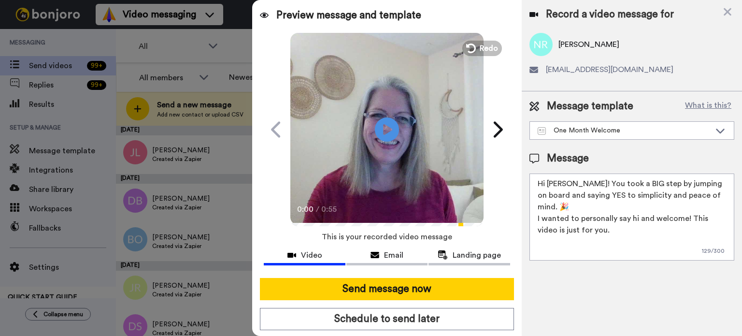
type textarea "Hi Nancy! You took a BIG step by jumping on board and saying YES to simplicity …"
click at [404, 134] on video at bounding box center [386, 127] width 193 height 193
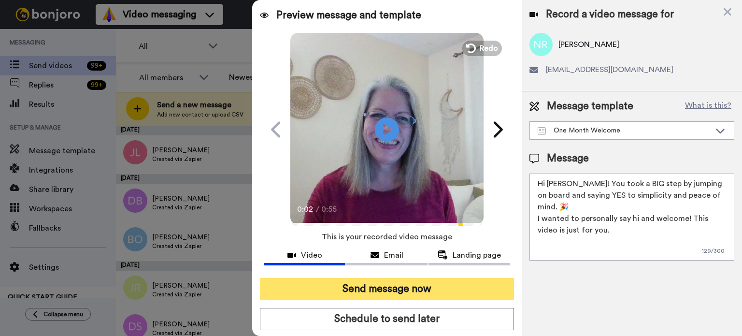
click at [400, 280] on button "Send message now" at bounding box center [387, 289] width 254 height 22
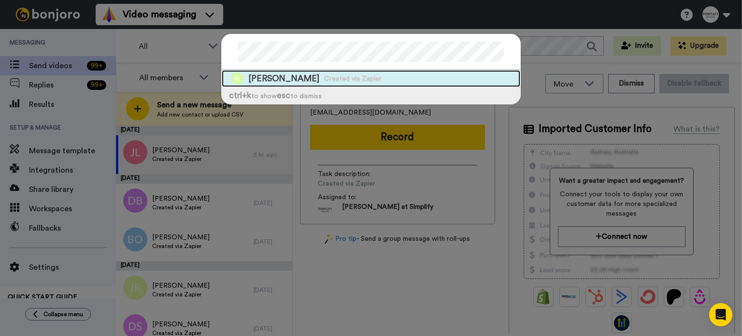
click at [432, 79] on div "[PERSON_NAME] Created via Zapier" at bounding box center [371, 78] width 298 height 17
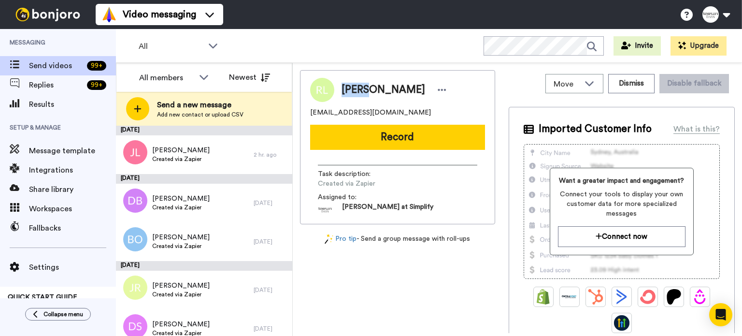
drag, startPoint x: 369, startPoint y: 86, endPoint x: 339, endPoint y: 90, distance: 30.7
click at [339, 90] on div "[PERSON_NAME]" at bounding box center [391, 90] width 115 height 14
copy span "[PERSON_NAME]"
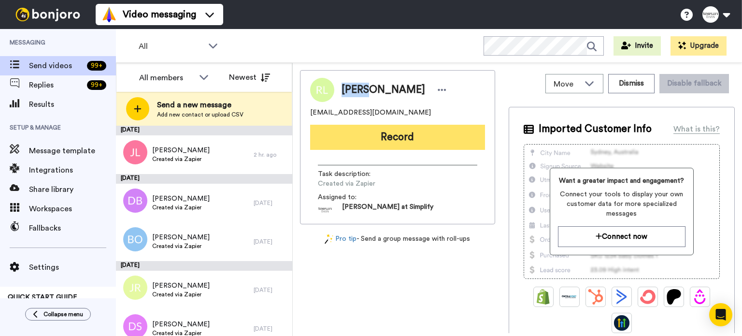
click at [392, 136] on button "Record" at bounding box center [397, 137] width 175 height 25
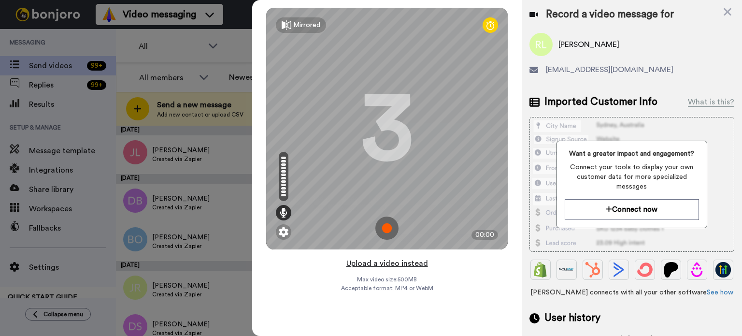
click at [392, 260] on button "Upload a video instead" at bounding box center [386, 263] width 87 height 13
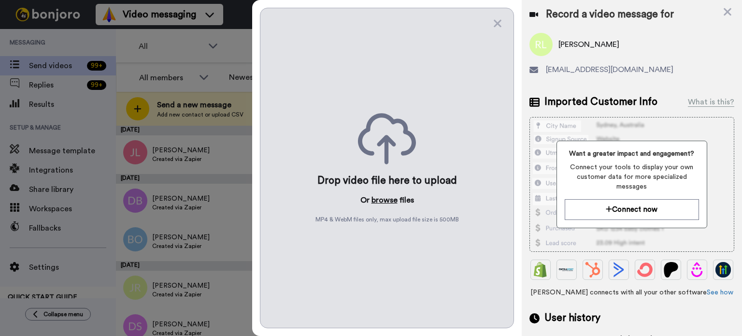
click at [385, 199] on button "browse" at bounding box center [384, 200] width 26 height 12
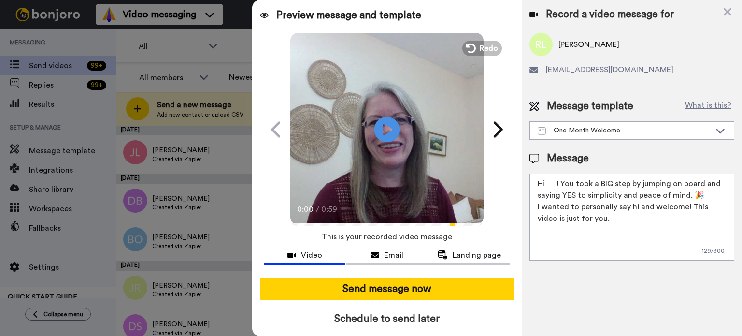
click at [382, 130] on icon "Play/Pause" at bounding box center [387, 129] width 26 height 46
drag, startPoint x: 556, startPoint y: 181, endPoint x: 547, endPoint y: 182, distance: 9.8
click at [547, 182] on textarea "Hi ! You took a BIG step by jumping on board and saying YES to simplicity and p…" at bounding box center [631, 216] width 205 height 87
paste textarea "[PERSON_NAME]"
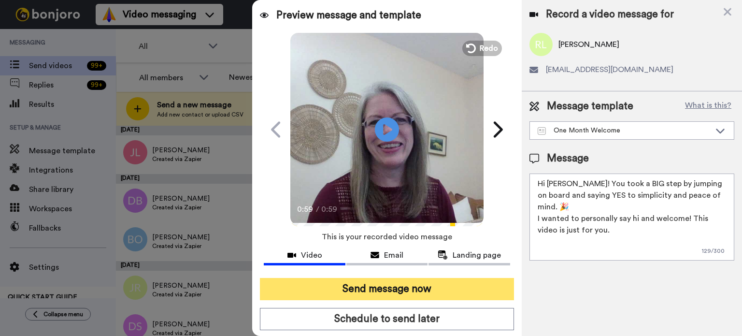
type textarea "Hi [PERSON_NAME]! You took a BIG step by jumping on board and saying YES to sim…"
click at [459, 280] on button "Send message now" at bounding box center [387, 289] width 254 height 22
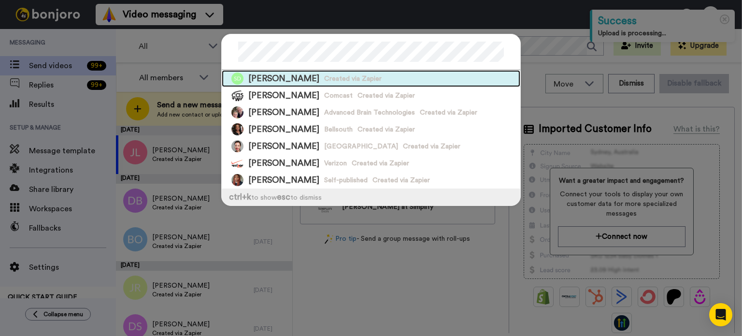
click at [378, 75] on div "Sharon Dodd Created via Zapier" at bounding box center [371, 78] width 298 height 17
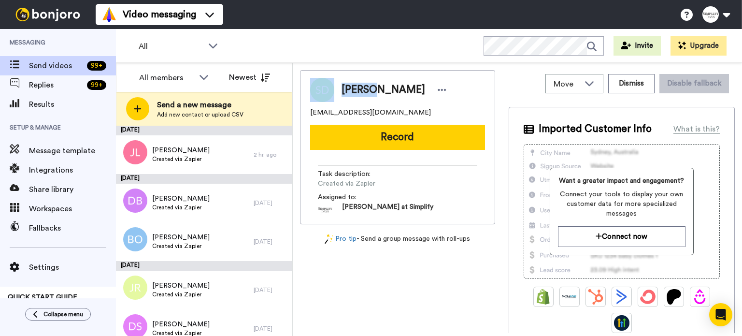
drag, startPoint x: 374, startPoint y: 88, endPoint x: 328, endPoint y: 85, distance: 46.5
click at [328, 85] on div "Sharon Dodd" at bounding box center [397, 90] width 175 height 24
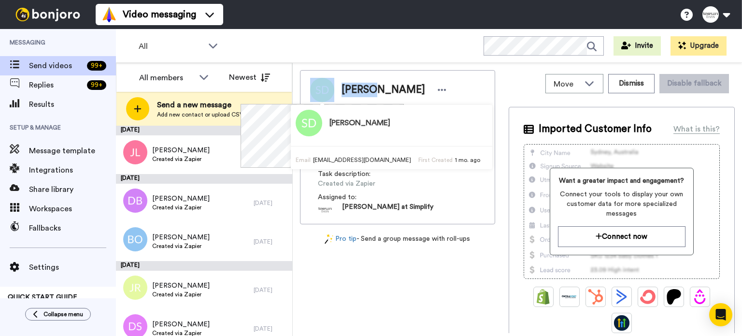
copy div "Sharon"
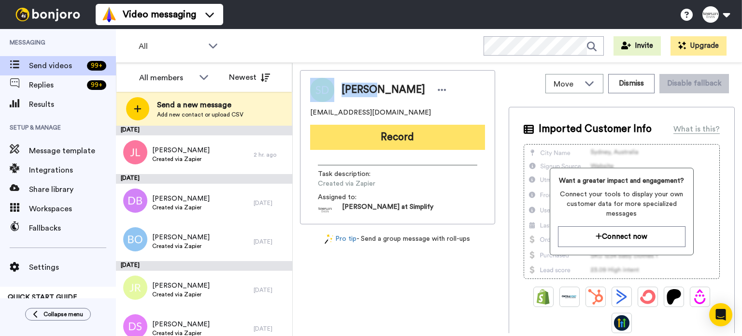
click at [455, 135] on button "Record" at bounding box center [397, 137] width 175 height 25
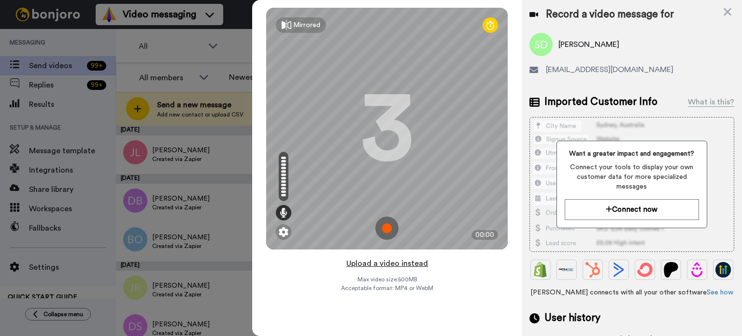
click at [398, 257] on button "Upload a video instead" at bounding box center [386, 263] width 87 height 13
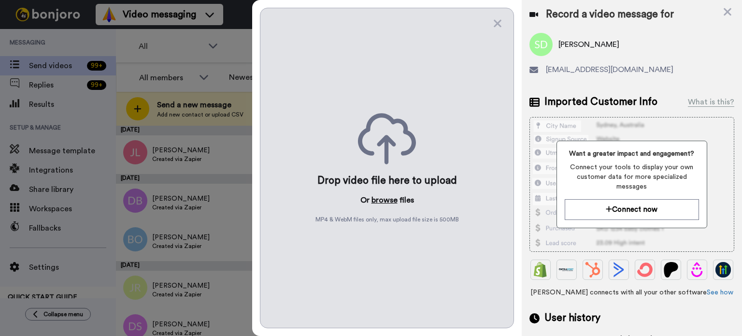
click at [383, 195] on button "browse" at bounding box center [384, 200] width 26 height 12
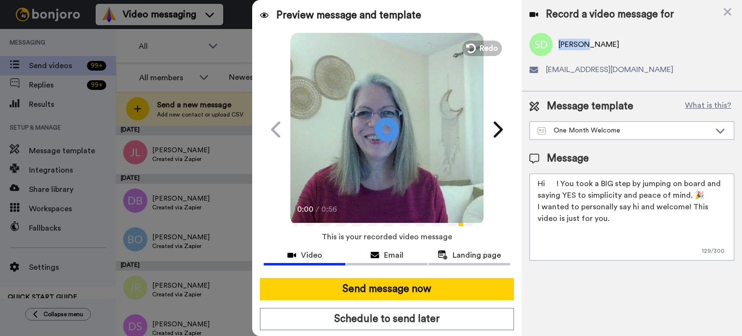
drag, startPoint x: 583, startPoint y: 42, endPoint x: 558, endPoint y: 46, distance: 26.0
click at [558, 46] on span "Sharon Dodd" at bounding box center [588, 45] width 61 height 12
copy span "Sharon"
click at [370, 128] on video at bounding box center [386, 127] width 193 height 193
drag, startPoint x: 556, startPoint y: 181, endPoint x: 547, endPoint y: 180, distance: 9.7
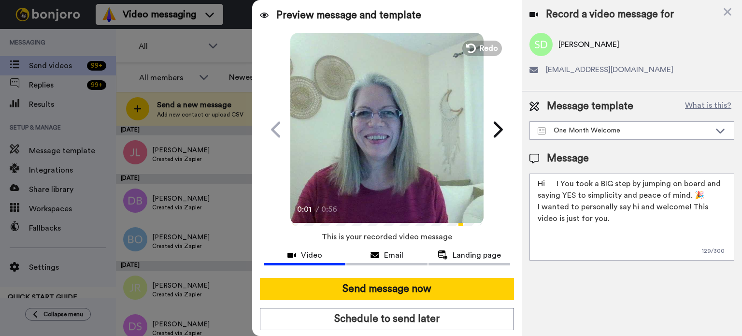
click at [547, 180] on textarea "Hi ! You took a BIG step by jumping on board and saying YES to simplicity and p…" at bounding box center [631, 216] width 205 height 87
paste textarea "Sharon"
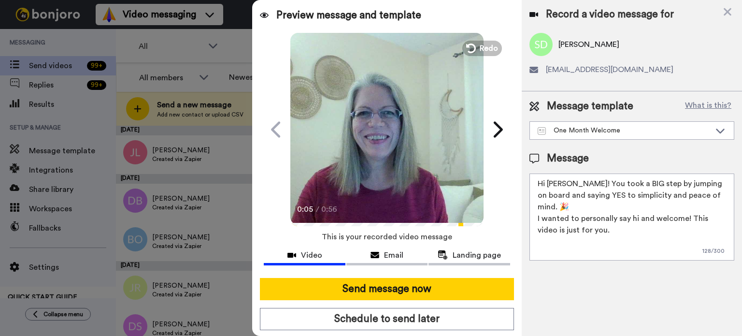
type textarea "Hi Sharon! You took a BIG step by jumping on board and saying YES to simplicity…"
click at [381, 113] on icon "Play/Pause" at bounding box center [387, 129] width 26 height 46
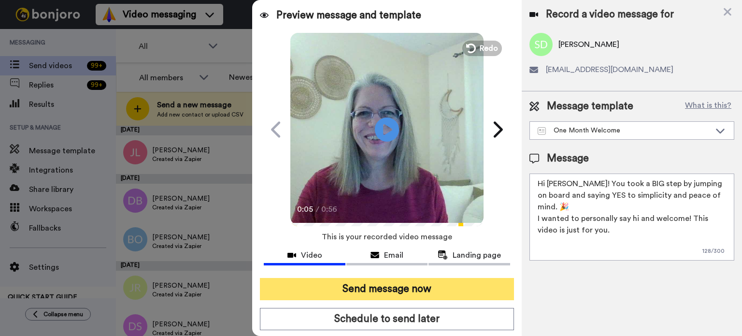
click at [459, 285] on button "Send message now" at bounding box center [387, 289] width 254 height 22
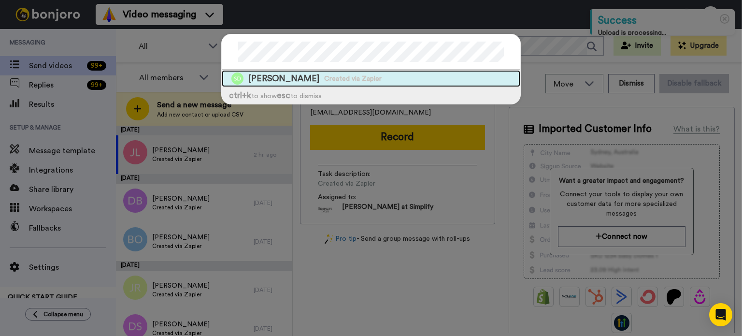
click at [269, 77] on span "[PERSON_NAME]" at bounding box center [283, 78] width 71 height 12
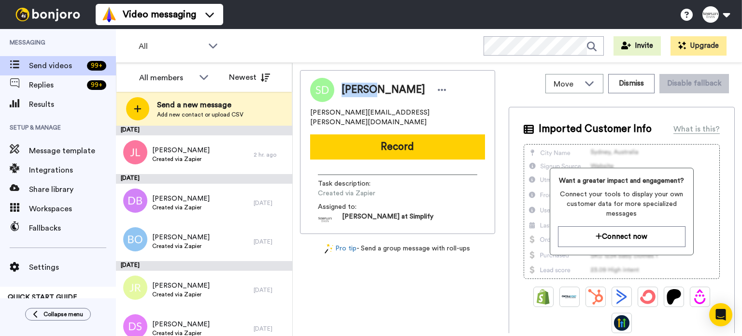
drag, startPoint x: 369, startPoint y: 86, endPoint x: 341, endPoint y: 86, distance: 27.5
click at [341, 86] on span "[PERSON_NAME]" at bounding box center [383, 90] width 84 height 14
copy span "[PERSON_NAME]"
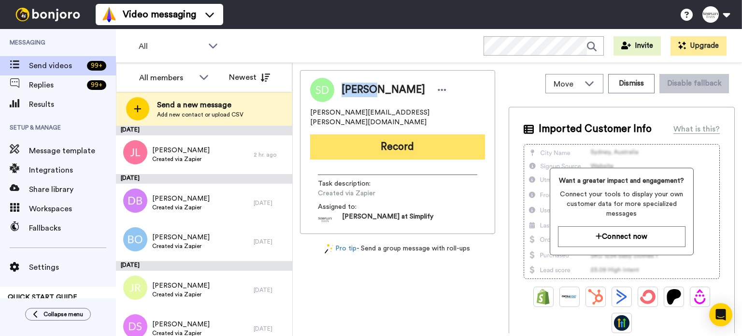
click at [368, 134] on button "Record" at bounding box center [397, 146] width 175 height 25
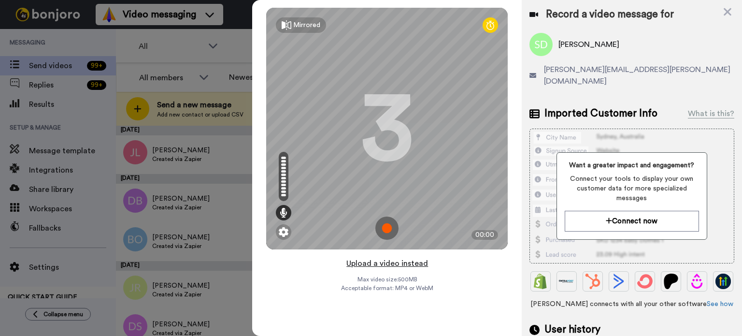
click at [400, 258] on button "Upload a video instead" at bounding box center [386, 263] width 87 height 13
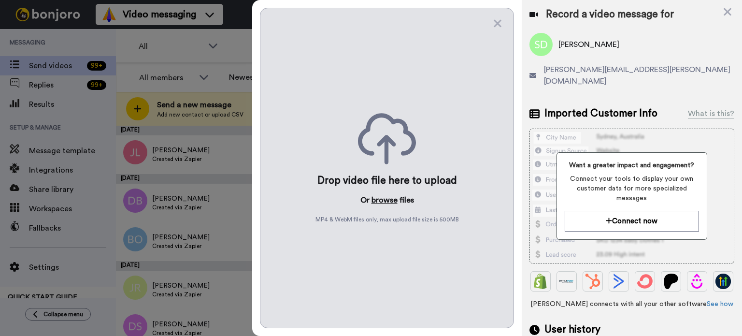
click at [389, 198] on button "browse" at bounding box center [384, 200] width 26 height 12
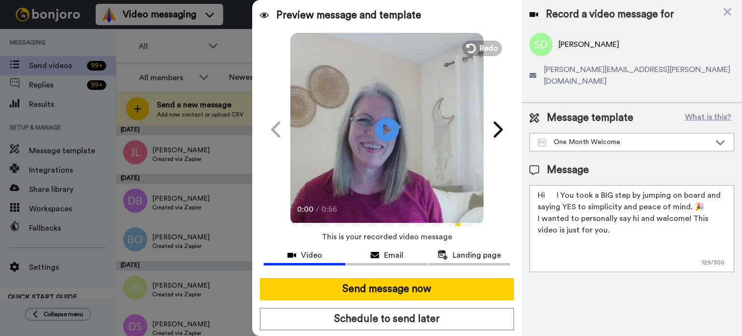
drag, startPoint x: 556, startPoint y: 179, endPoint x: 546, endPoint y: 185, distance: 12.1
click at [546, 185] on textarea "Hi ! You took a BIG step by jumping on board and saying YES to simplicity and p…" at bounding box center [631, 228] width 205 height 87
paste textarea "[PERSON_NAME]"
click at [547, 185] on textarea "HiShelly! You took a BIG step by jumping on board and saying YES to simplicity …" at bounding box center [631, 228] width 205 height 87
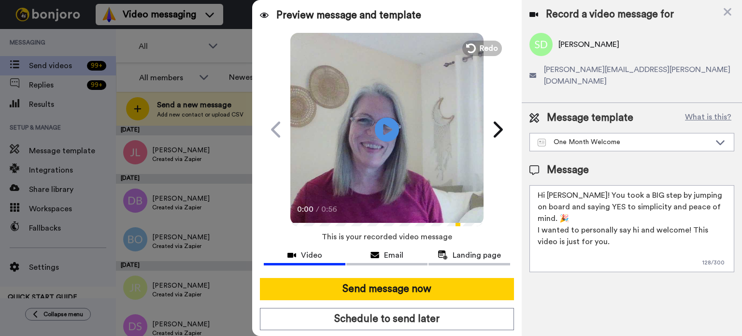
type textarea "Hi Shelly! You took a BIG step by jumping on board and saying YES to simplicity…"
click at [406, 119] on video at bounding box center [386, 127] width 193 height 193
click at [415, 140] on video at bounding box center [386, 127] width 193 height 193
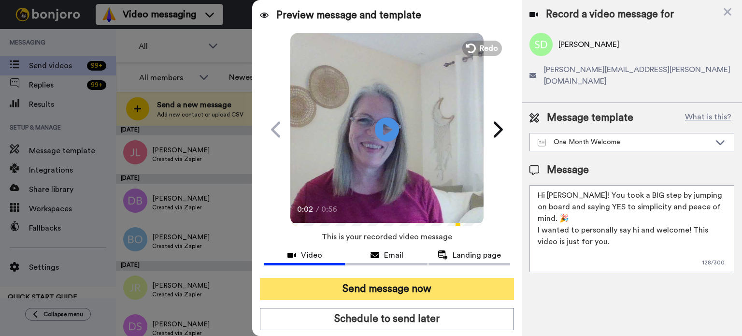
click at [436, 283] on button "Send message now" at bounding box center [387, 289] width 254 height 22
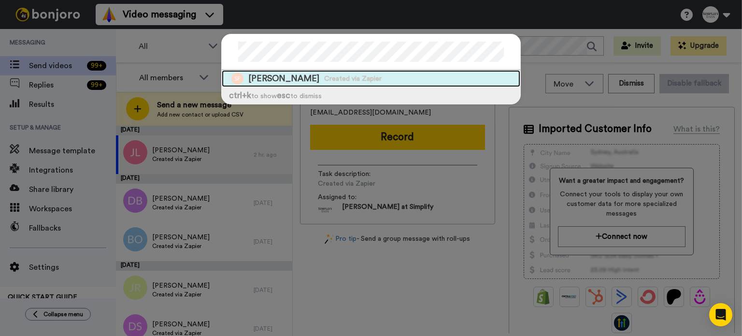
click at [410, 73] on div "[PERSON_NAME] Created via Zapier" at bounding box center [371, 78] width 298 height 17
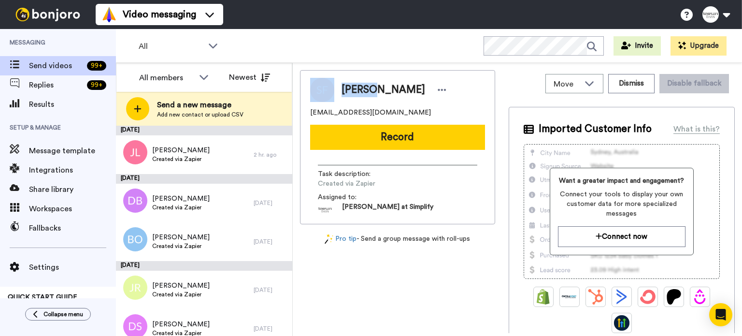
drag, startPoint x: 369, startPoint y: 90, endPoint x: 332, endPoint y: 90, distance: 36.7
click at [332, 90] on div "[PERSON_NAME]" at bounding box center [397, 90] width 175 height 24
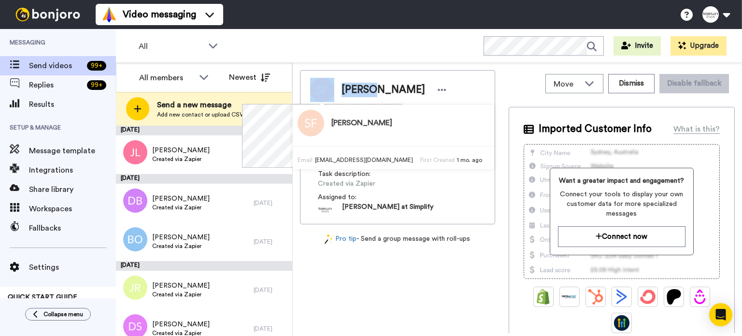
copy div "[PERSON_NAME]"
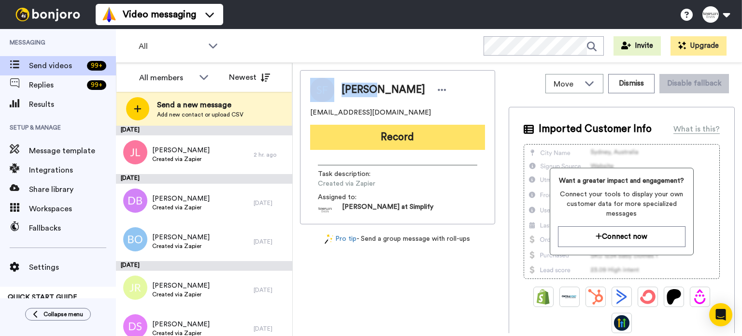
click at [460, 135] on button "Record" at bounding box center [397, 137] width 175 height 25
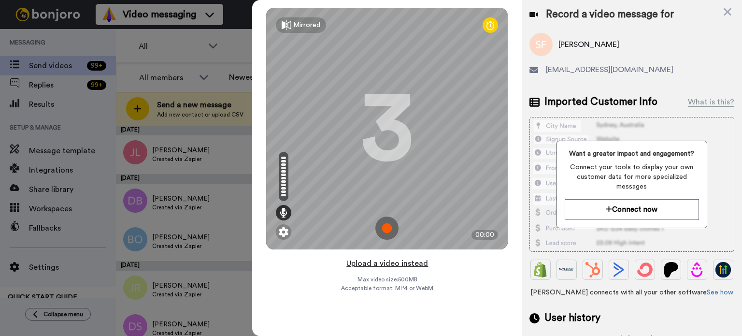
click at [392, 258] on button "Upload a video instead" at bounding box center [386, 263] width 87 height 13
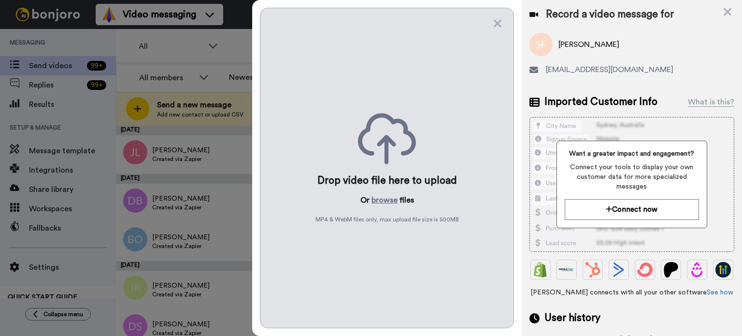
click at [389, 192] on div "Drop video file here to upload Or browse files MP4 & WebM files only, max uploa…" at bounding box center [387, 168] width 254 height 320
click at [386, 196] on button "browse" at bounding box center [384, 200] width 26 height 12
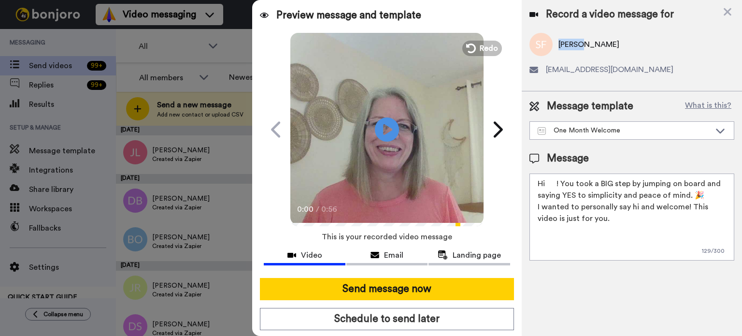
drag, startPoint x: 579, startPoint y: 44, endPoint x: 552, endPoint y: 59, distance: 30.3
click at [556, 50] on div "[PERSON_NAME]" at bounding box center [631, 44] width 205 height 23
copy span "Sherri"
drag, startPoint x: 556, startPoint y: 183, endPoint x: 545, endPoint y: 183, distance: 11.1
click at [545, 183] on textarea "Hi ! You took a BIG step by jumping on board and saying YES to simplicity and p…" at bounding box center [631, 216] width 205 height 87
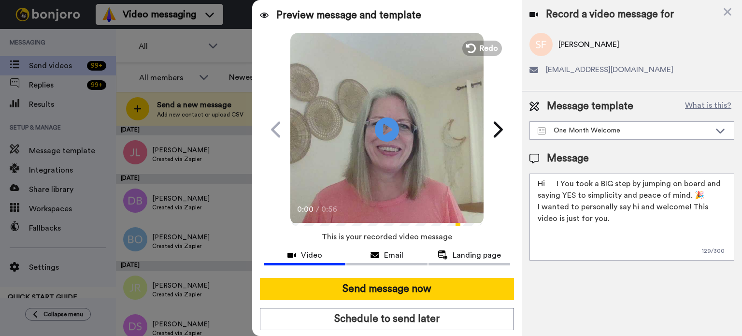
paste textarea "Sherri"
click at [545, 179] on textarea "HiSherri! You took a BIG step by jumping on board and saying YES to simplicity …" at bounding box center [631, 216] width 205 height 87
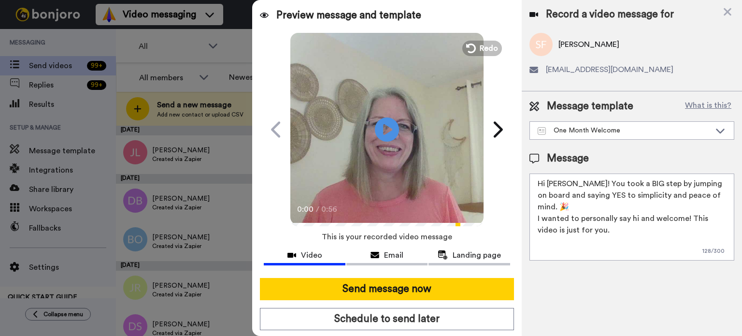
type textarea "Hi Sherri! You took a BIG step by jumping on board and saying YES to simplicity…"
click at [400, 134] on video at bounding box center [386, 127] width 193 height 193
click at [443, 143] on video at bounding box center [386, 127] width 193 height 193
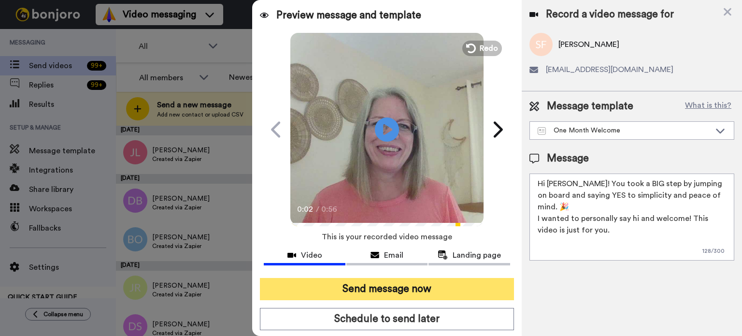
click at [428, 283] on button "Send message now" at bounding box center [387, 289] width 254 height 22
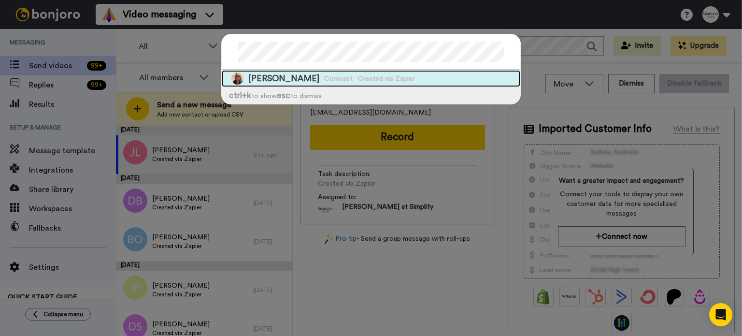
click at [405, 79] on div "[PERSON_NAME] Comcast Created via Zapier" at bounding box center [371, 78] width 298 height 17
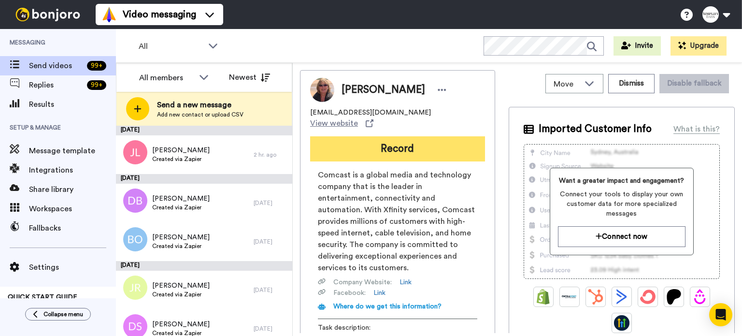
click at [414, 136] on button "Record" at bounding box center [397, 148] width 175 height 25
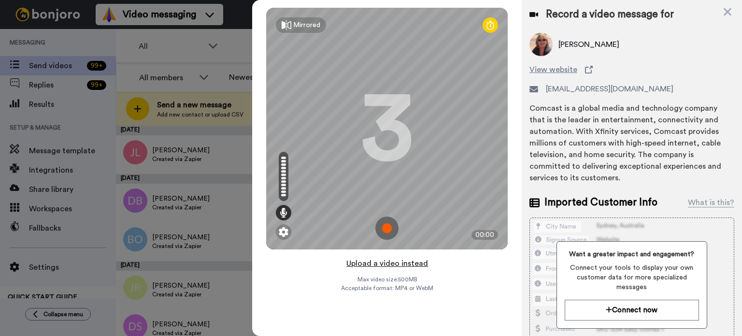
click at [389, 258] on button "Upload a video instead" at bounding box center [386, 263] width 87 height 13
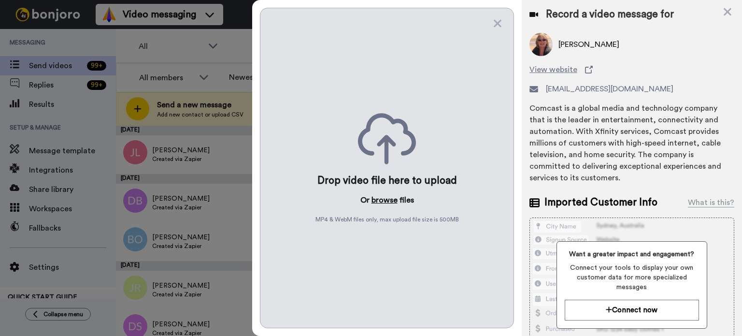
click at [386, 200] on button "browse" at bounding box center [384, 200] width 26 height 12
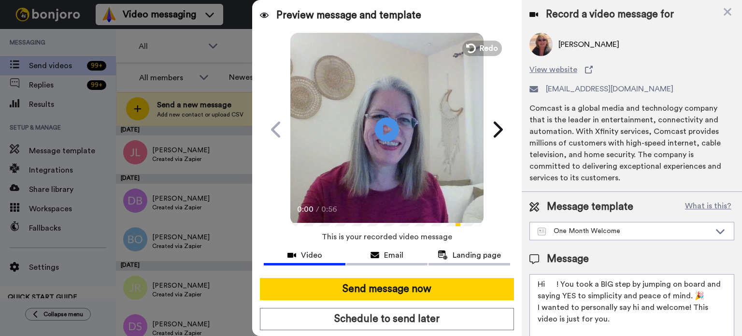
click at [396, 127] on video at bounding box center [386, 127] width 193 height 193
click at [556, 277] on textarea "Hi ! You took a BIG step by jumping on board and saying YES to simplicity and p…" at bounding box center [631, 317] width 205 height 87
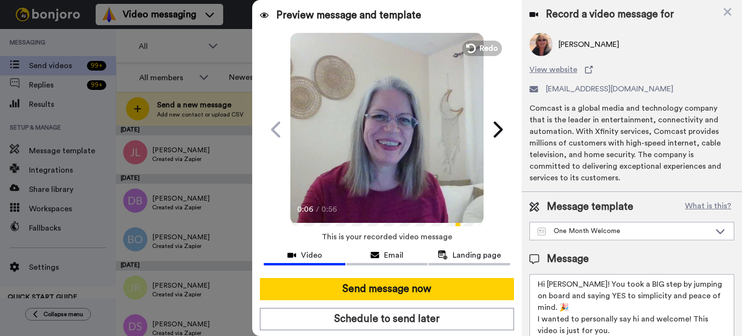
type textarea "Hi Susan! You took a BIG step by jumping on board and saying YES to simplicity …"
click at [406, 143] on video at bounding box center [386, 127] width 193 height 193
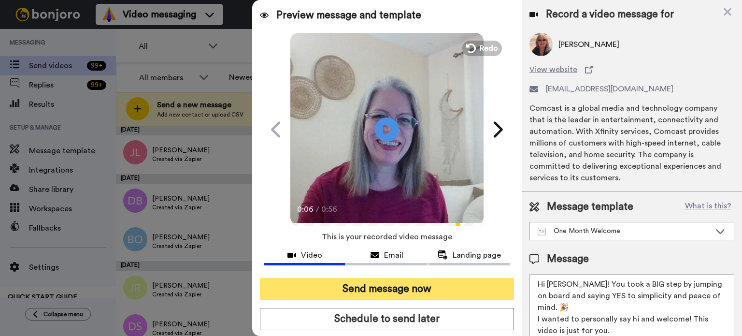
click at [406, 283] on button "Send message now" at bounding box center [387, 289] width 254 height 22
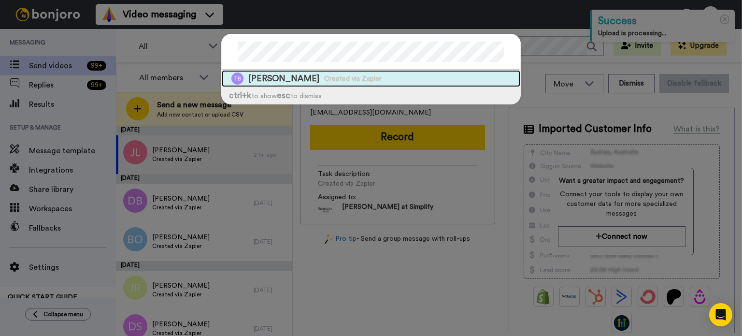
click at [355, 79] on span "Created via Zapier" at bounding box center [352, 79] width 57 height 10
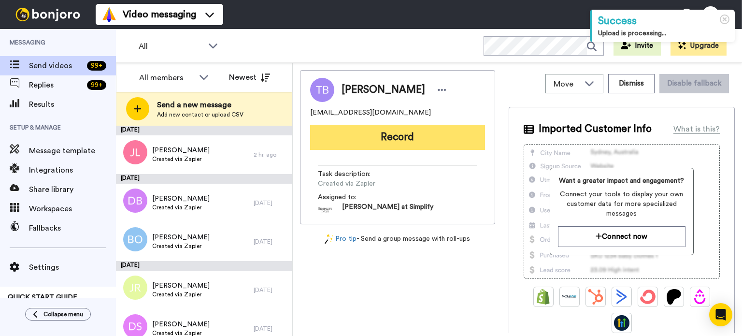
click at [394, 134] on button "Record" at bounding box center [397, 137] width 175 height 25
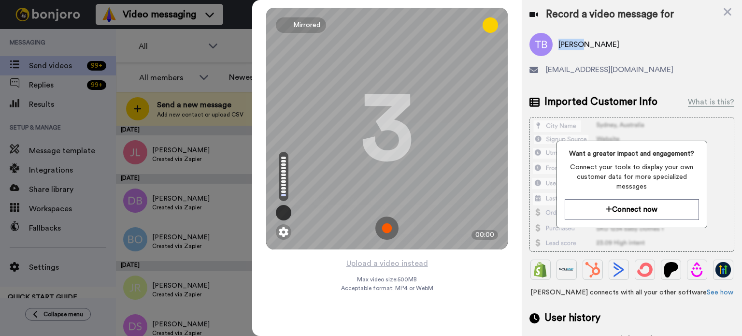
drag, startPoint x: 581, startPoint y: 42, endPoint x: 556, endPoint y: 44, distance: 25.7
click at [556, 44] on div "Teresa Briscoe" at bounding box center [631, 44] width 205 height 23
copy span "Teresa"
click at [376, 258] on button "Upload a video instead" at bounding box center [386, 263] width 87 height 13
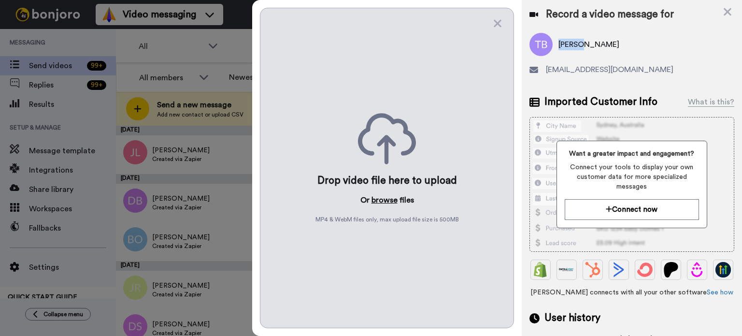
click at [387, 197] on button "browse" at bounding box center [384, 200] width 26 height 12
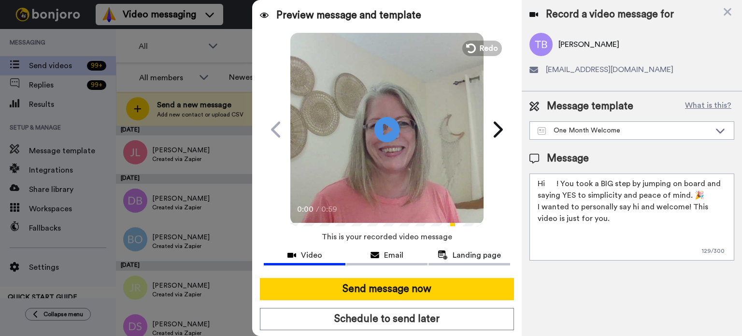
click at [387, 112] on icon "Play/Pause" at bounding box center [387, 129] width 26 height 46
drag, startPoint x: 556, startPoint y: 182, endPoint x: 547, endPoint y: 183, distance: 9.2
click at [547, 183] on textarea "Hi ! You took a BIG step by jumping on board and saying YES to simplicity and p…" at bounding box center [631, 216] width 205 height 87
paste textarea "Teresa"
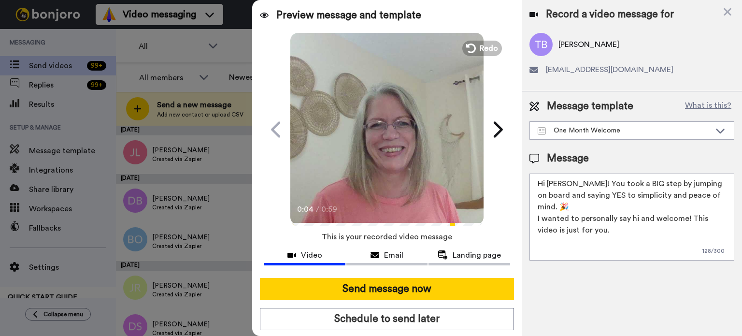
type textarea "Hi Teresa! You took a BIG step by jumping on board and saying YES to simplicity…"
click at [387, 122] on icon at bounding box center [387, 129] width 26 height 26
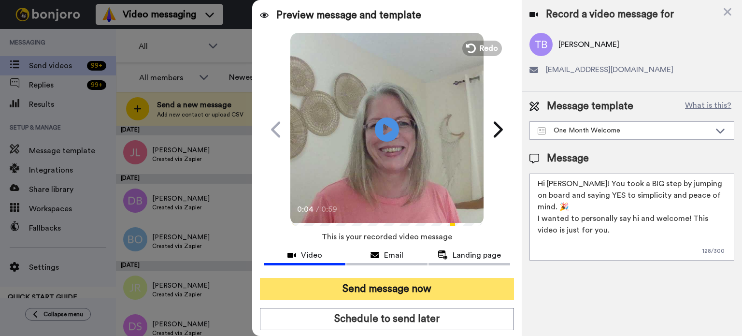
click at [401, 282] on button "Send message now" at bounding box center [387, 289] width 254 height 22
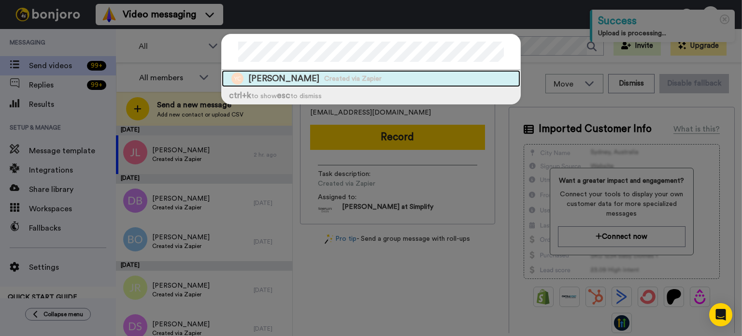
click at [368, 75] on div "[PERSON_NAME] Created via Zapier" at bounding box center [371, 78] width 298 height 17
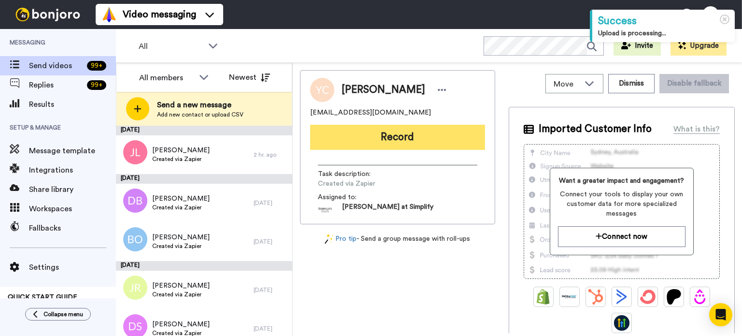
click at [404, 133] on button "Record" at bounding box center [397, 137] width 175 height 25
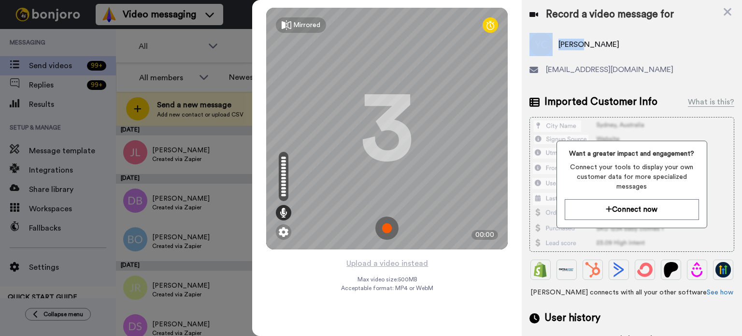
drag, startPoint x: 584, startPoint y: 43, endPoint x: 552, endPoint y: 43, distance: 32.4
click at [552, 43] on div "[PERSON_NAME]" at bounding box center [631, 44] width 205 height 23
copy div "[PERSON_NAME]"
click at [391, 259] on button "Upload a video instead" at bounding box center [386, 263] width 87 height 13
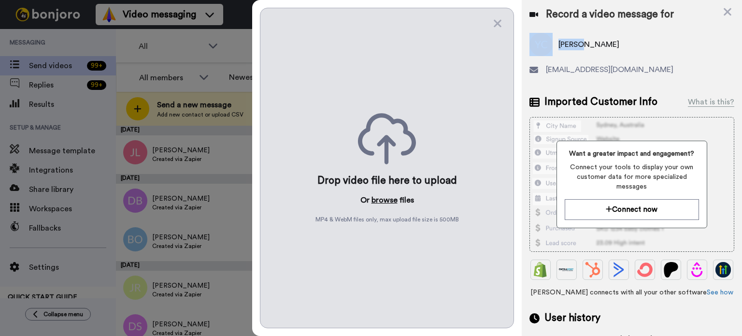
click at [389, 197] on button "browse" at bounding box center [384, 200] width 26 height 12
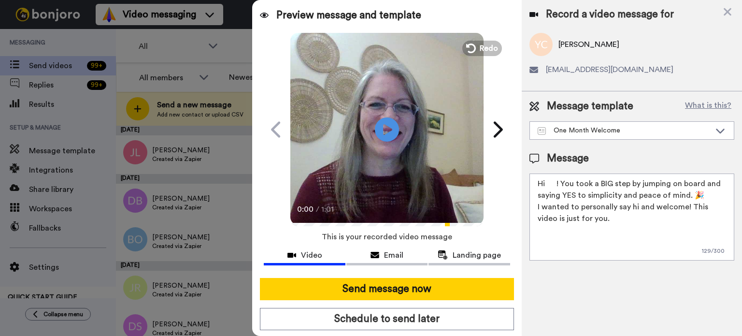
drag, startPoint x: 556, startPoint y: 182, endPoint x: 547, endPoint y: 182, distance: 9.2
click at [547, 182] on textarea "Hi ! You took a BIG step by jumping on board and saying YES to simplicity and p…" at bounding box center [631, 216] width 205 height 87
click at [554, 182] on textarea "Hi ! You took a BIG step by jumping on board and saying YES to simplicity and p…" at bounding box center [631, 216] width 205 height 87
click at [552, 184] on textarea "Hi ! You took a BIG step by jumping on board and saying YES to simplicity and p…" at bounding box center [631, 216] width 205 height 87
drag, startPoint x: 556, startPoint y: 181, endPoint x: 549, endPoint y: 183, distance: 7.0
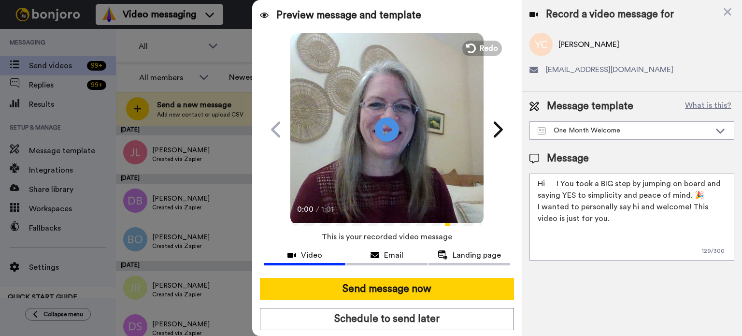
click at [549, 183] on textarea "Hi ! You took a BIG step by jumping on board and saying YES to simplicity and p…" at bounding box center [631, 216] width 205 height 87
paste textarea "Yvonne"
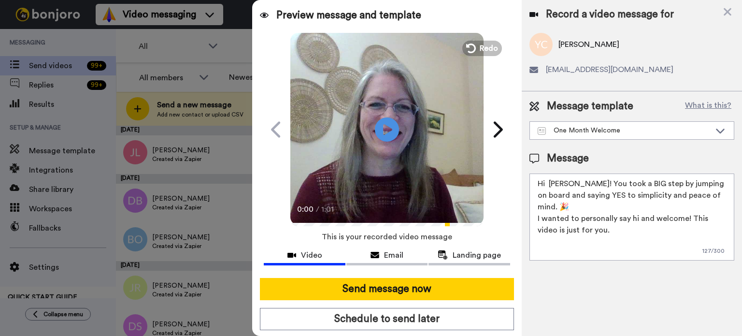
click at [551, 181] on textarea "Hi Yvonne! You took a BIG step by jumping on board and saying YES to simplicity…" at bounding box center [631, 216] width 205 height 87
type textarea "Hi Yvonne! You took a BIG step by jumping on board and saying YES to simplicity…"
click at [377, 104] on video at bounding box center [386, 127] width 193 height 193
click at [400, 127] on video at bounding box center [386, 127] width 193 height 193
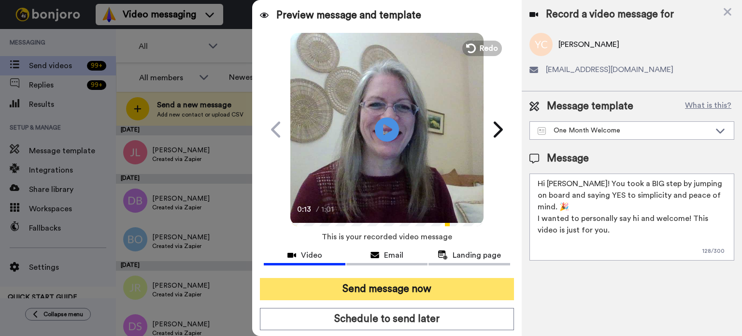
click at [437, 282] on button "Send message now" at bounding box center [387, 289] width 254 height 22
